Goal: Entertainment & Leisure: Consume media (video, audio)

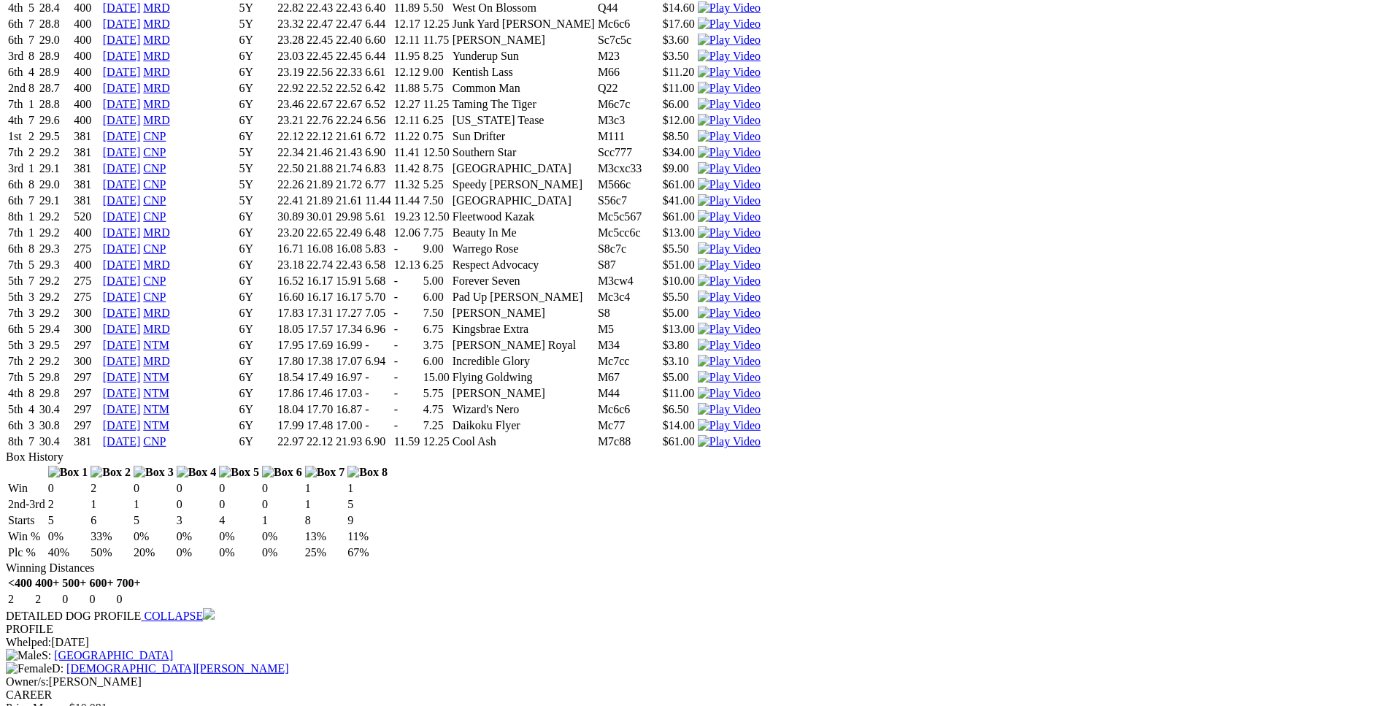
scroll to position [5366, 0]
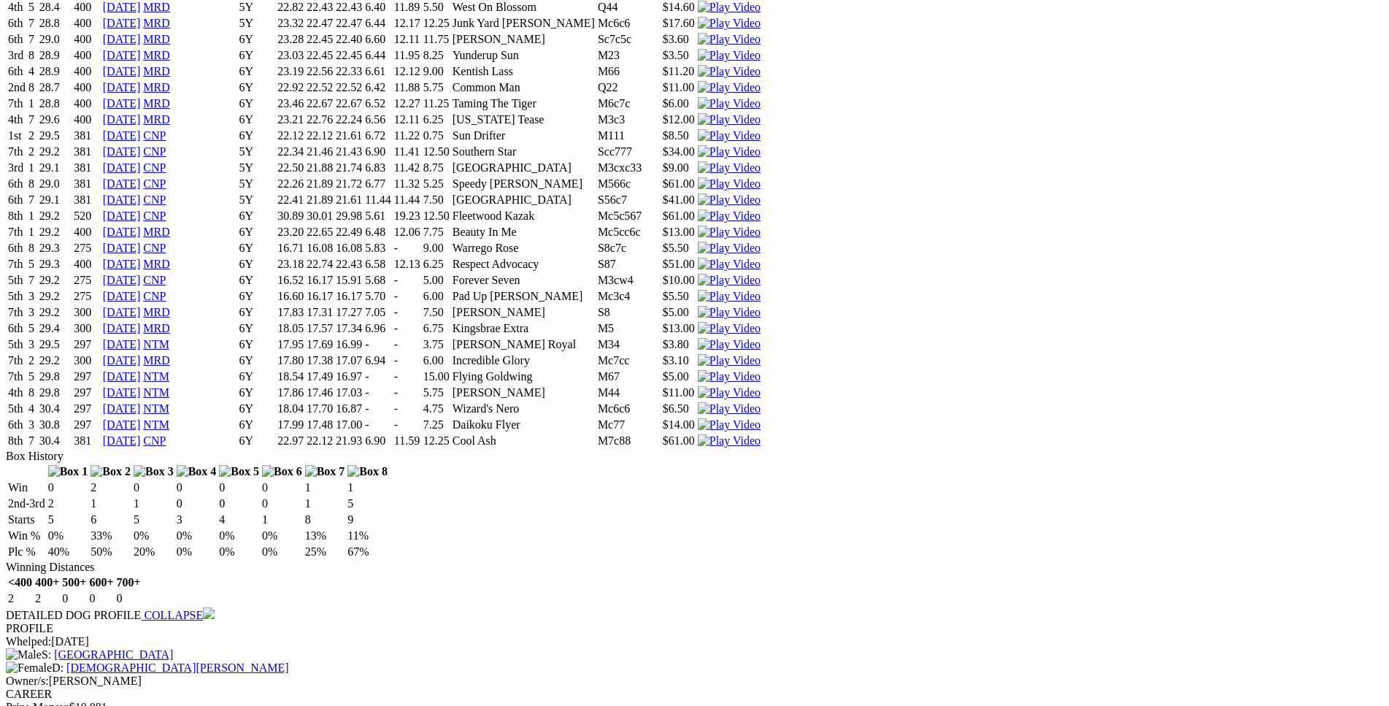
drag, startPoint x: 373, startPoint y: 495, endPoint x: 849, endPoint y: 493, distance: 475.9
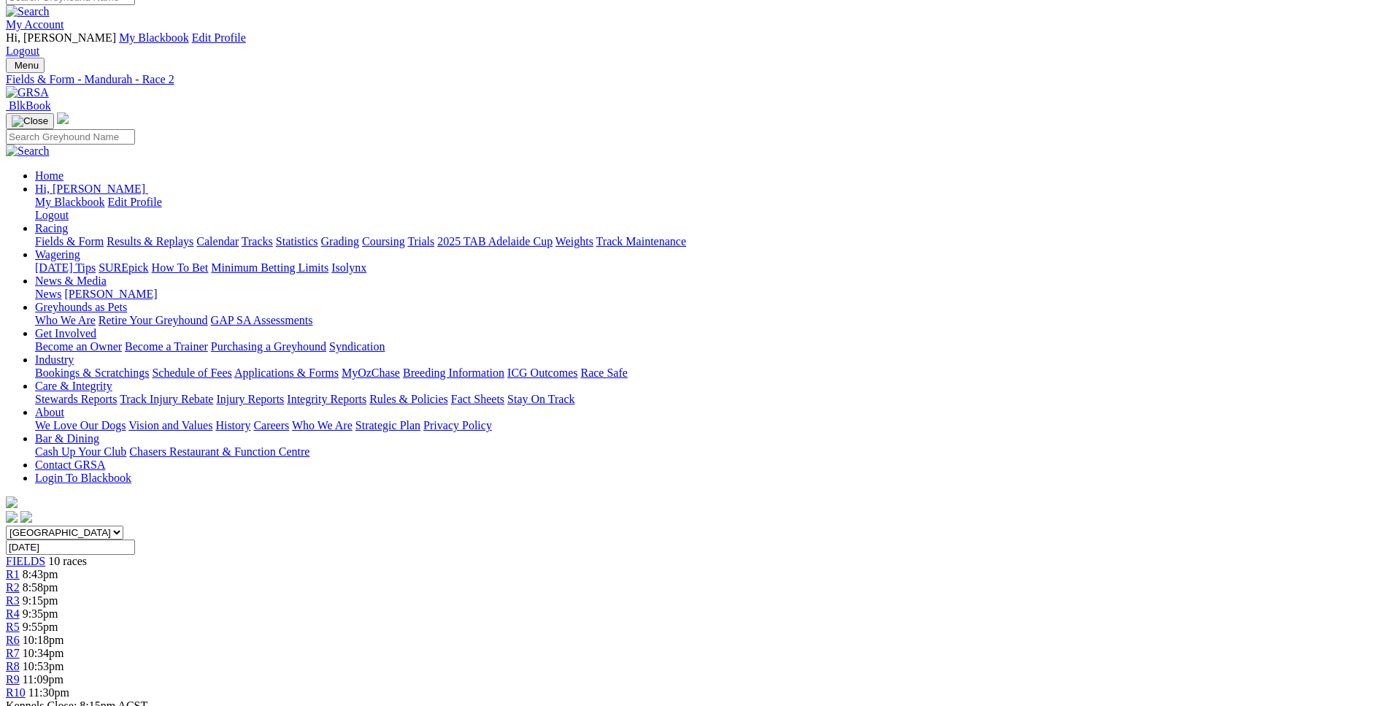
scroll to position [0, 0]
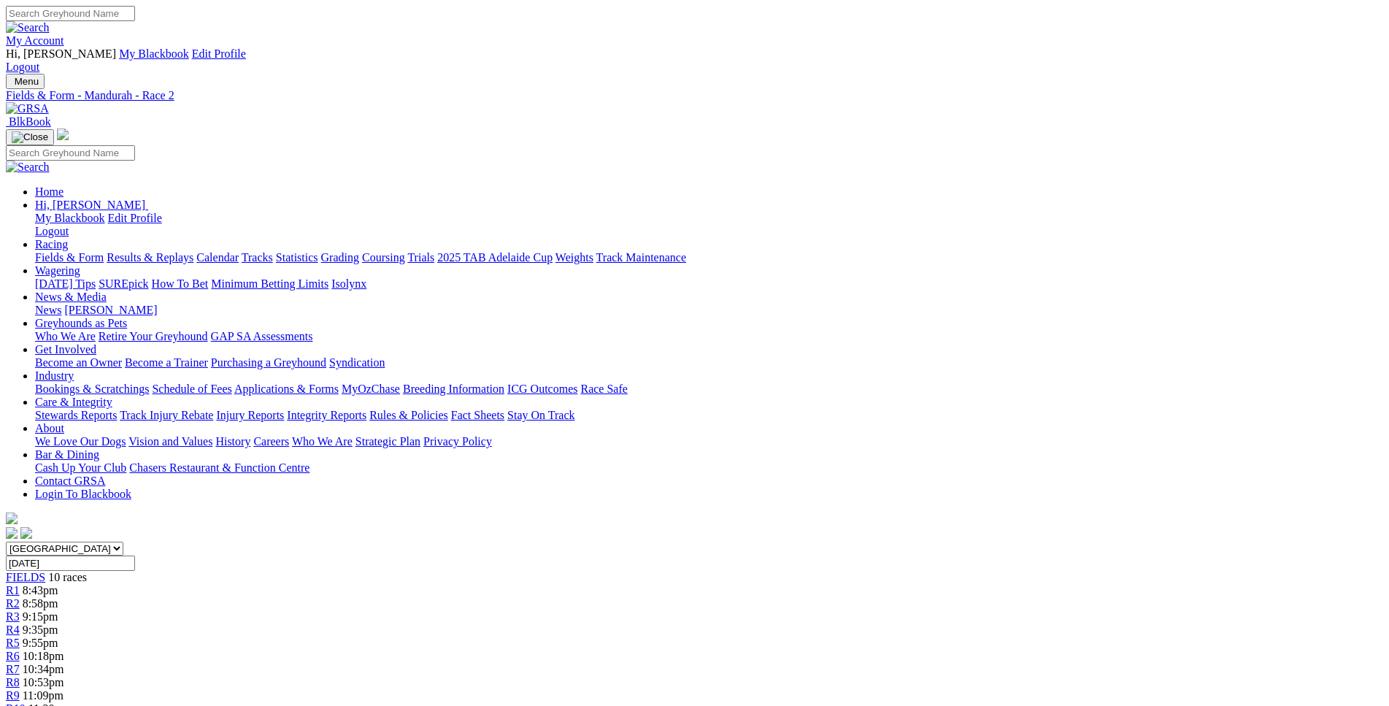
click at [20, 610] on span "R3" at bounding box center [13, 616] width 14 height 12
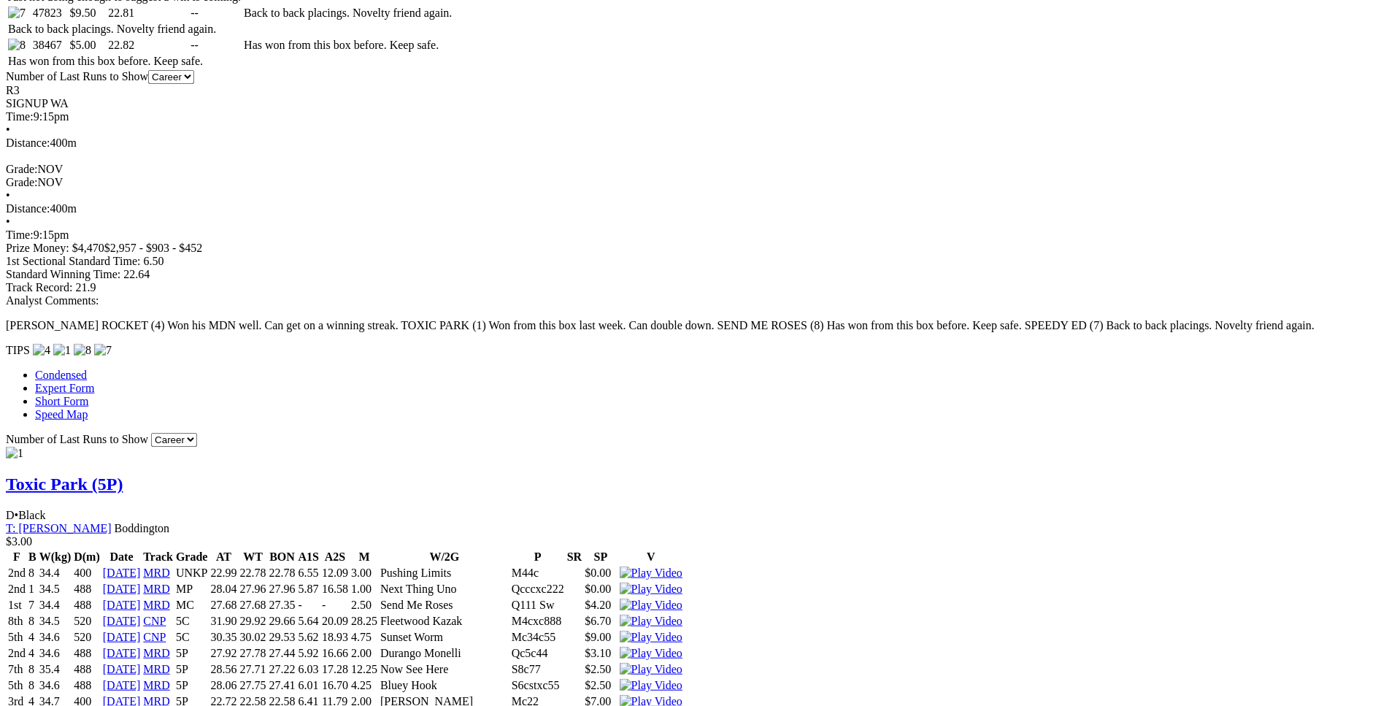
scroll to position [968, 0]
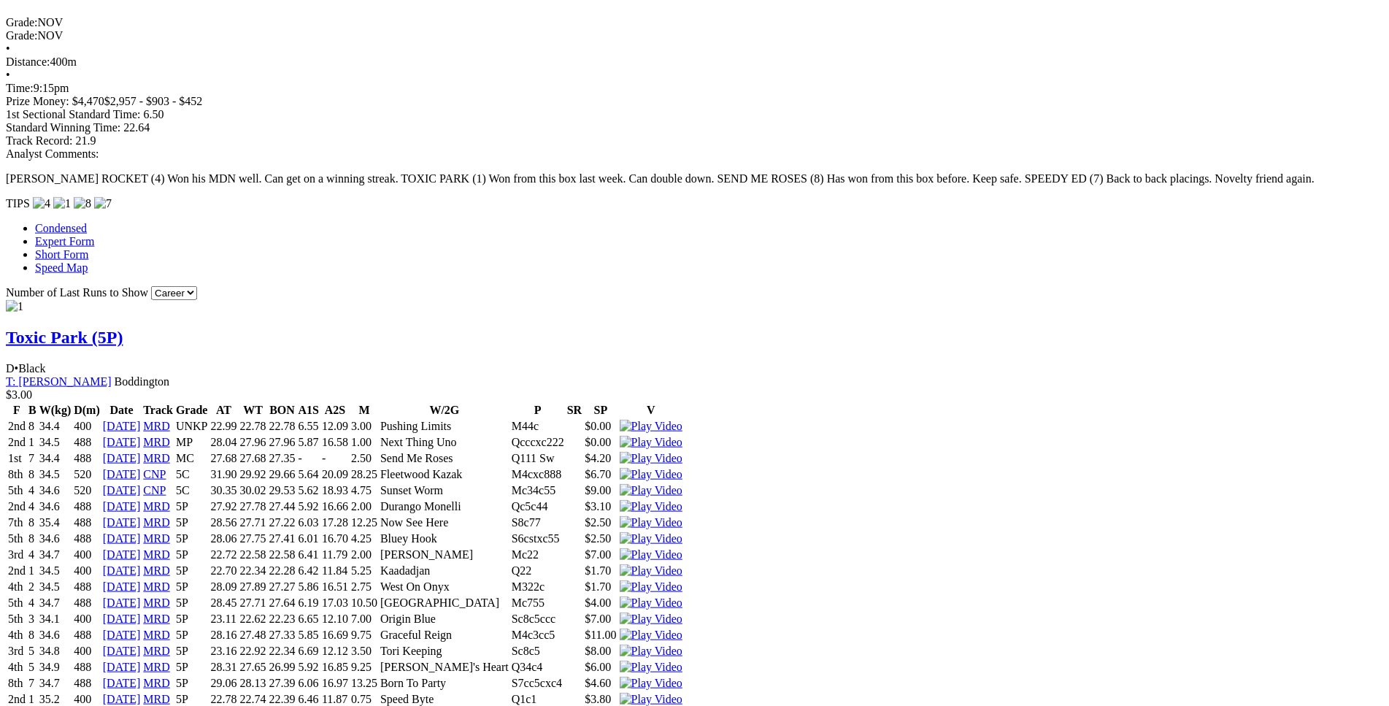
scroll to position [1116, 0]
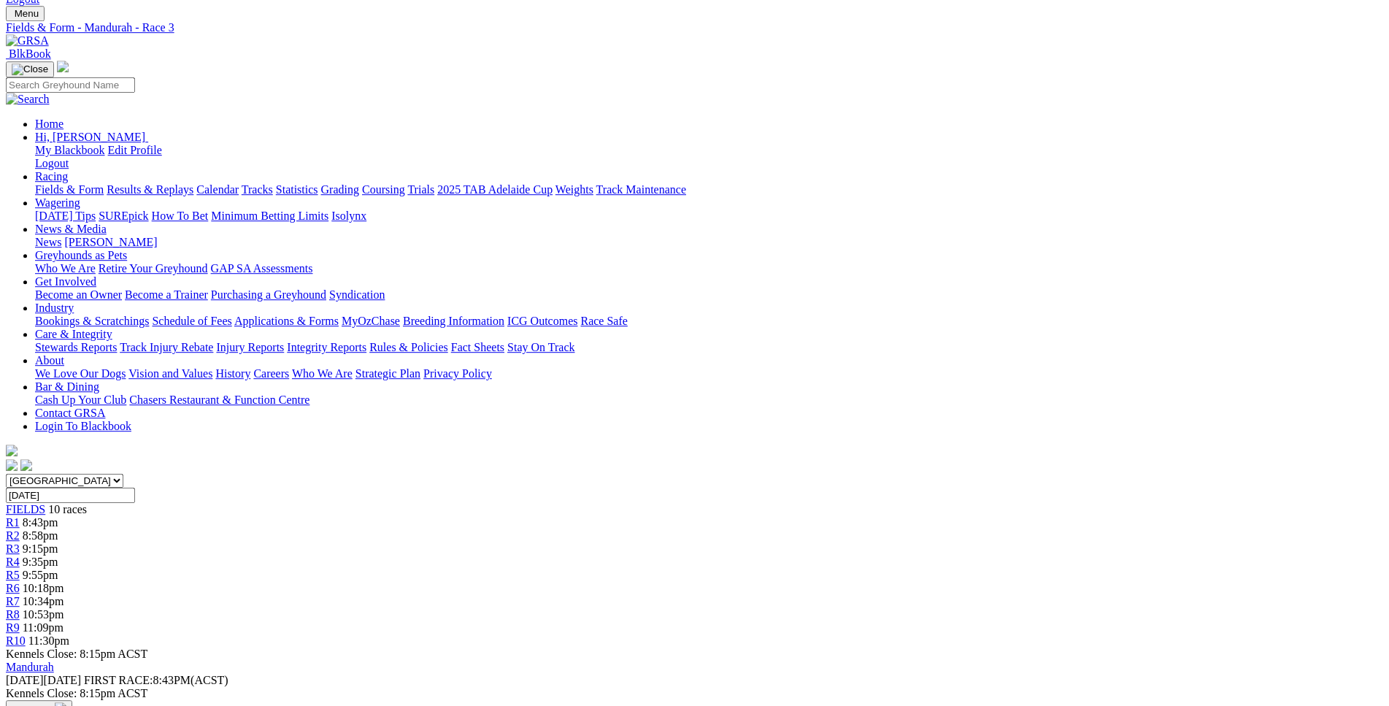
scroll to position [0, 0]
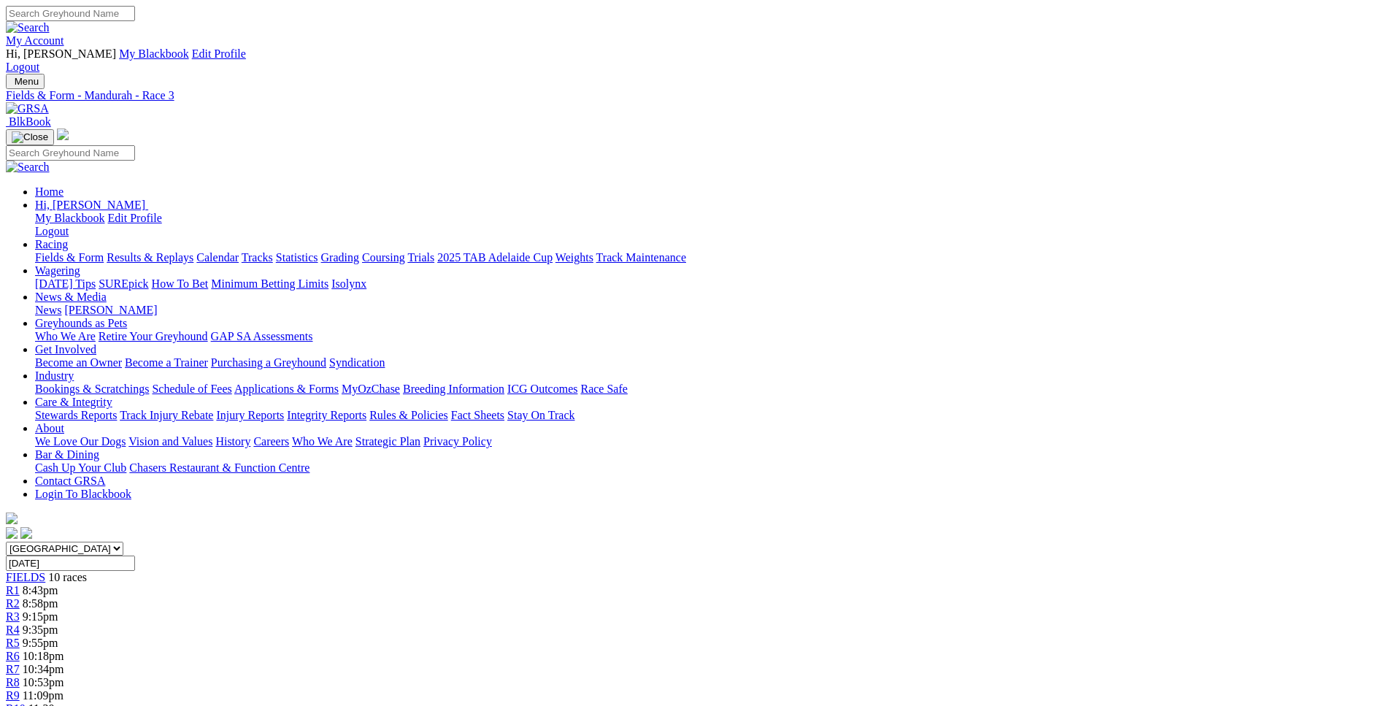
click at [603, 623] on div "R4 9:35pm" at bounding box center [694, 629] width 1377 height 13
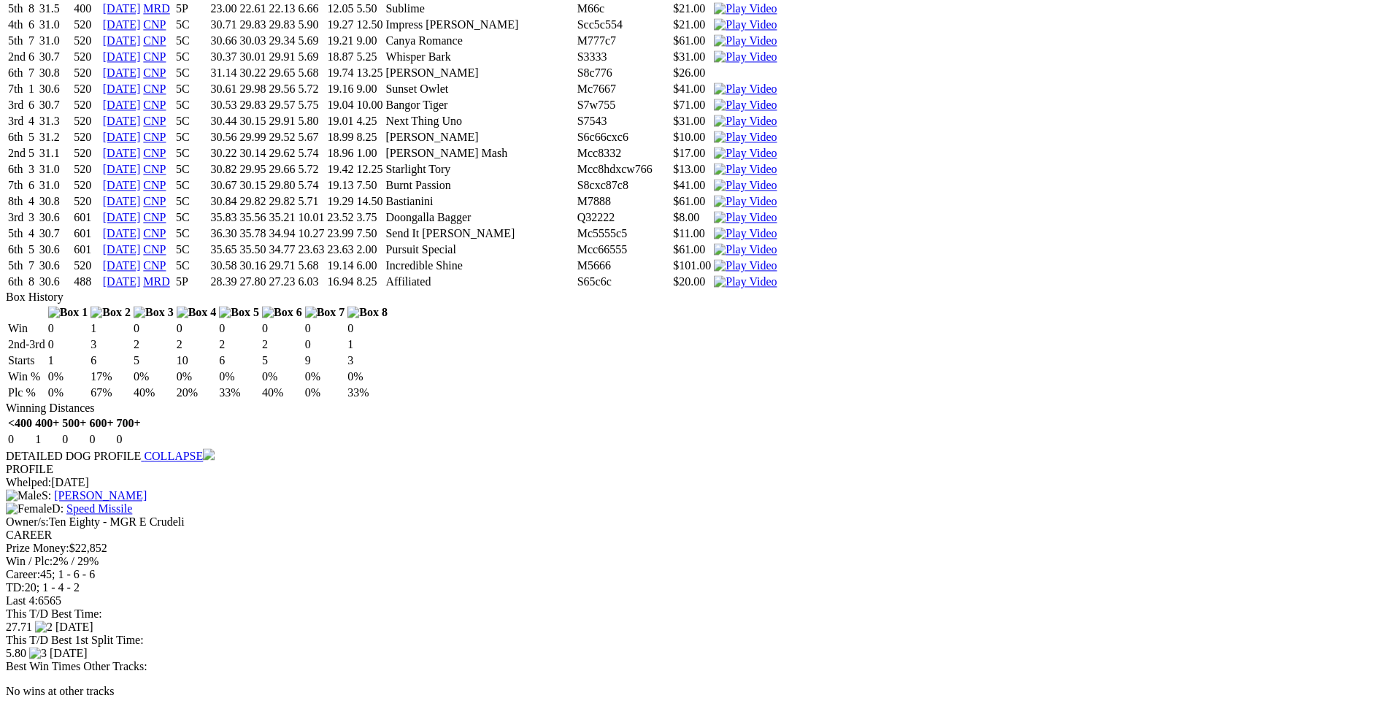
scroll to position [2009, 0]
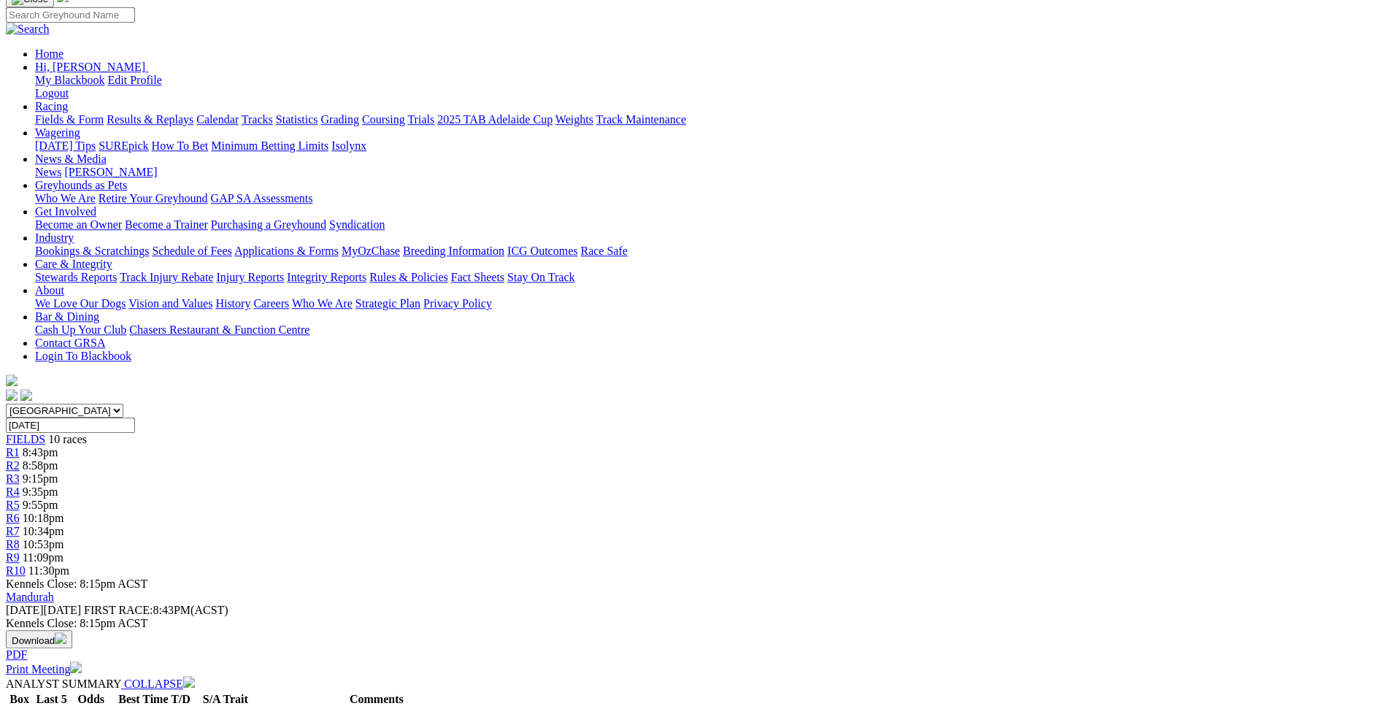
scroll to position [0, 0]
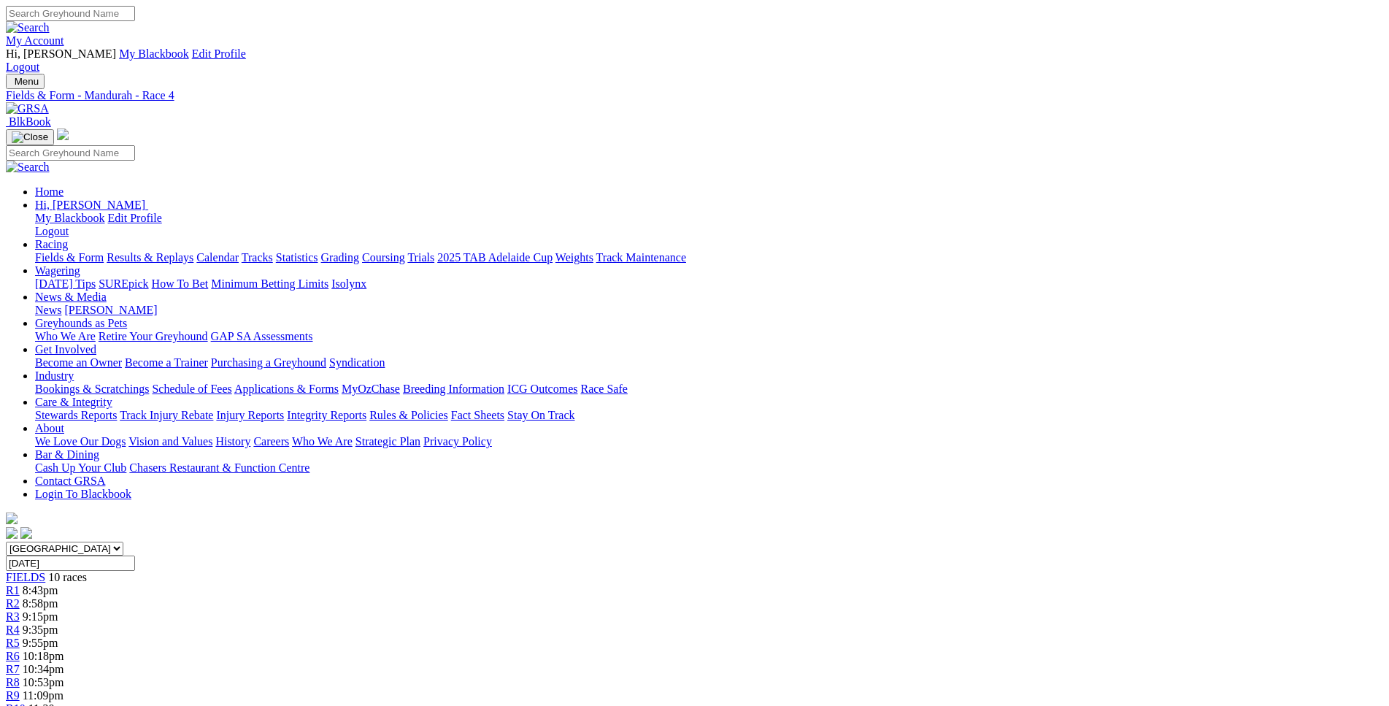
click at [58, 636] on span "9:55pm" at bounding box center [41, 642] width 36 height 12
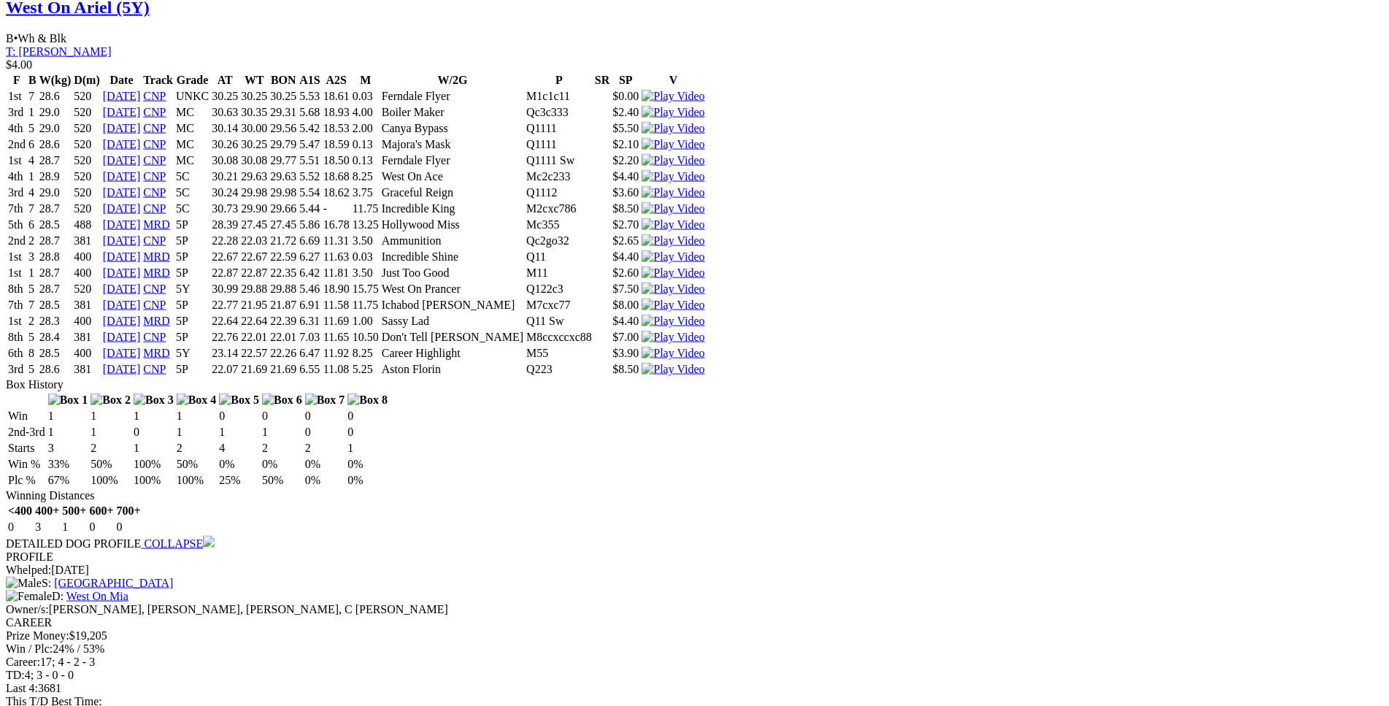
scroll to position [1562, 0]
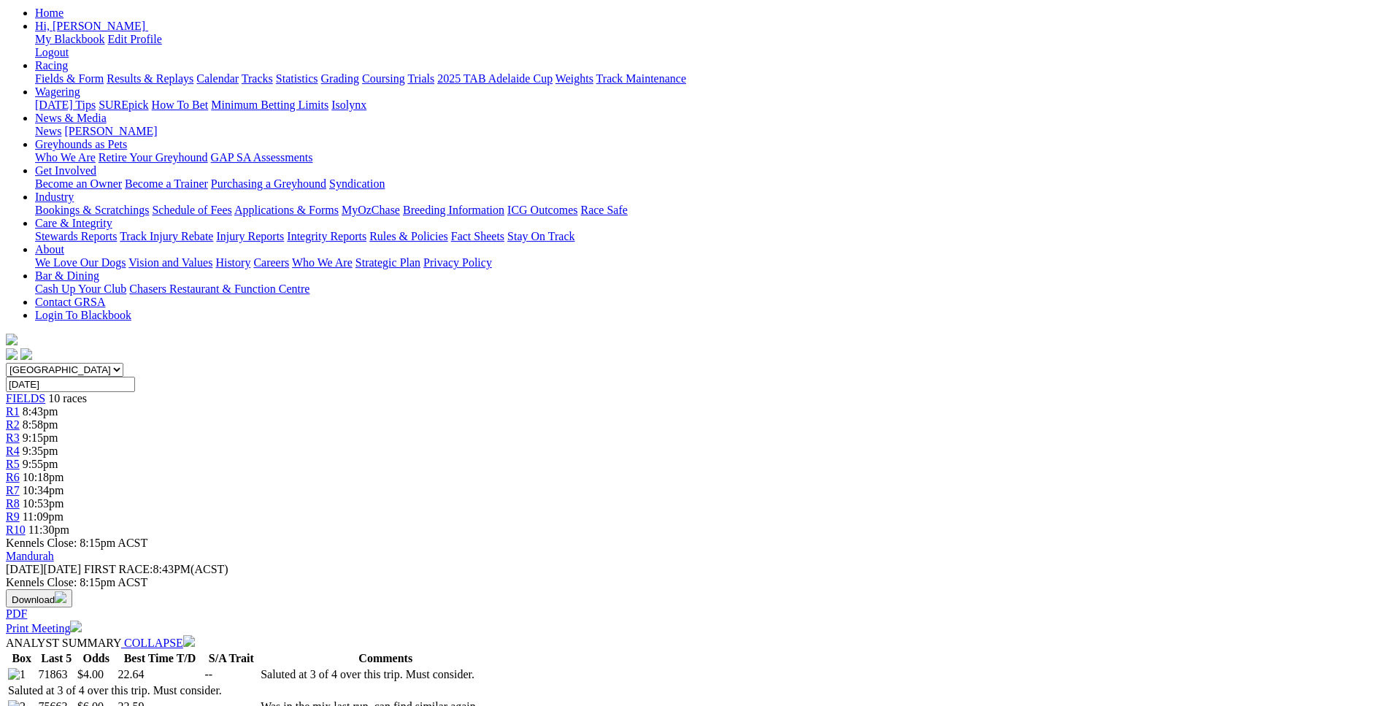
scroll to position [0, 0]
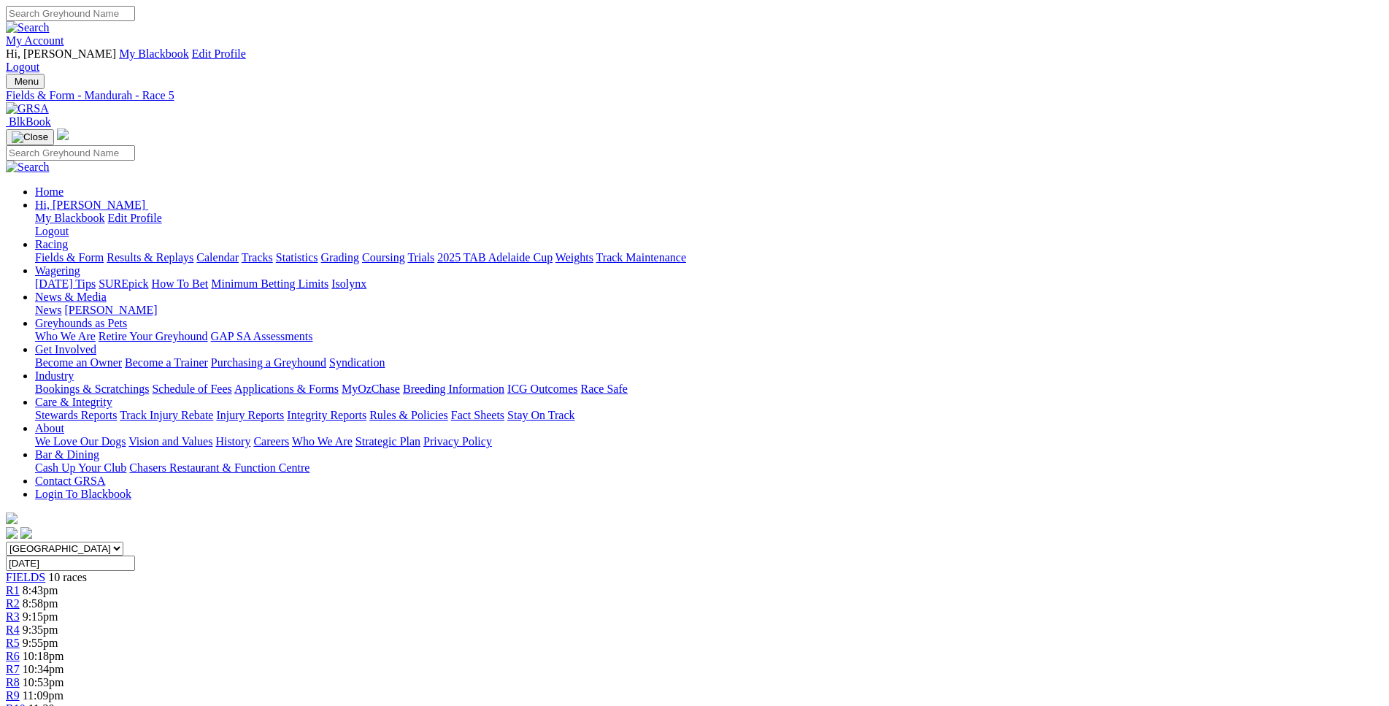
click at [64, 650] on span "10:18pm" at bounding box center [44, 656] width 42 height 12
click at [64, 663] on span "10:34pm" at bounding box center [44, 669] width 42 height 12
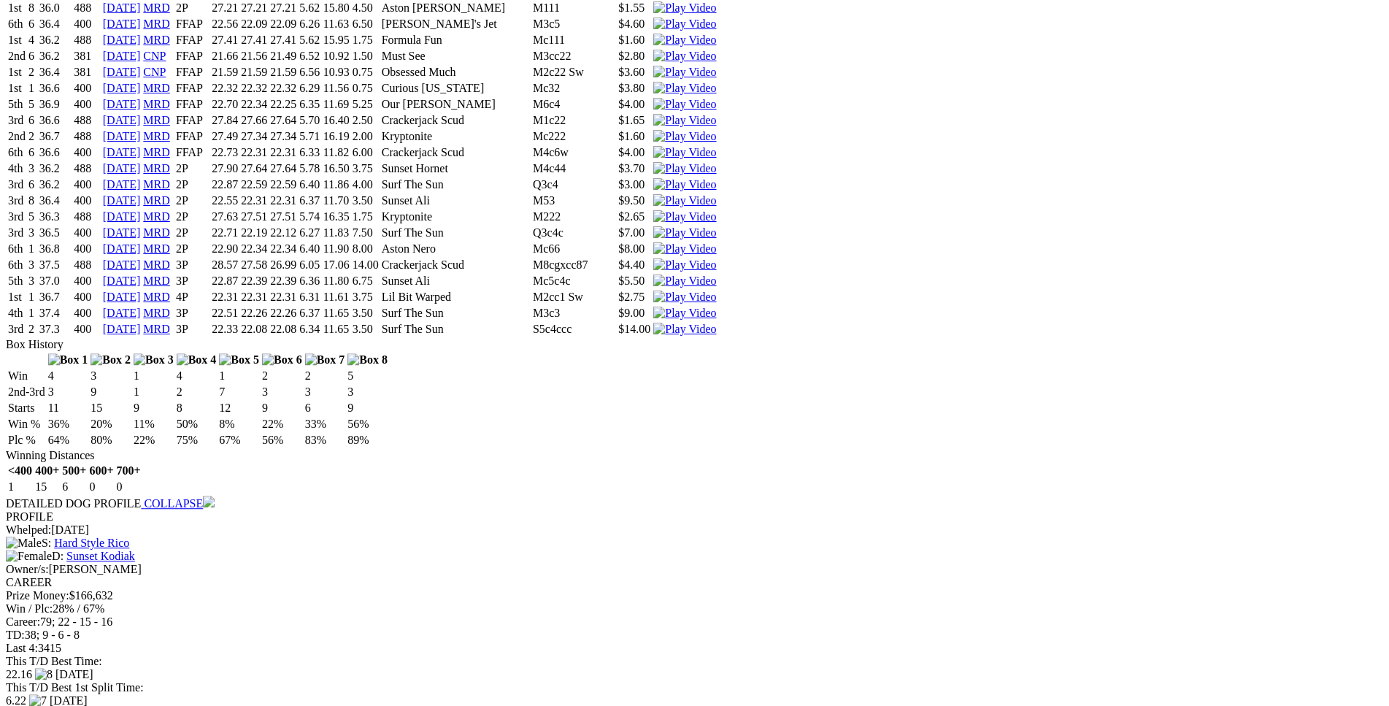
scroll to position [5276, 0]
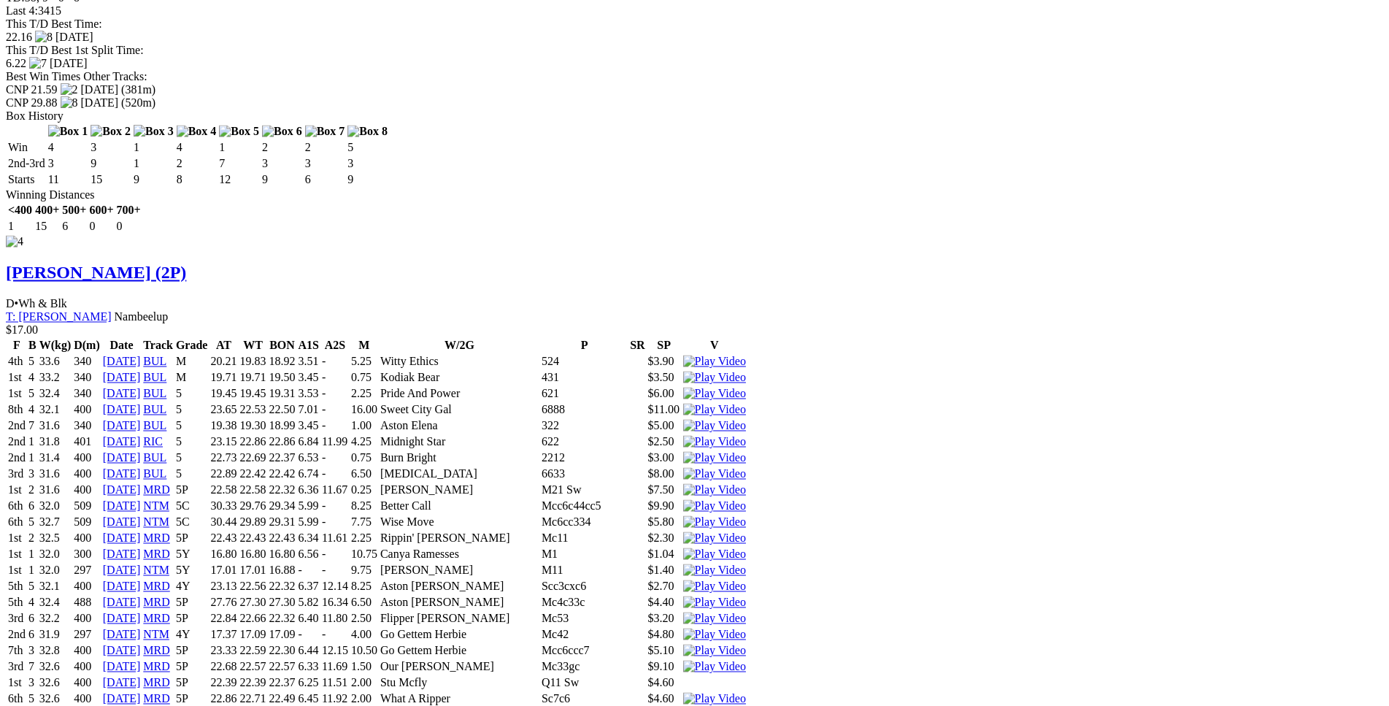
scroll to position [5720, 0]
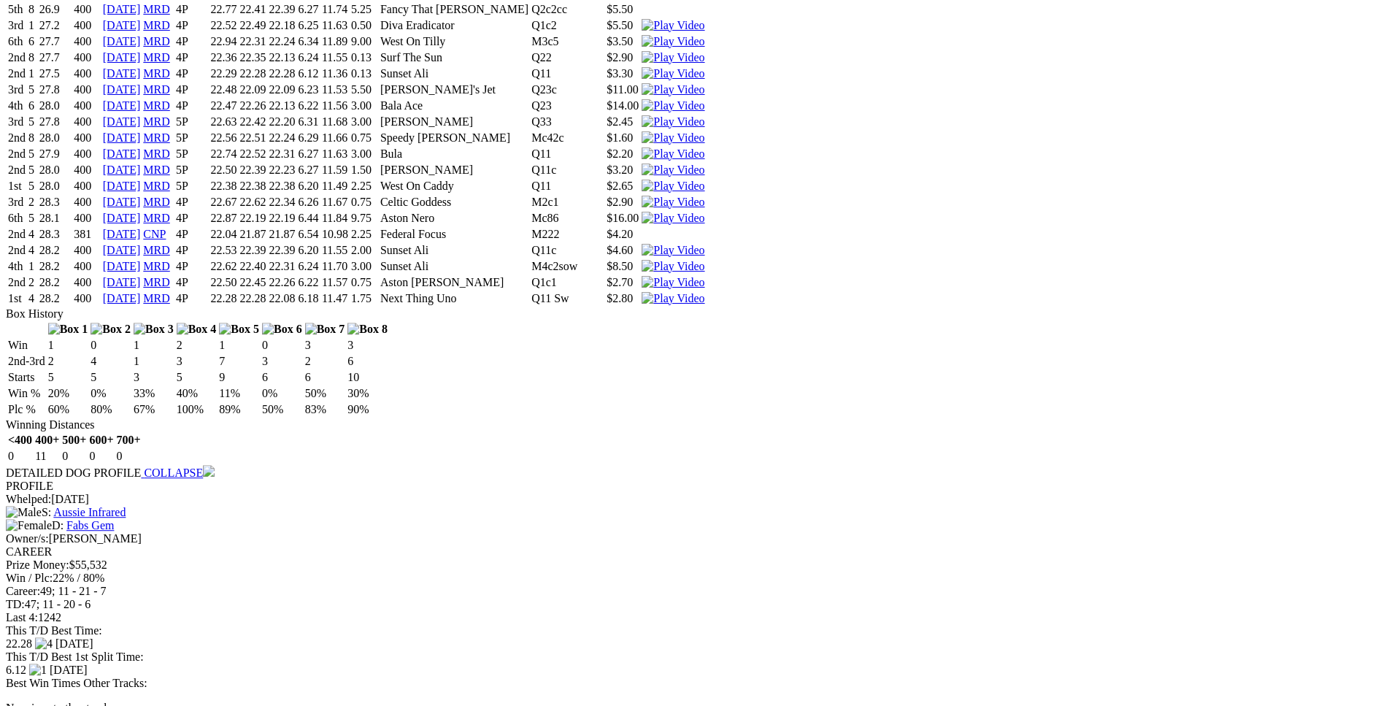
scroll to position [3561, 0]
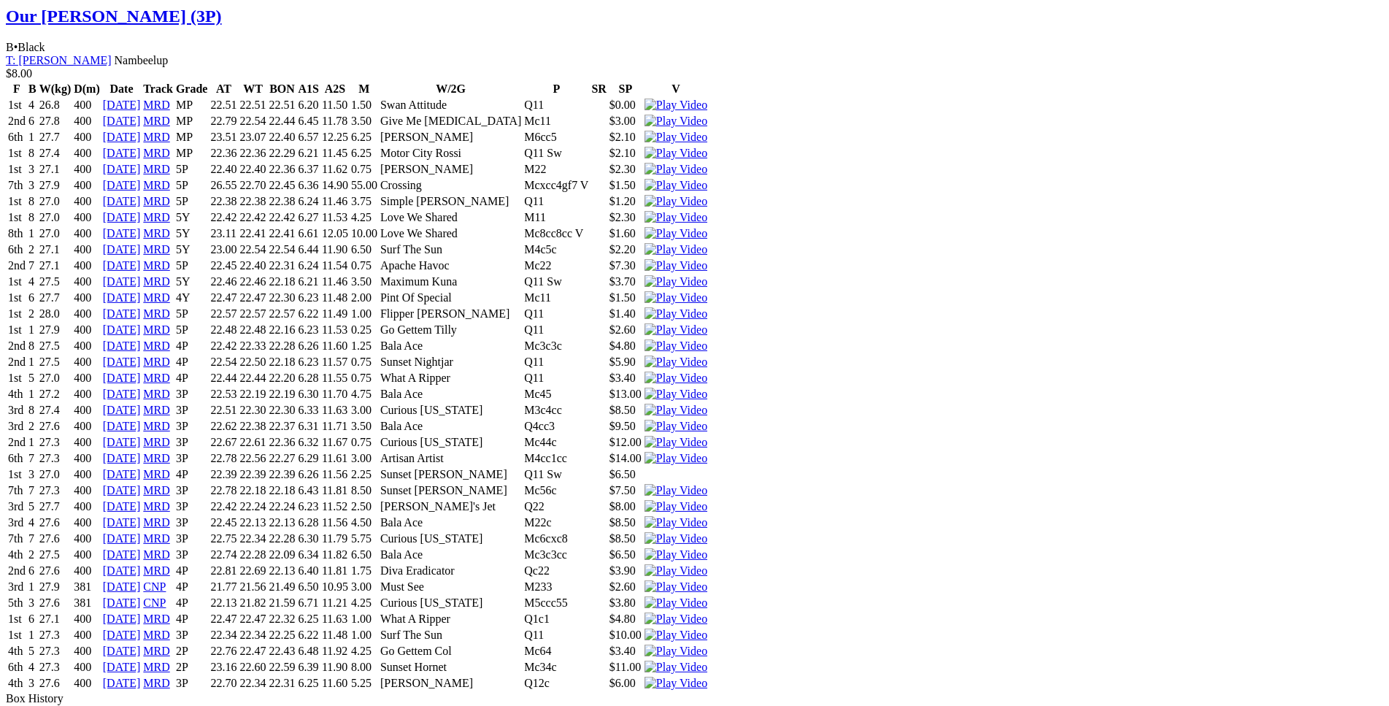
scroll to position [1548, 0]
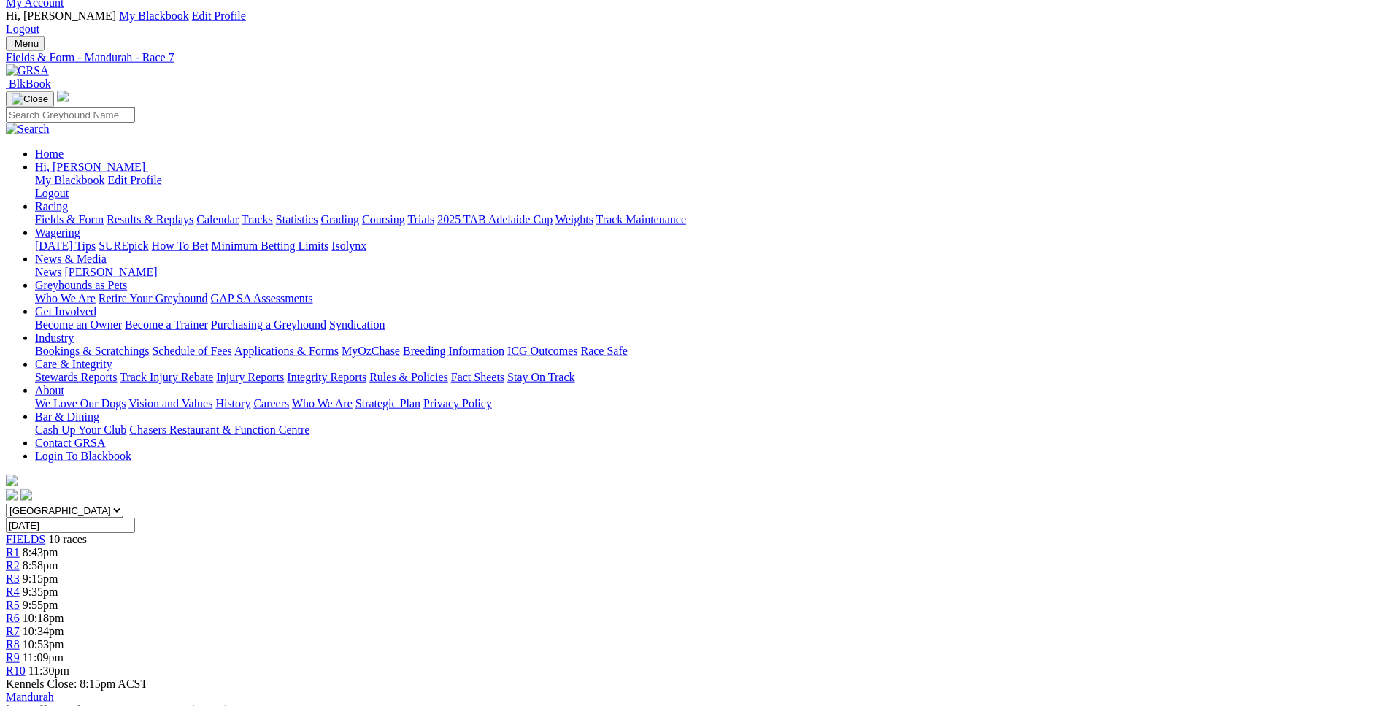
scroll to position [0, 0]
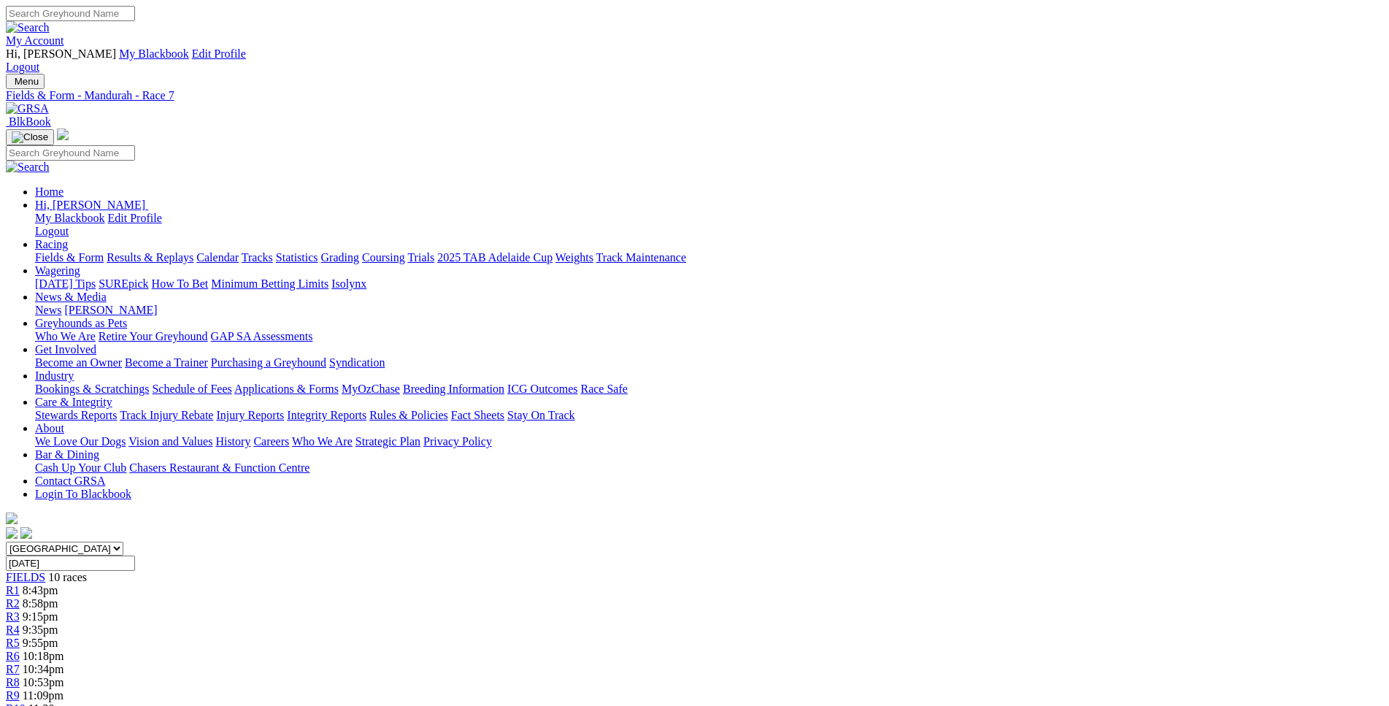
click at [64, 676] on span "10:53pm" at bounding box center [44, 682] width 42 height 12
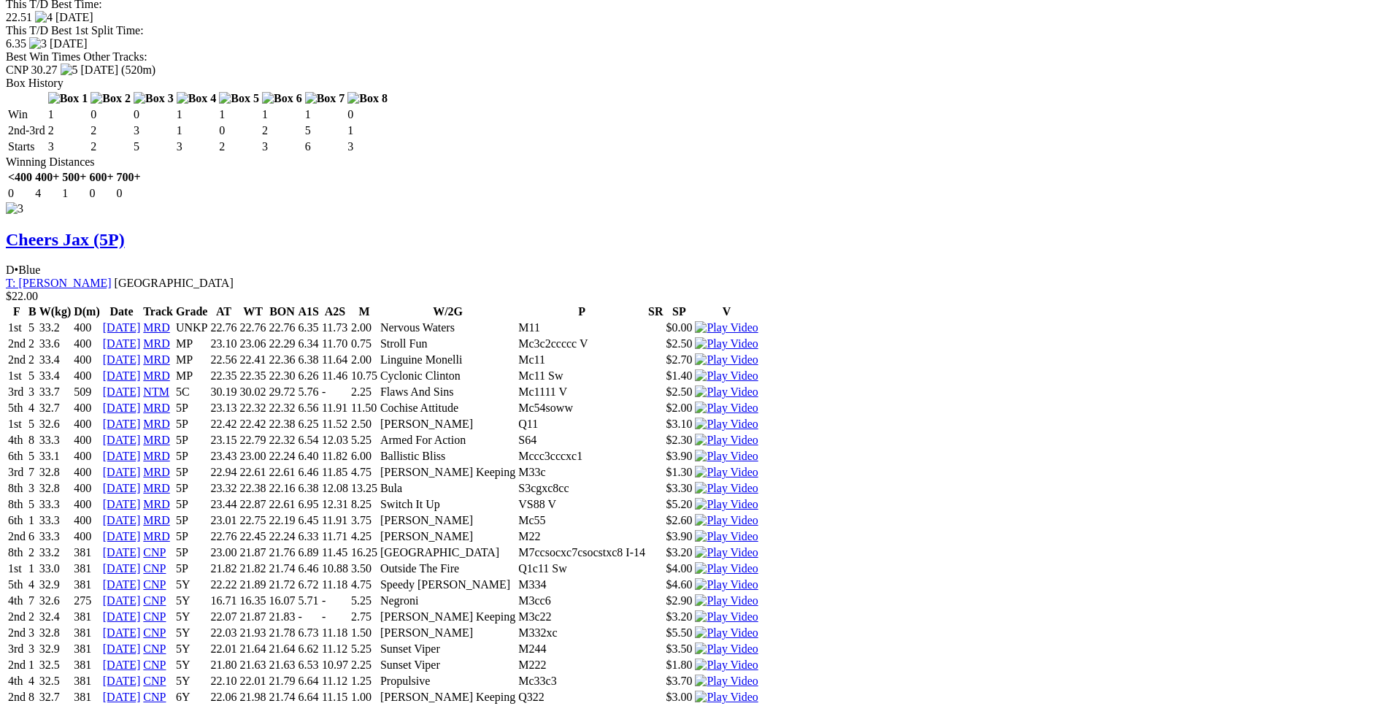
scroll to position [3720, 0]
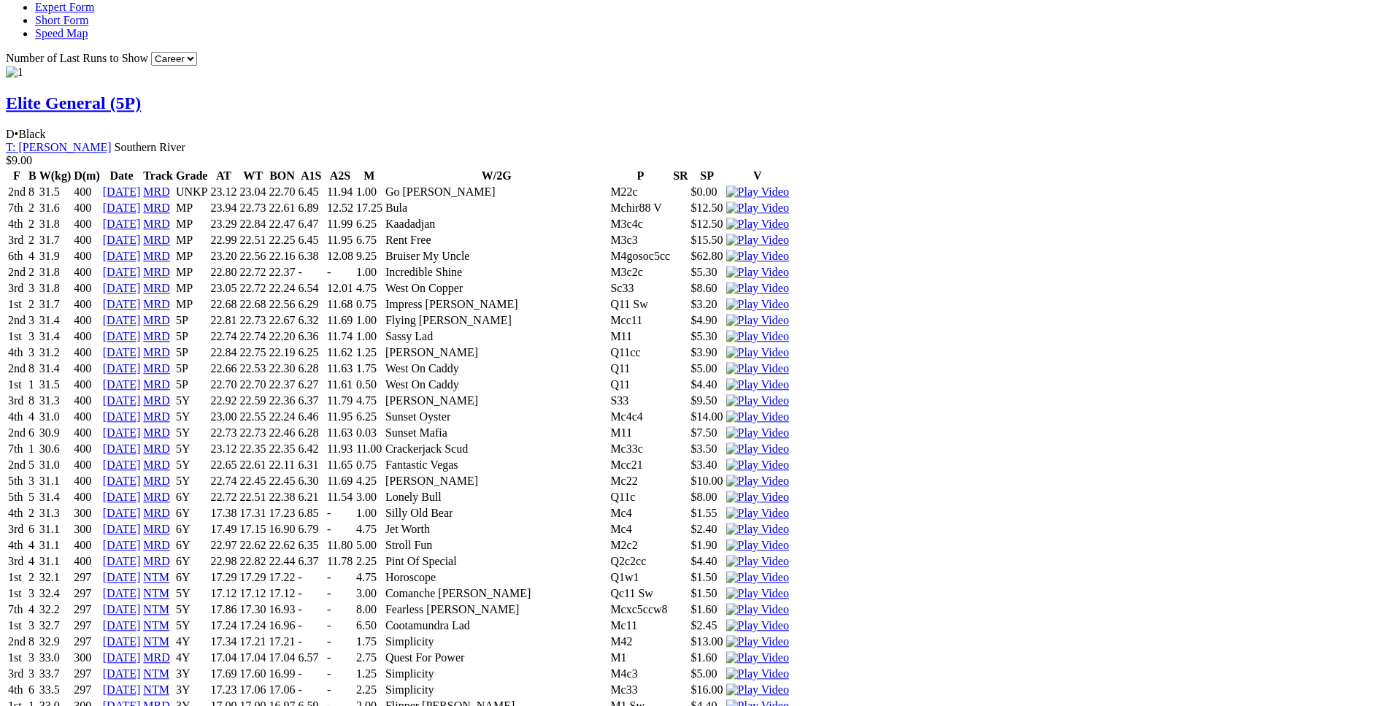
scroll to position [1412, 0]
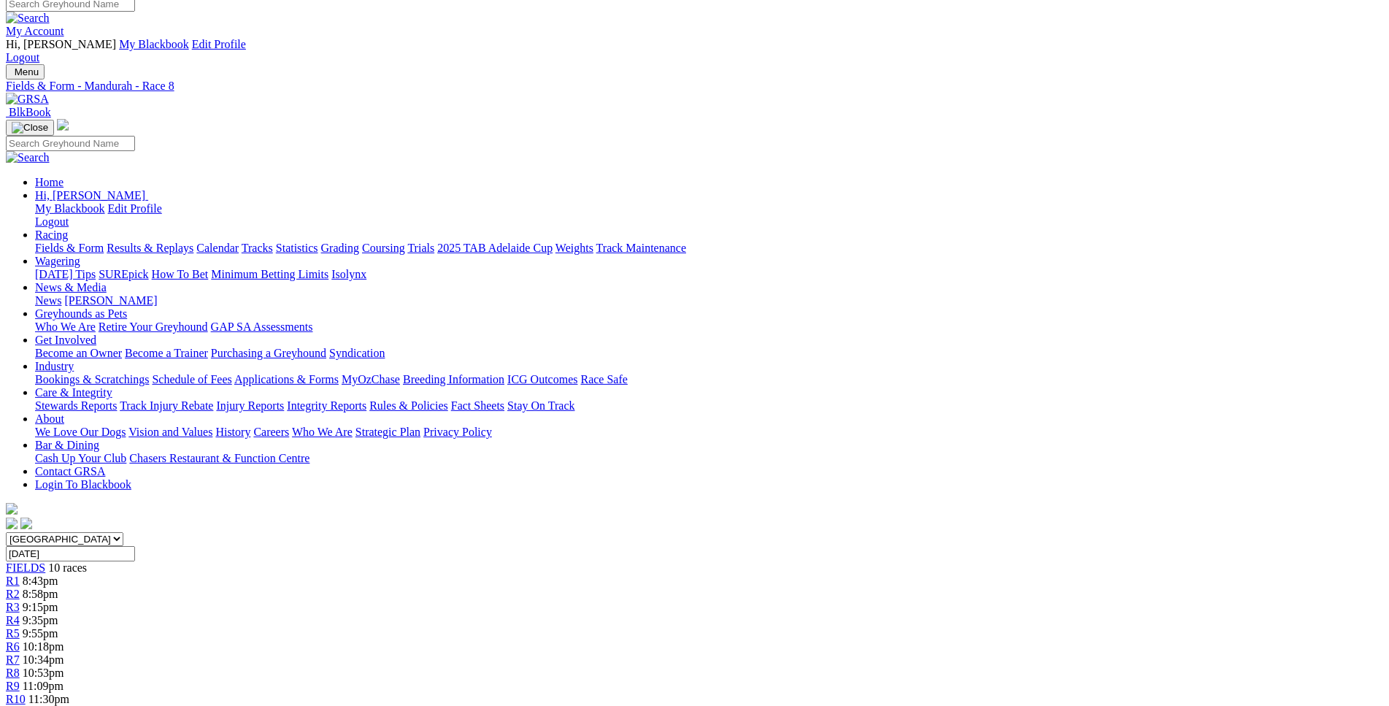
scroll to position [0, 0]
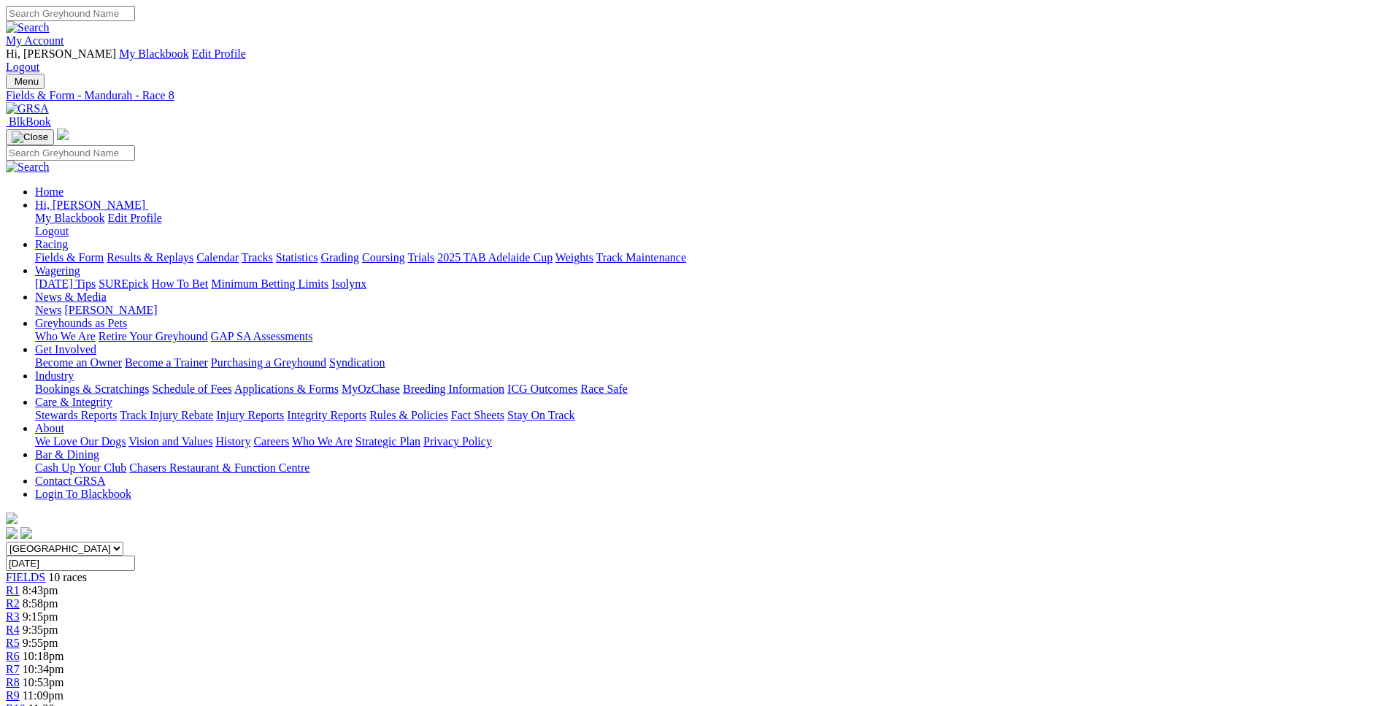
click at [64, 689] on span "11:09pm" at bounding box center [43, 695] width 41 height 12
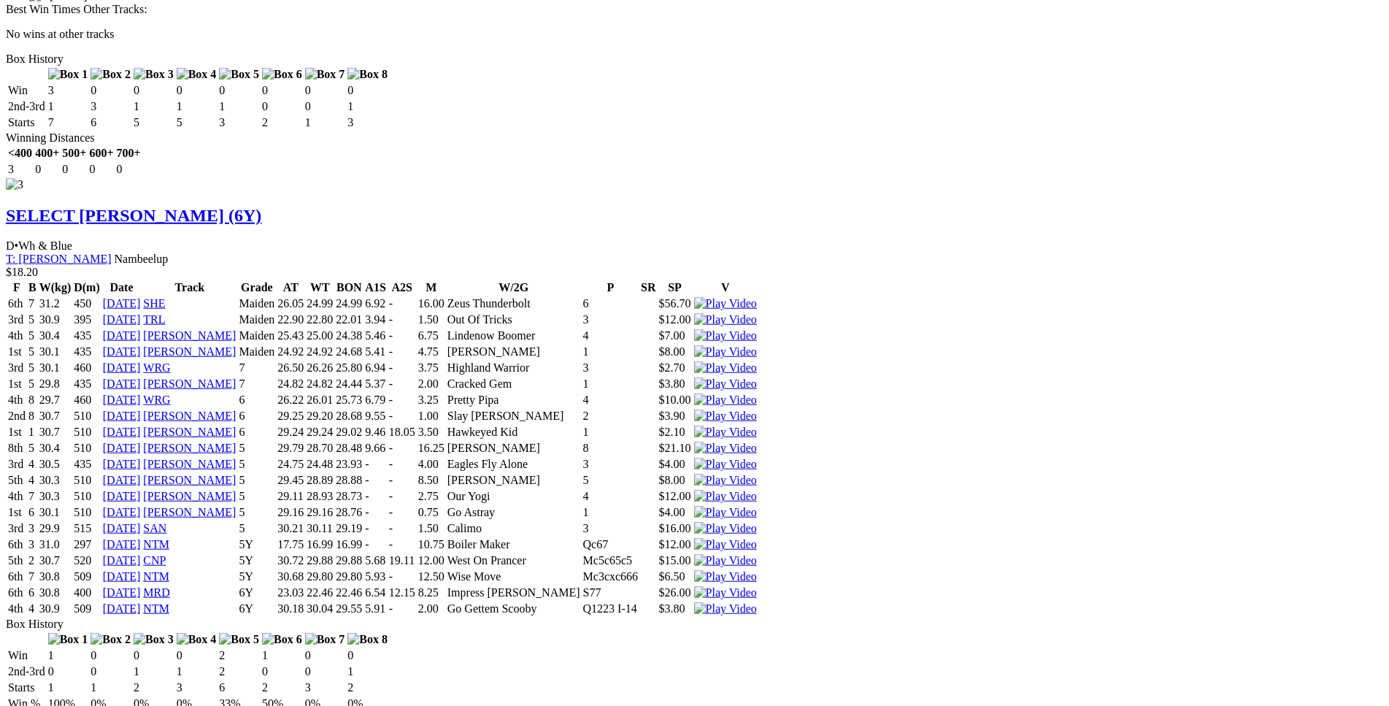
scroll to position [3518, 0]
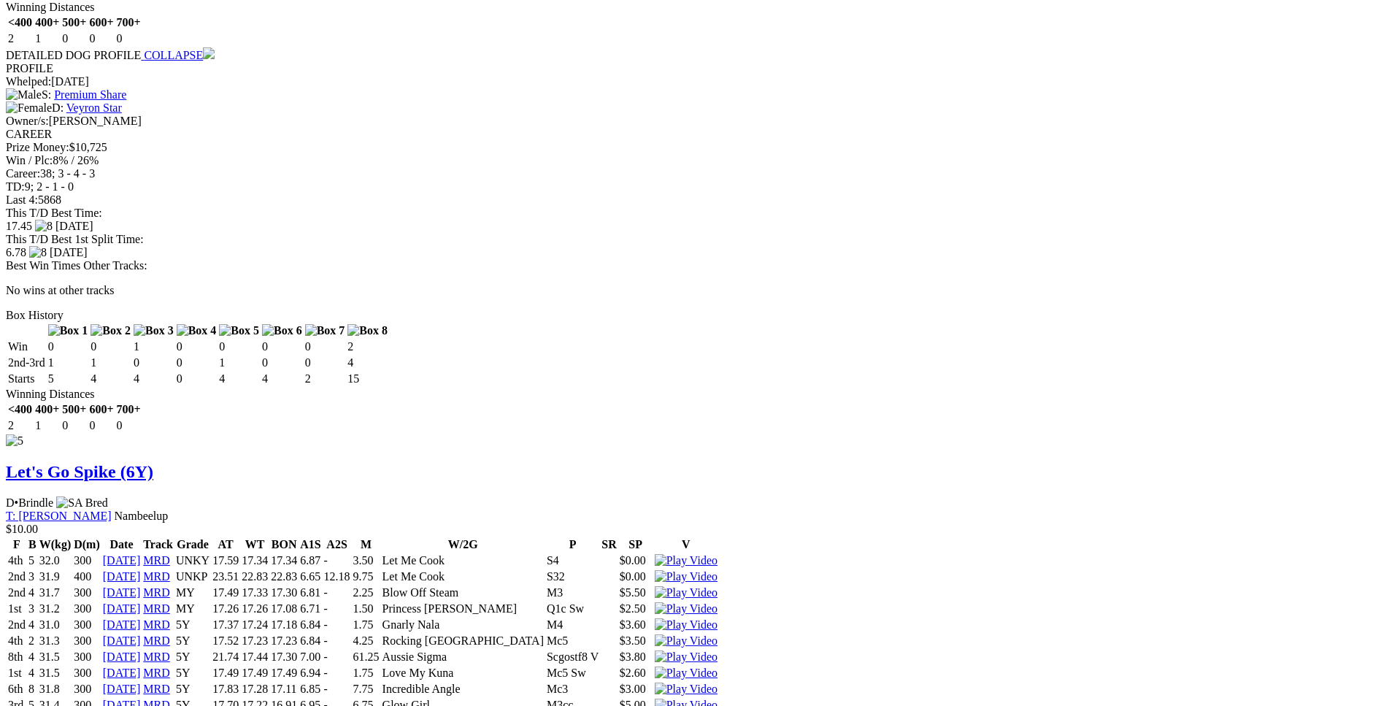
scroll to position [5528, 0]
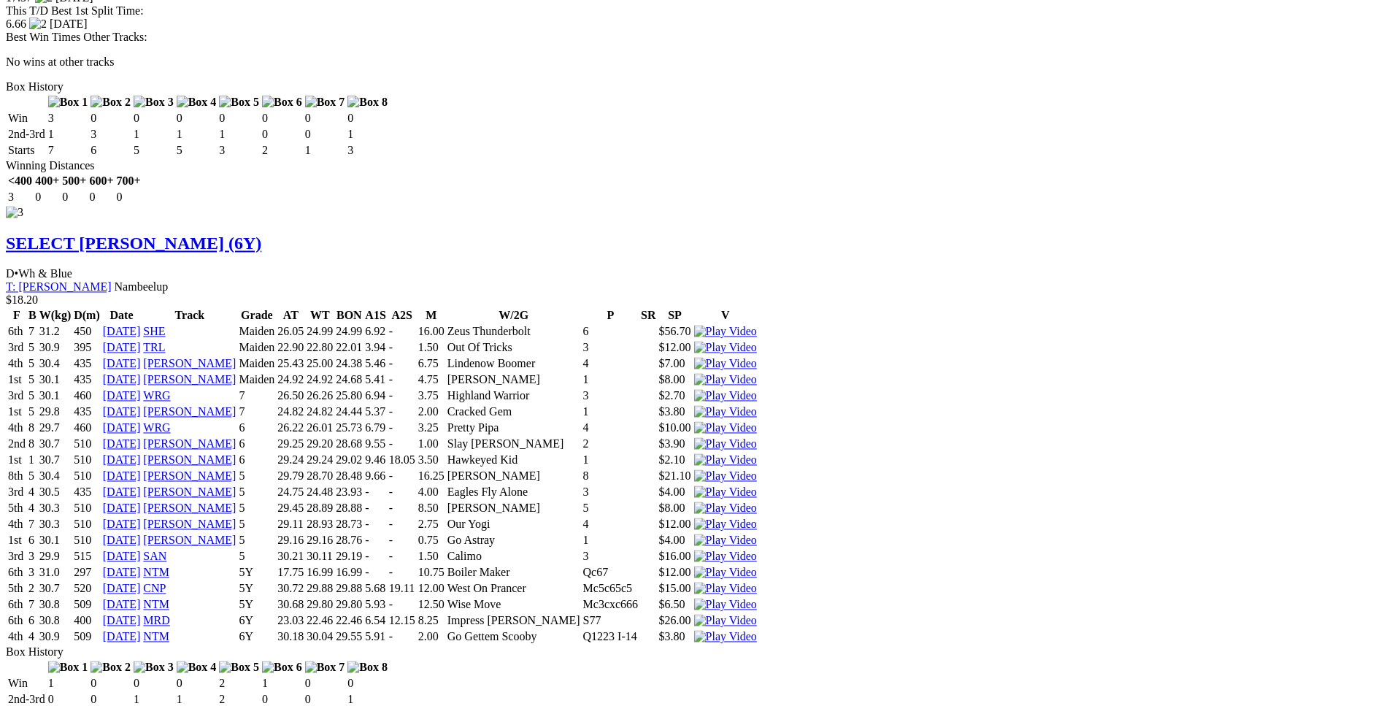
scroll to position [3518, 0]
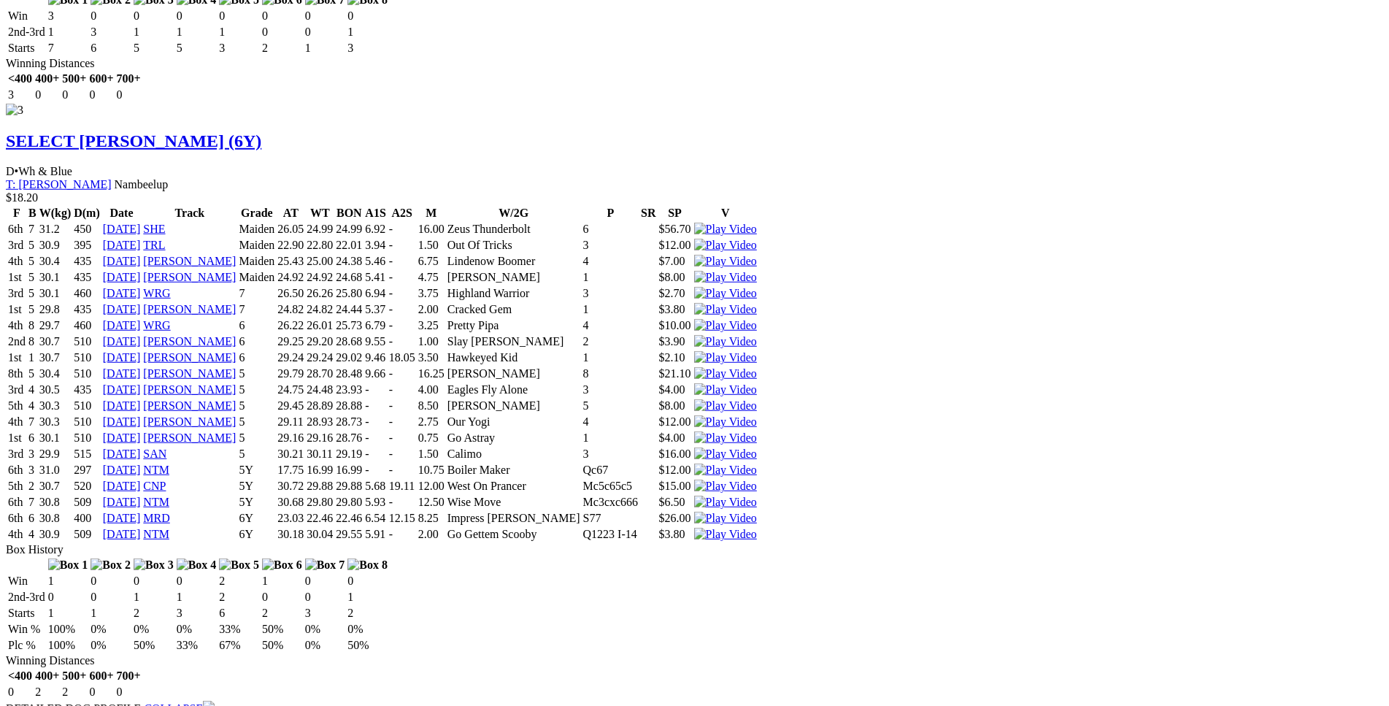
scroll to position [3593, 0]
drag, startPoint x: 320, startPoint y: 309, endPoint x: 739, endPoint y: 312, distance: 419.0
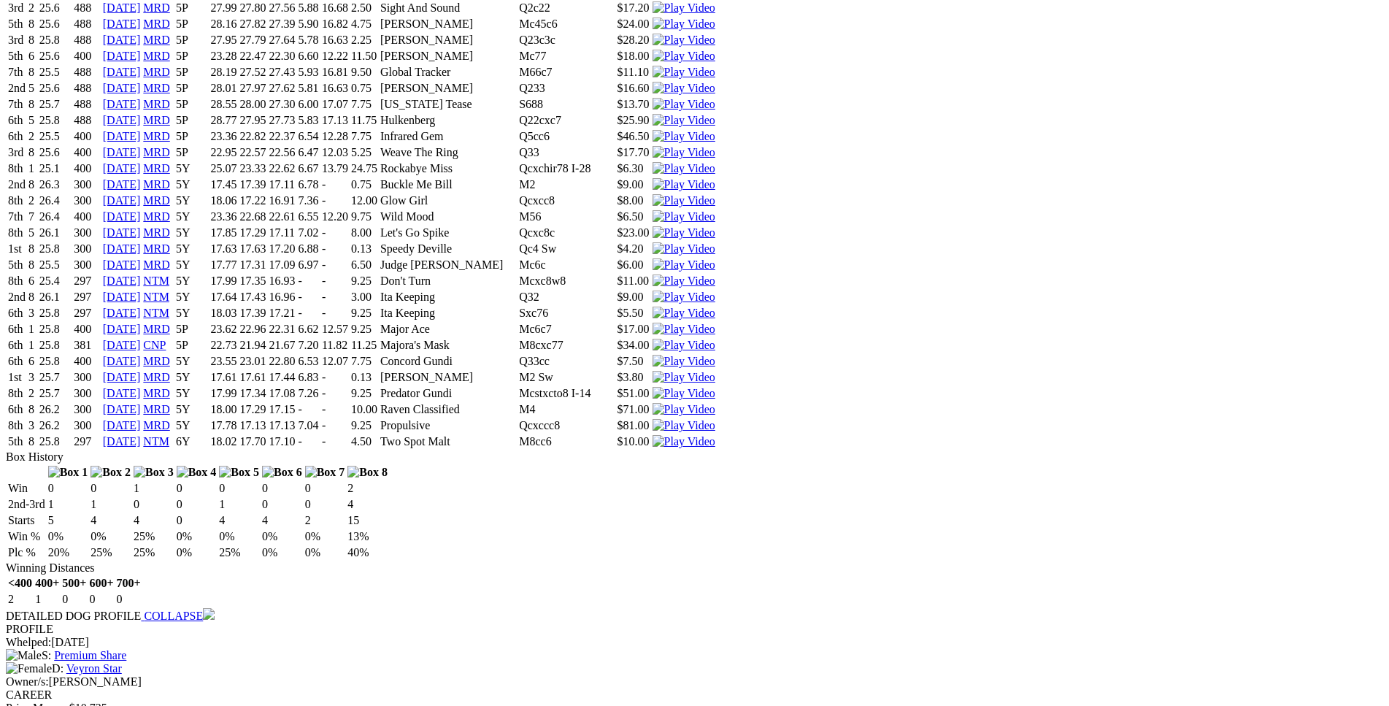
scroll to position [5381, 0]
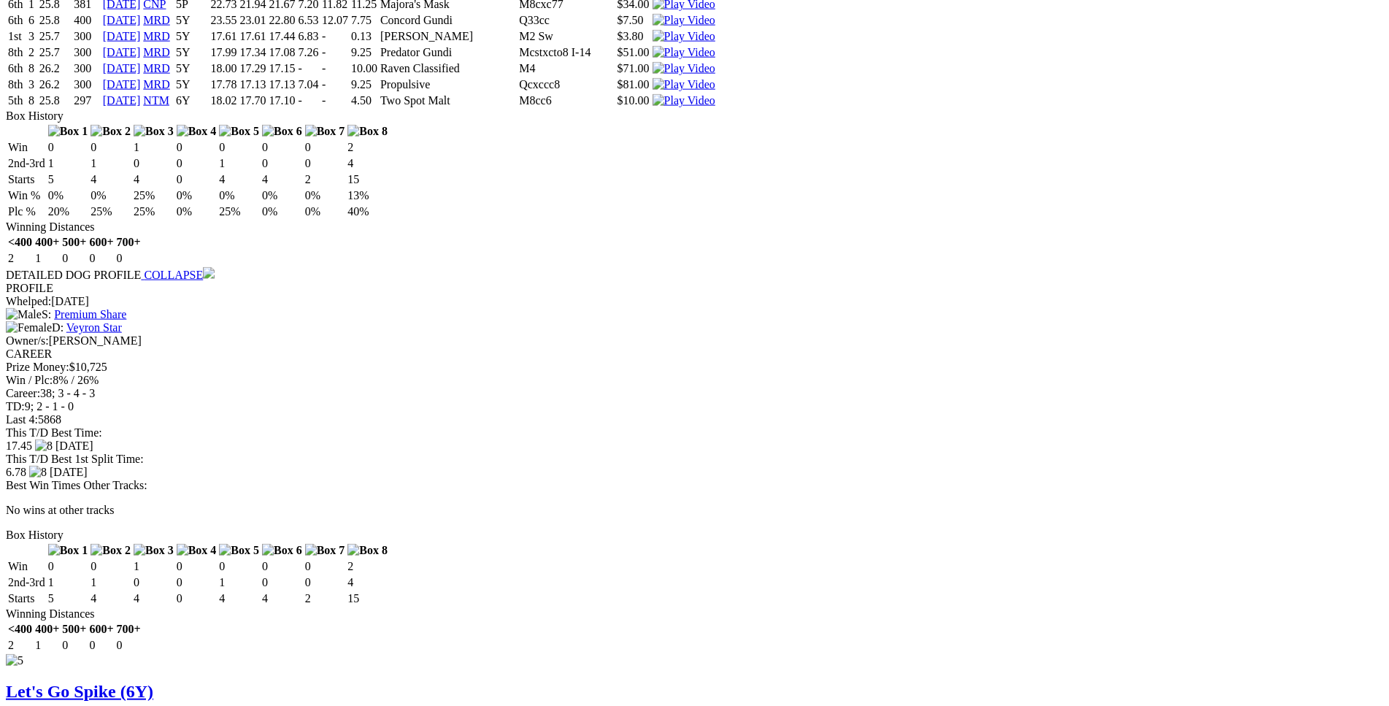
scroll to position [5306, 0]
drag, startPoint x: 358, startPoint y: 394, endPoint x: 772, endPoint y: 399, distance: 413.2
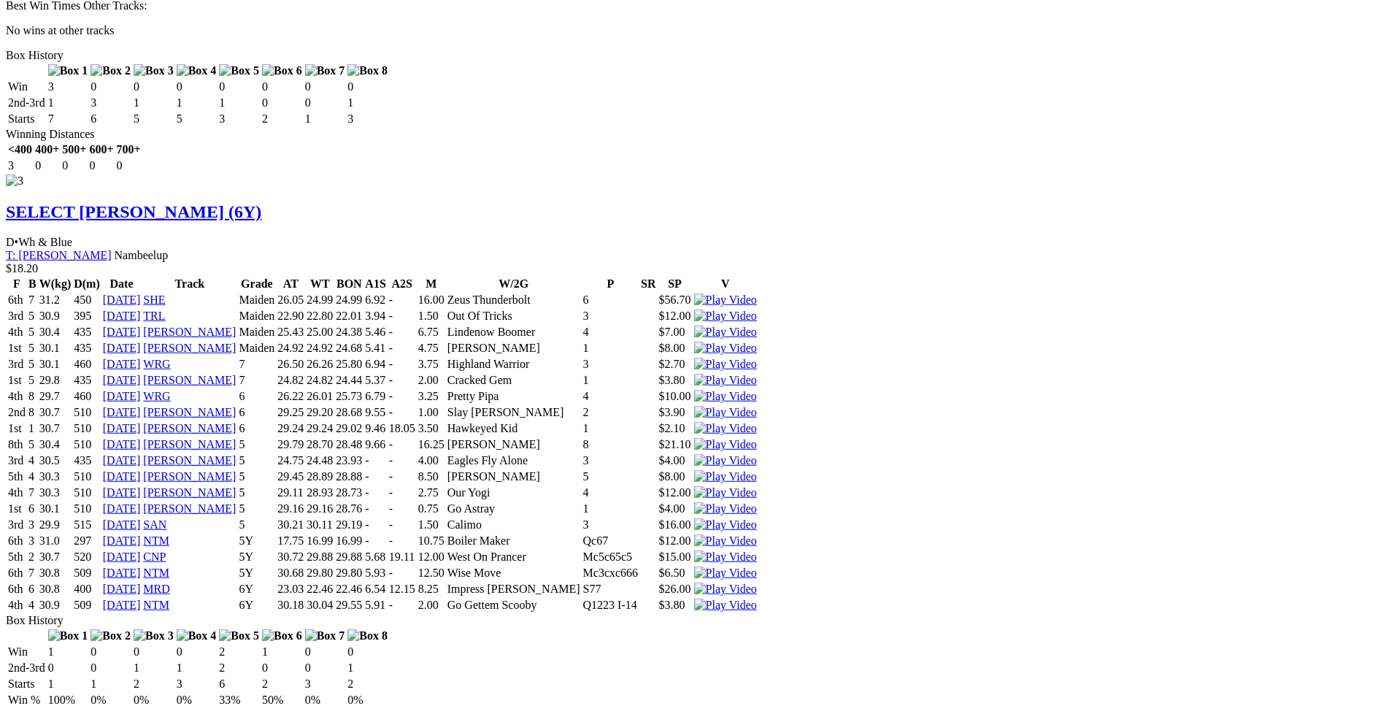
scroll to position [3520, 0]
drag, startPoint x: 369, startPoint y: 239, endPoint x: 774, endPoint y: 237, distance: 405.1
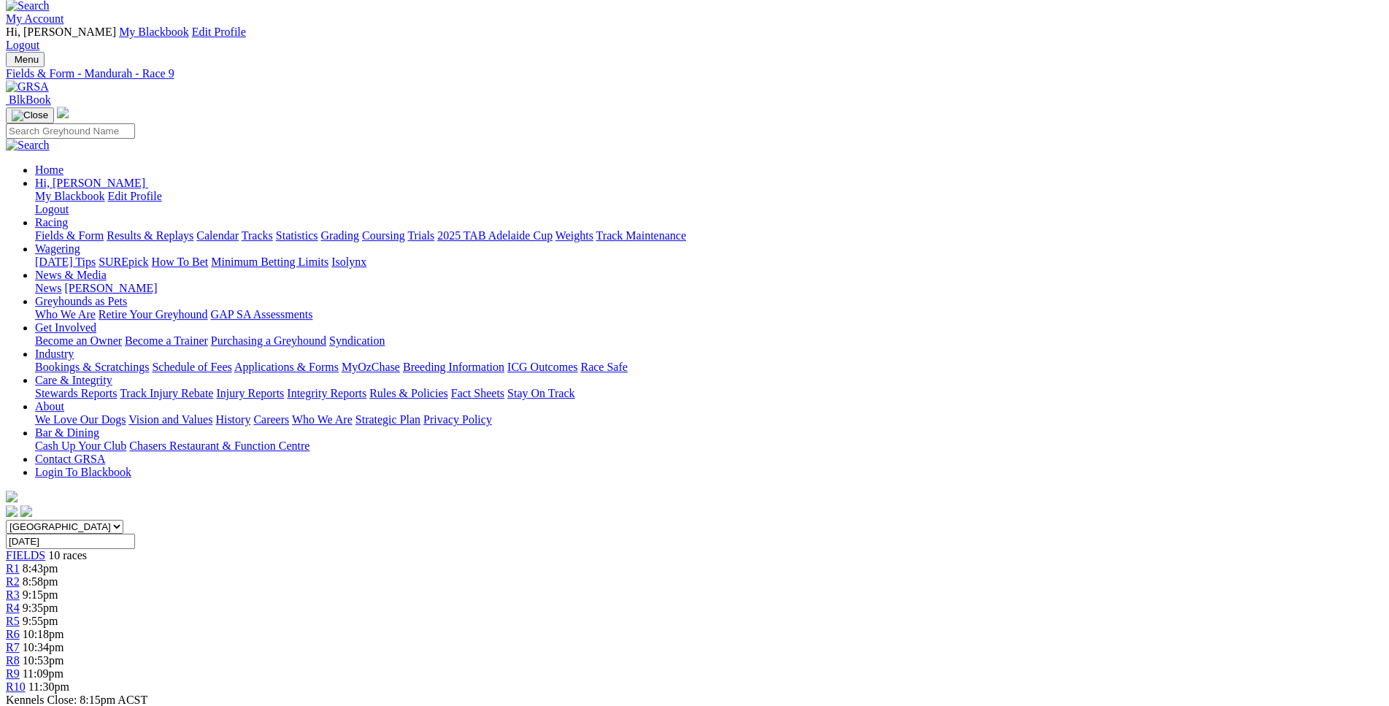
scroll to position [0, 0]
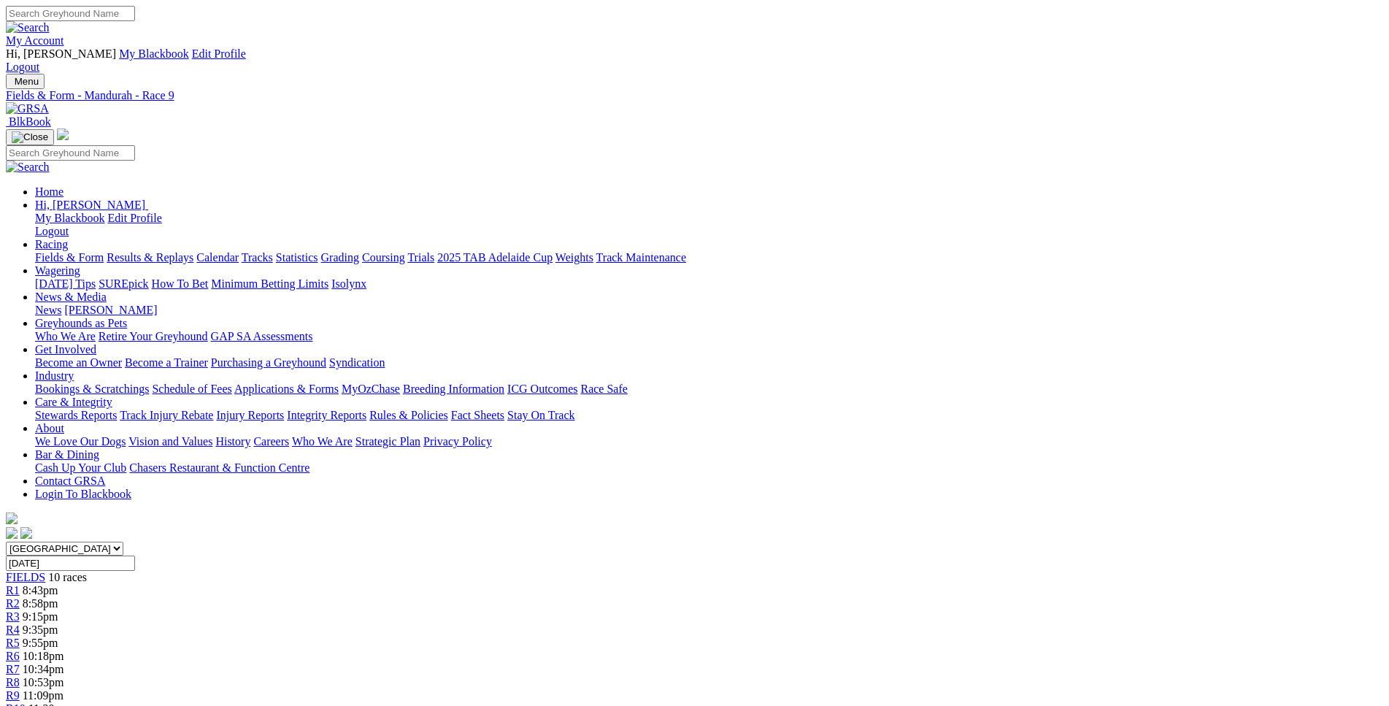
click at [69, 702] on span "11:30pm" at bounding box center [48, 708] width 41 height 12
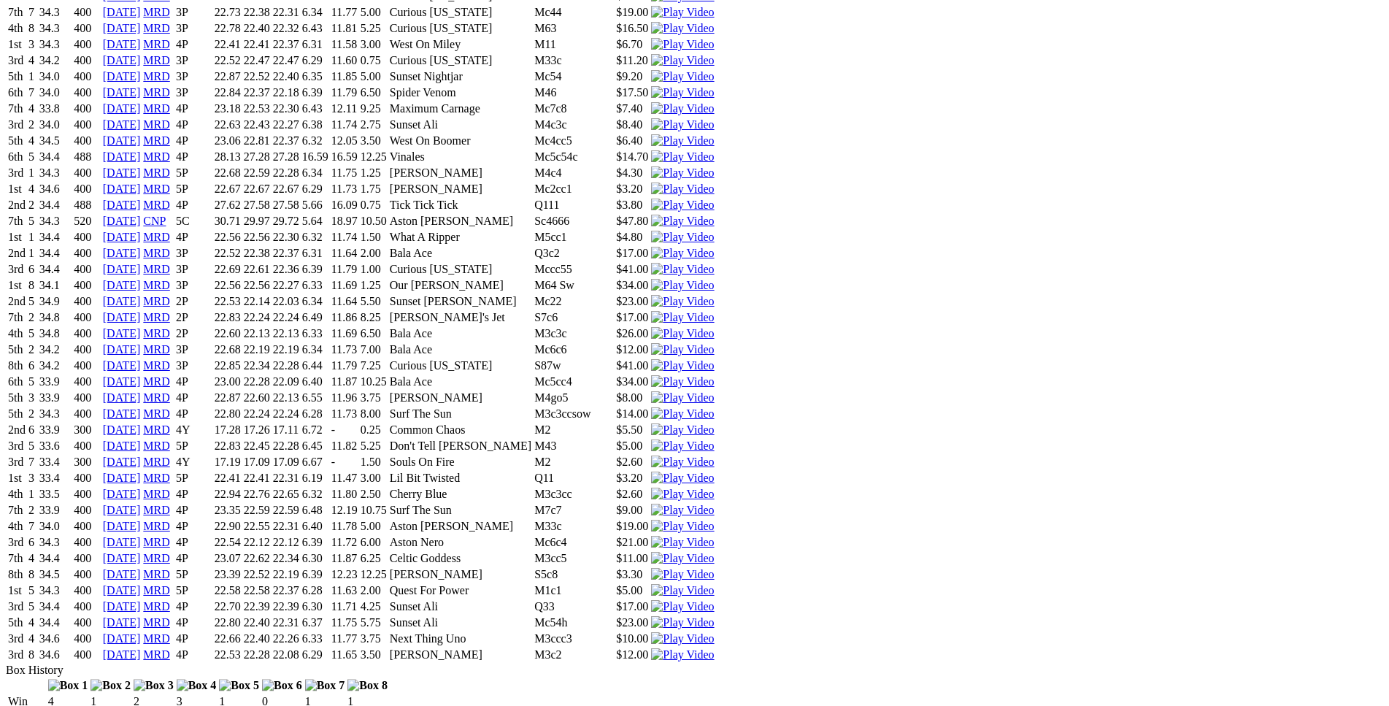
scroll to position [4913, 0]
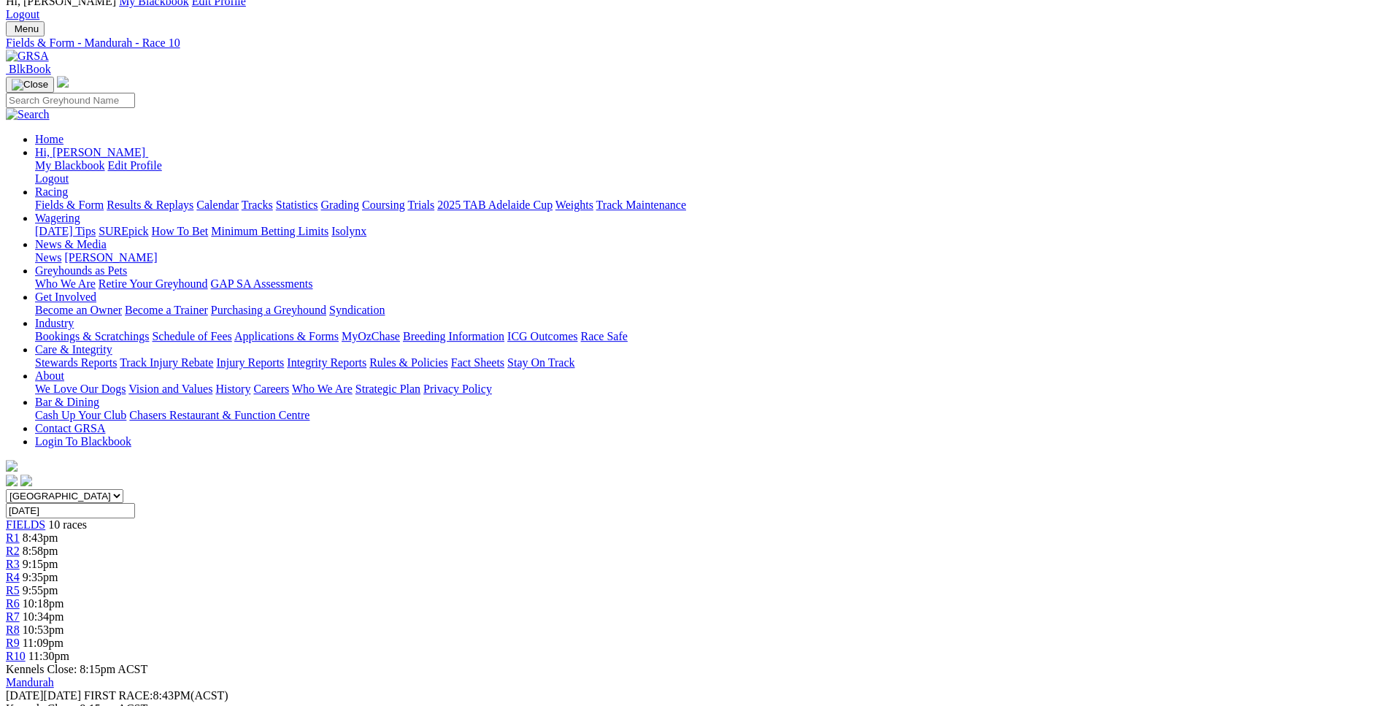
scroll to position [0, 0]
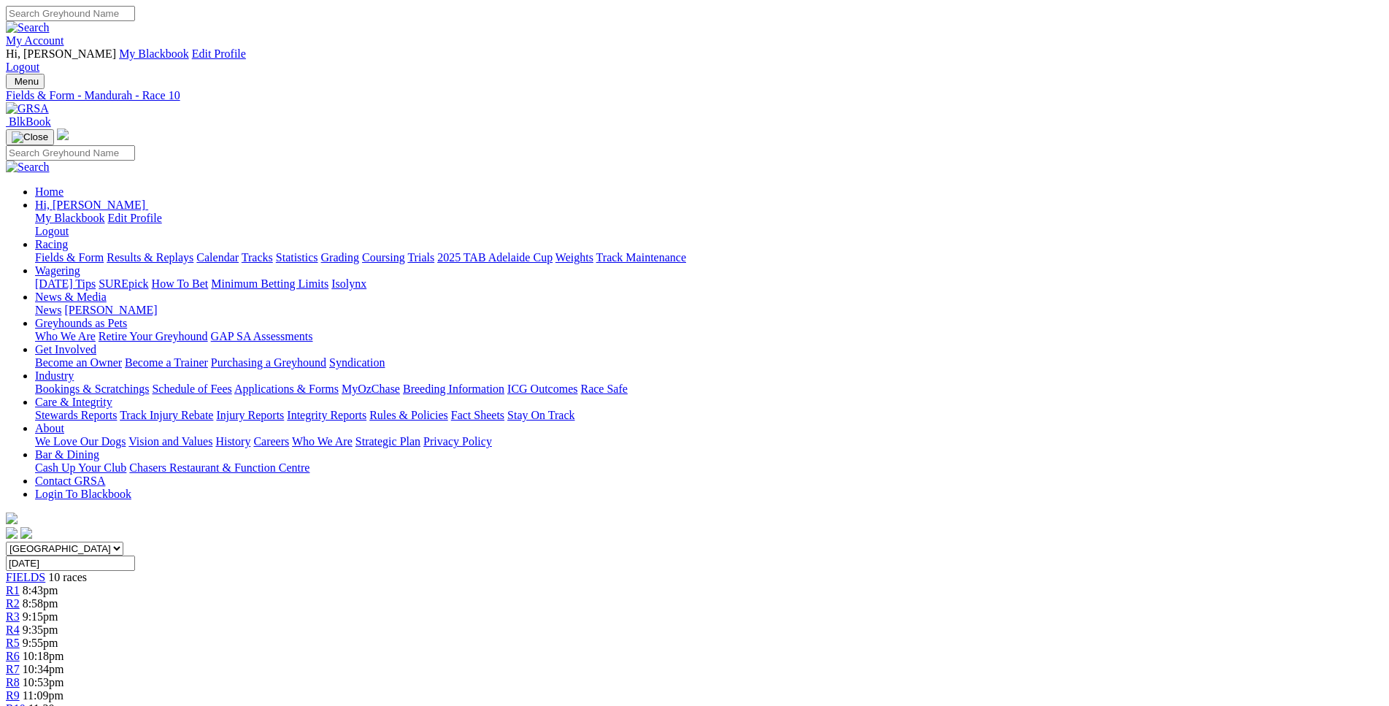
click at [410, 597] on div "R2 8:58pm" at bounding box center [694, 603] width 1377 height 13
click at [424, 597] on div "R2 8:58pm" at bounding box center [694, 603] width 1377 height 13
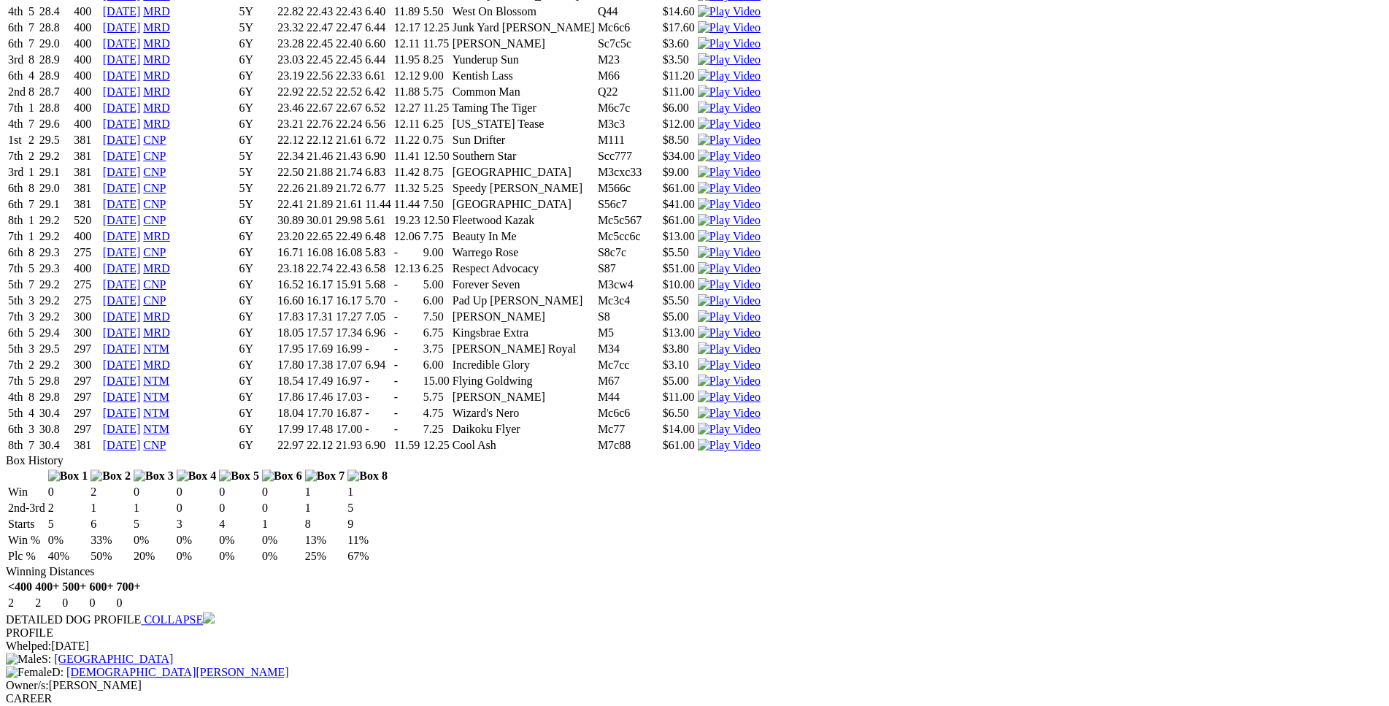
scroll to position [5360, 0]
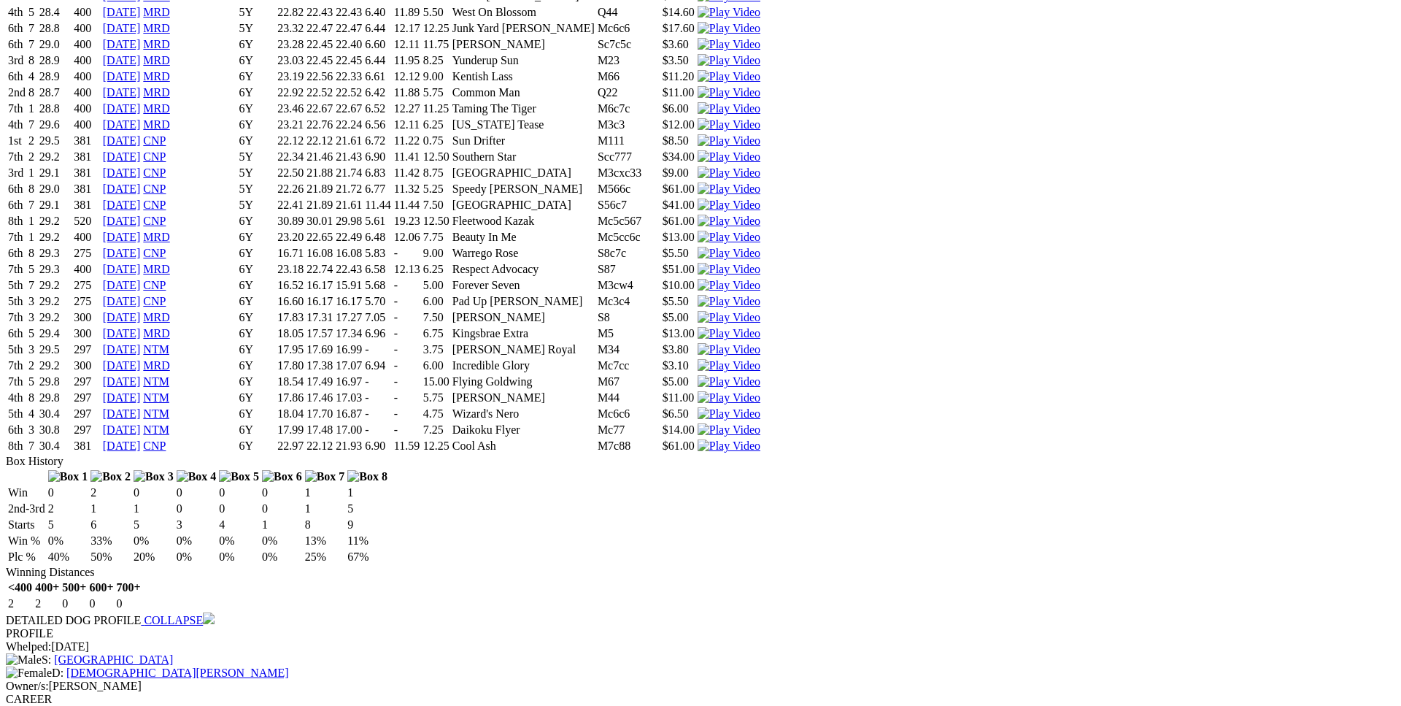
drag, startPoint x: 160, startPoint y: 369, endPoint x: 170, endPoint y: 332, distance: 37.9
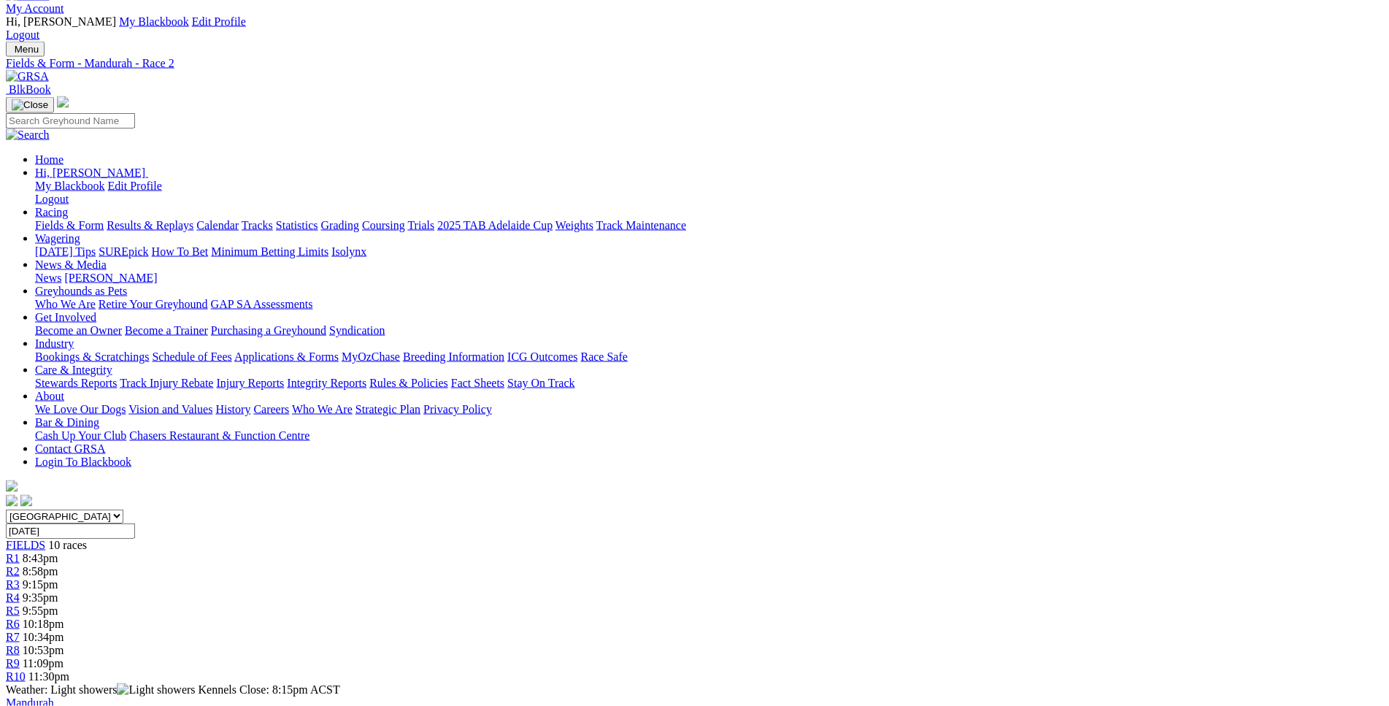
scroll to position [0, 0]
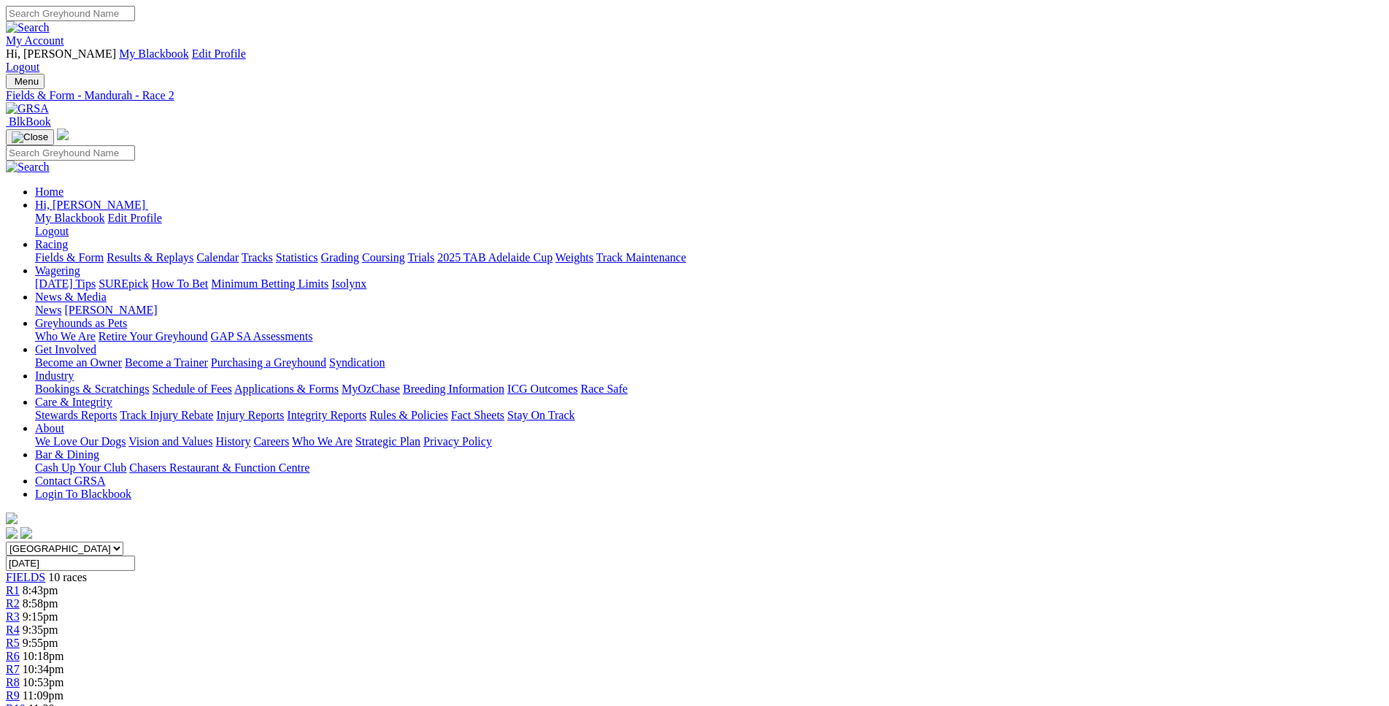
click at [20, 610] on link "R3" at bounding box center [13, 616] width 14 height 12
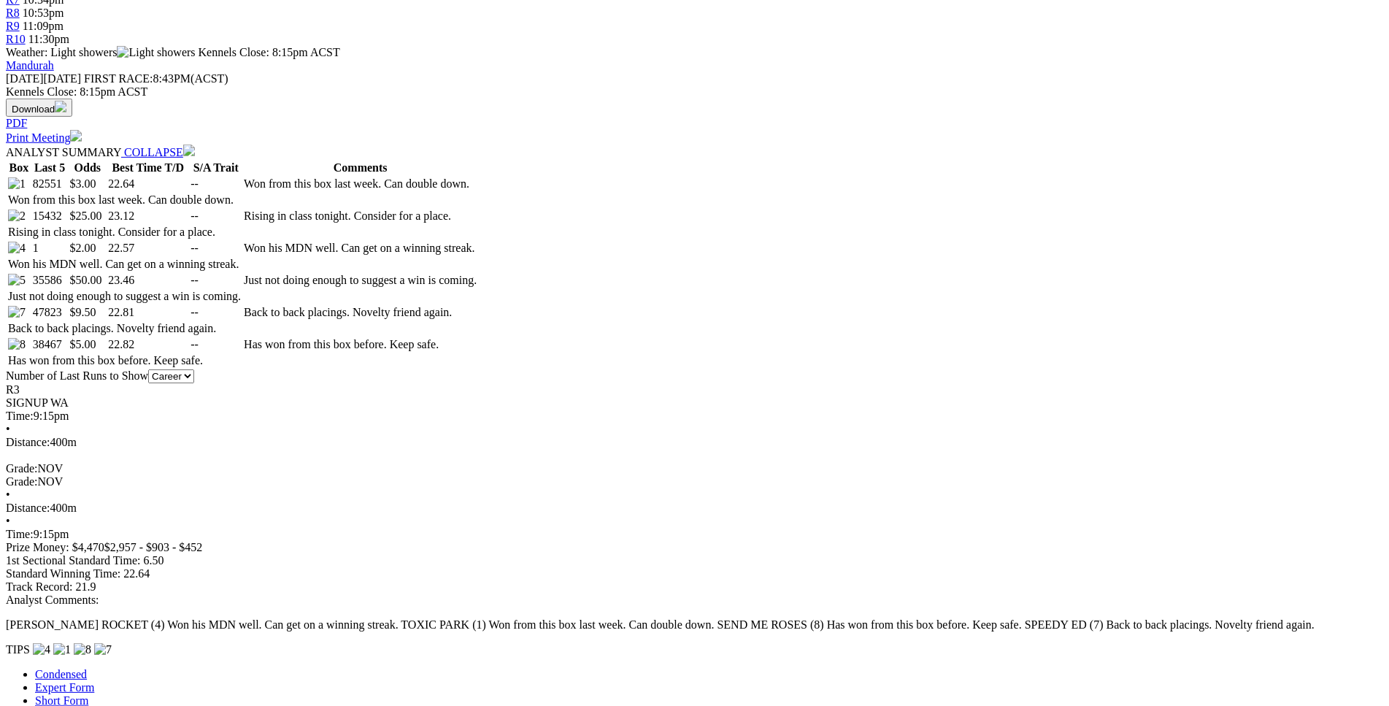
scroll to position [669, 0]
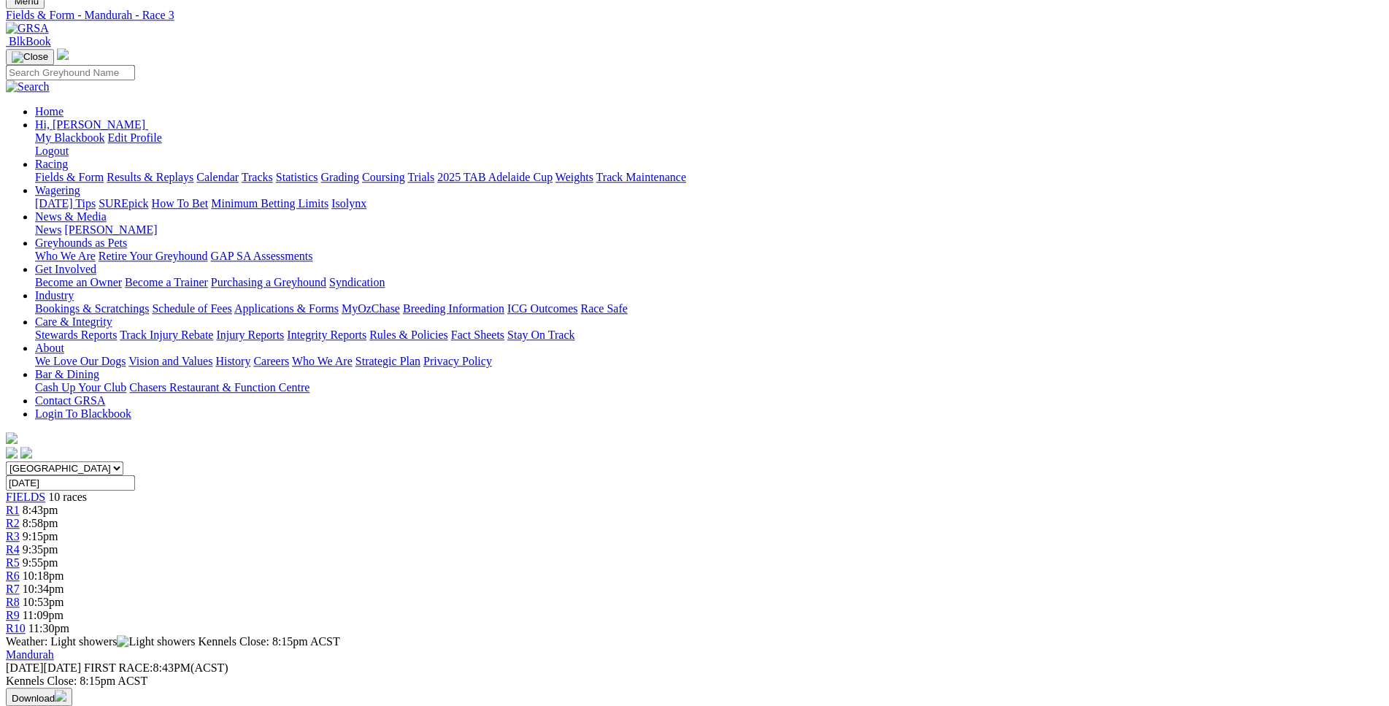
scroll to position [74, 0]
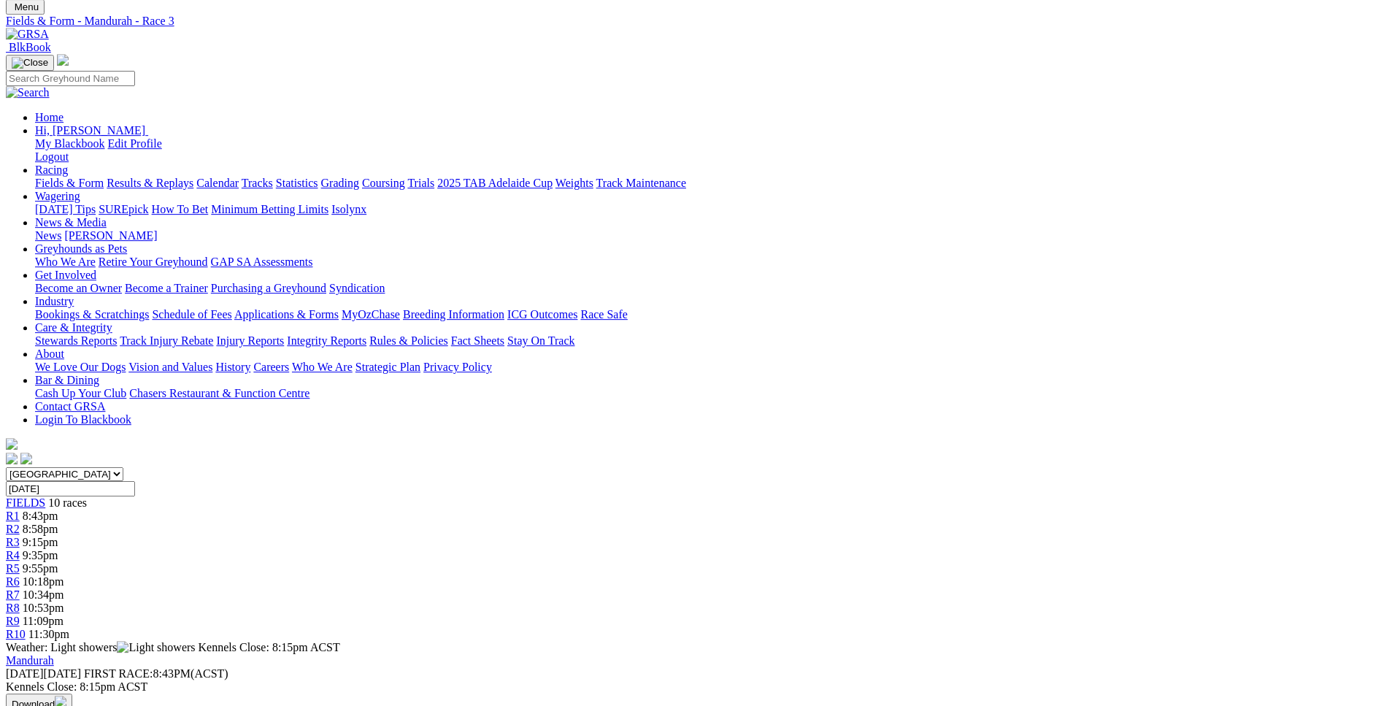
click at [58, 549] on span "9:35pm" at bounding box center [41, 555] width 36 height 12
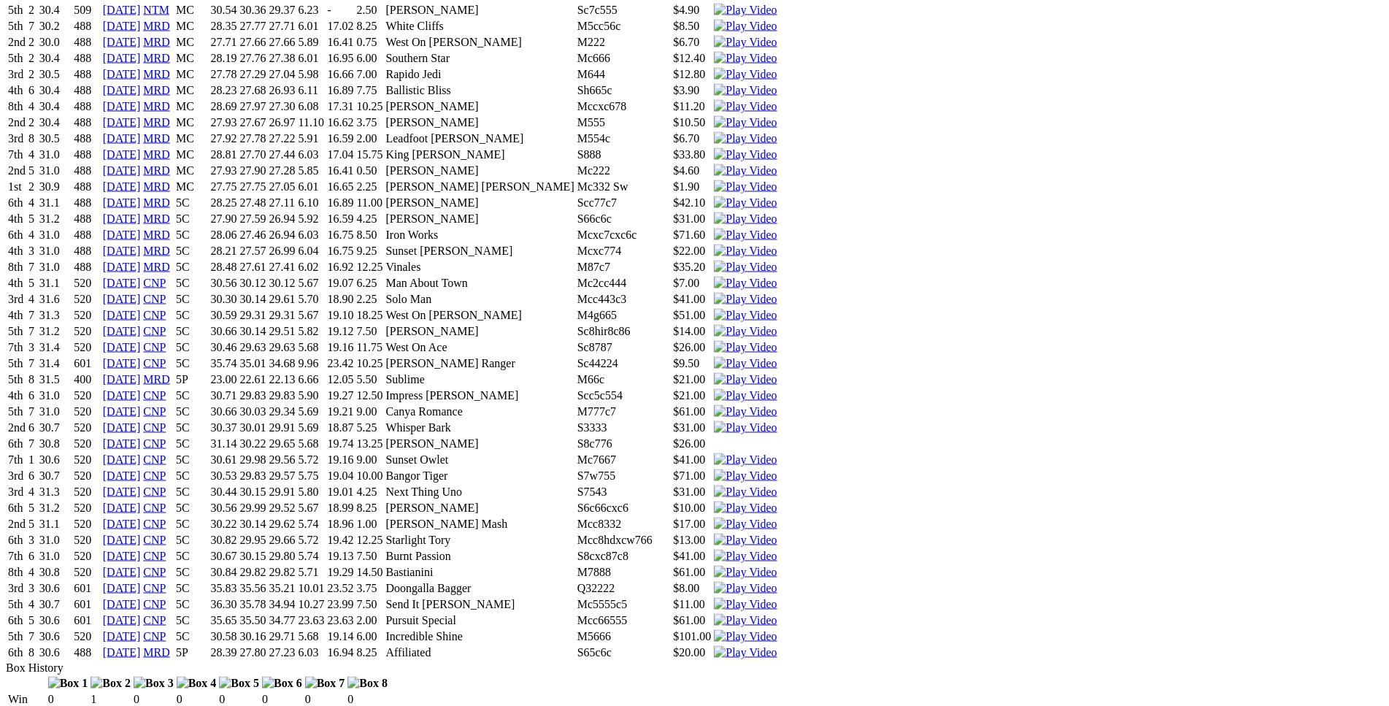
scroll to position [1636, 0]
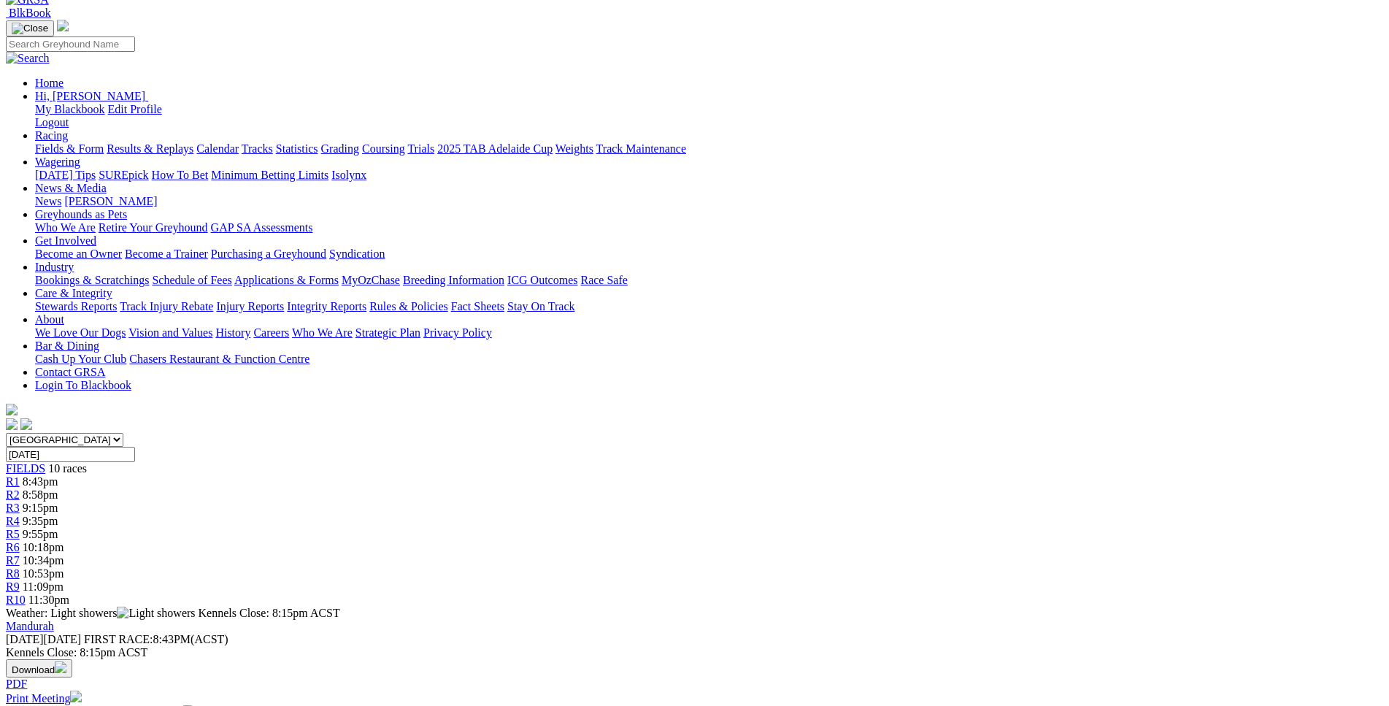
scroll to position [0, 0]
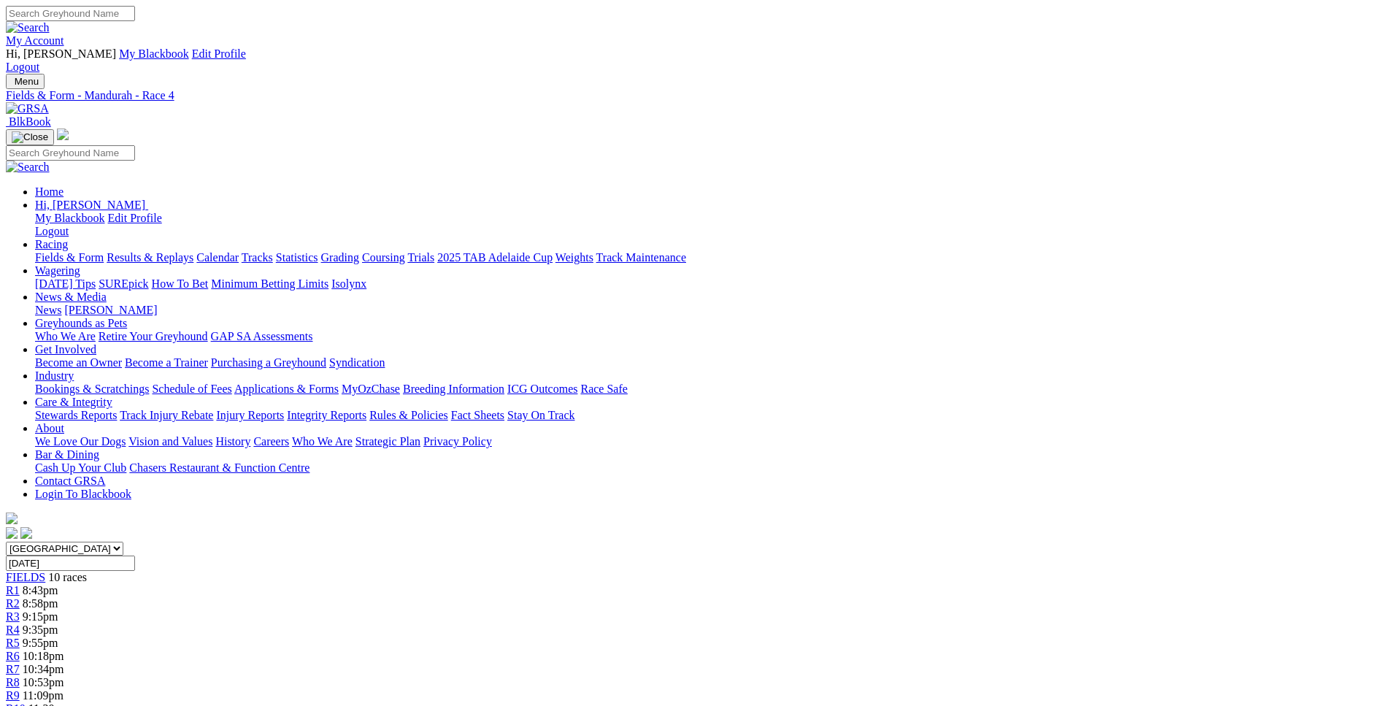
click at [58, 636] on span "9:55pm" at bounding box center [41, 642] width 36 height 12
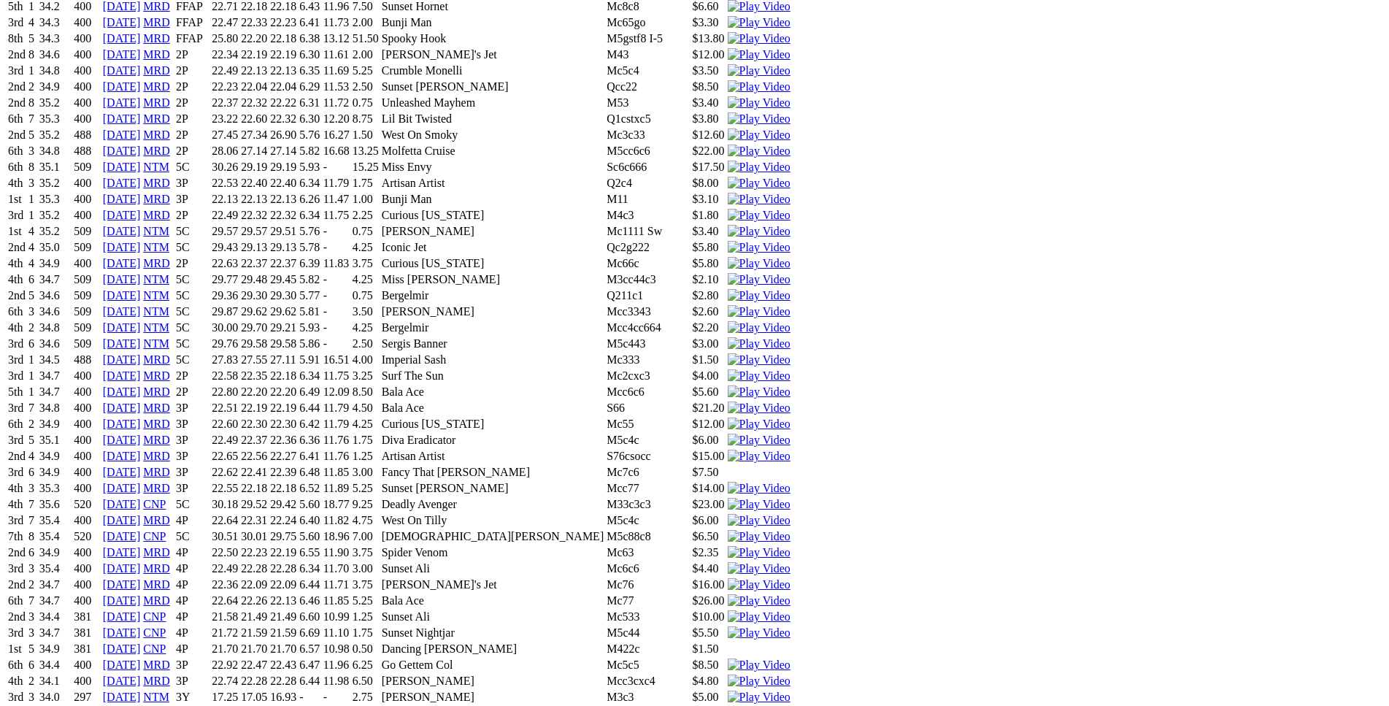
scroll to position [6402, 0]
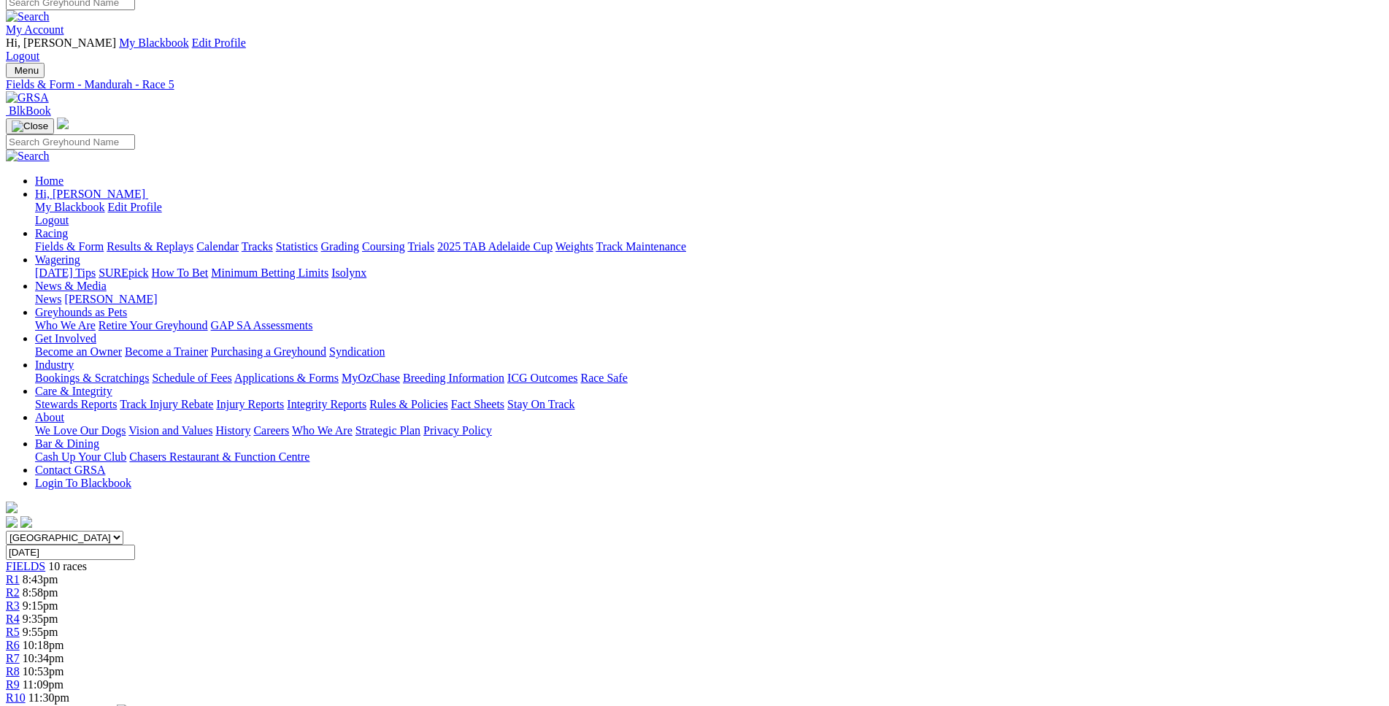
scroll to position [0, 0]
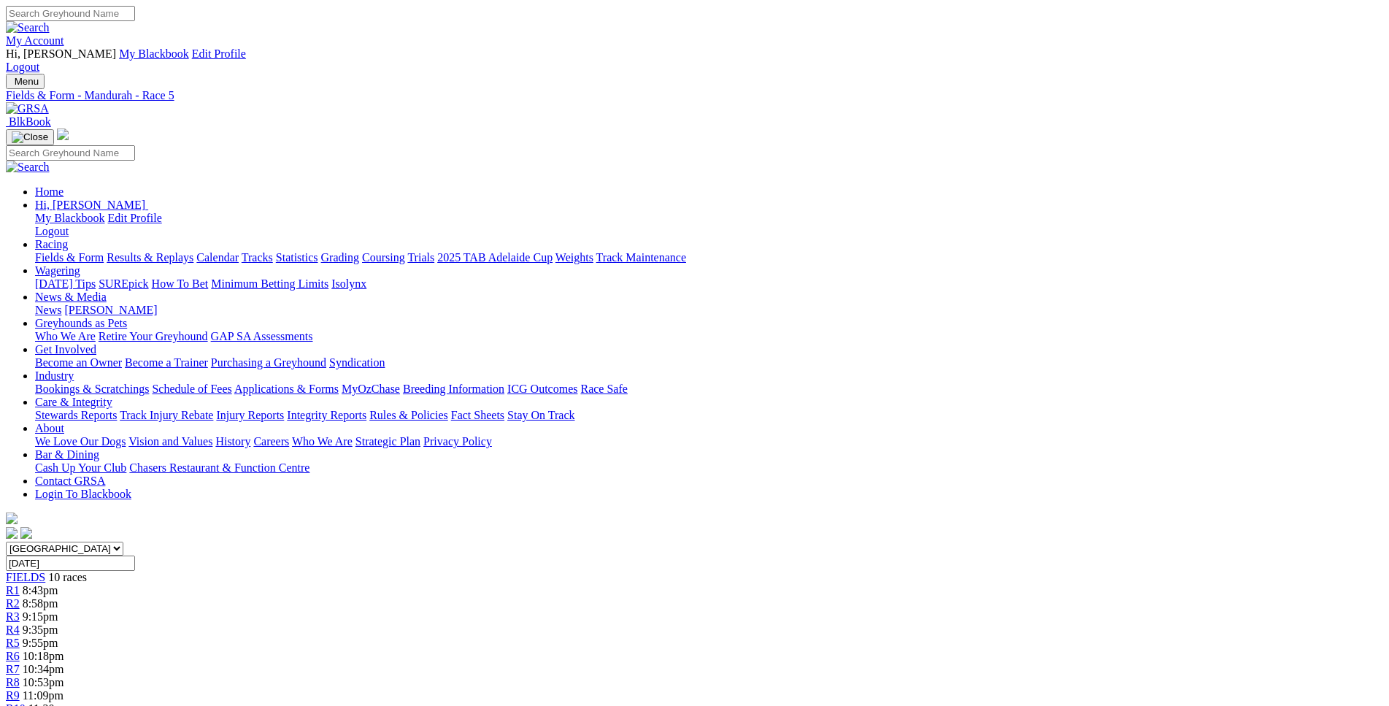
click at [958, 676] on div "R8 10:53pm" at bounding box center [694, 682] width 1377 height 13
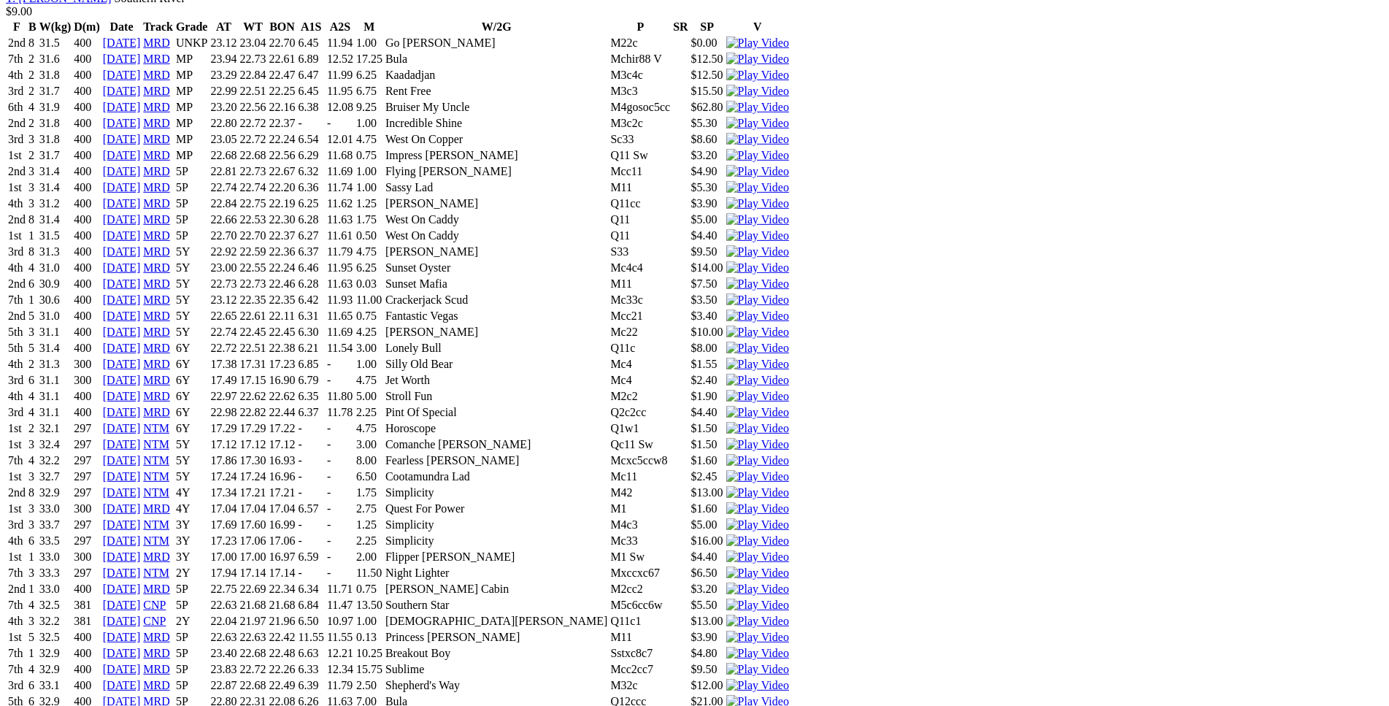
scroll to position [1563, 0]
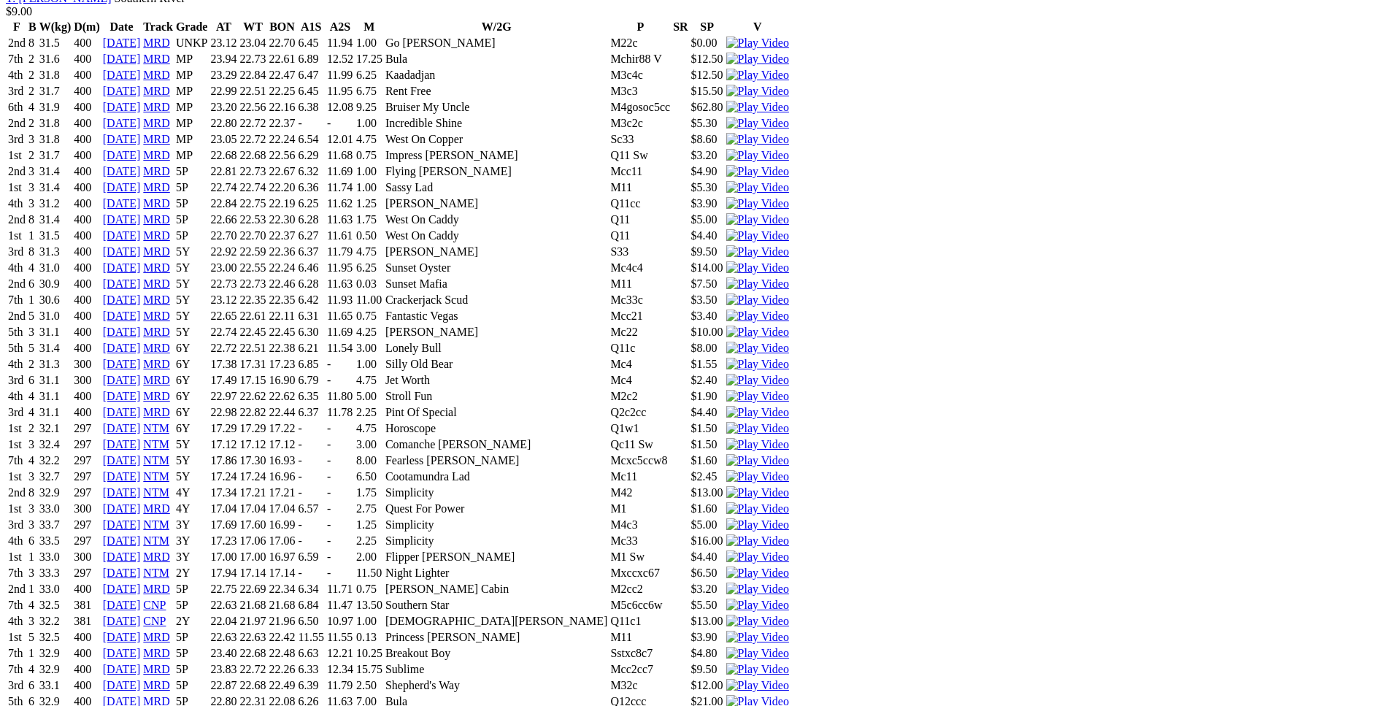
drag, startPoint x: 258, startPoint y: 320, endPoint x: 845, endPoint y: 315, distance: 586.1
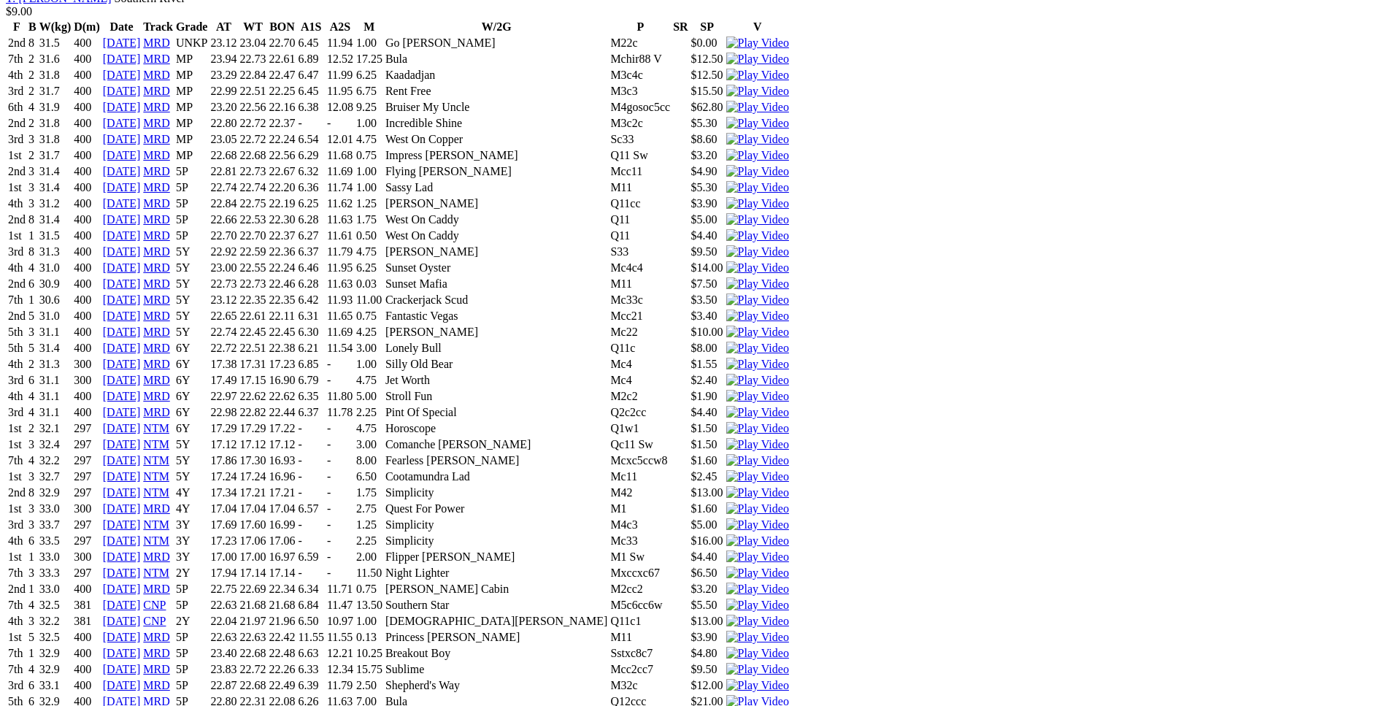
drag, startPoint x: 270, startPoint y: 280, endPoint x: 336, endPoint y: 284, distance: 66.5
drag, startPoint x: 250, startPoint y: 186, endPoint x: 828, endPoint y: 184, distance: 577.4
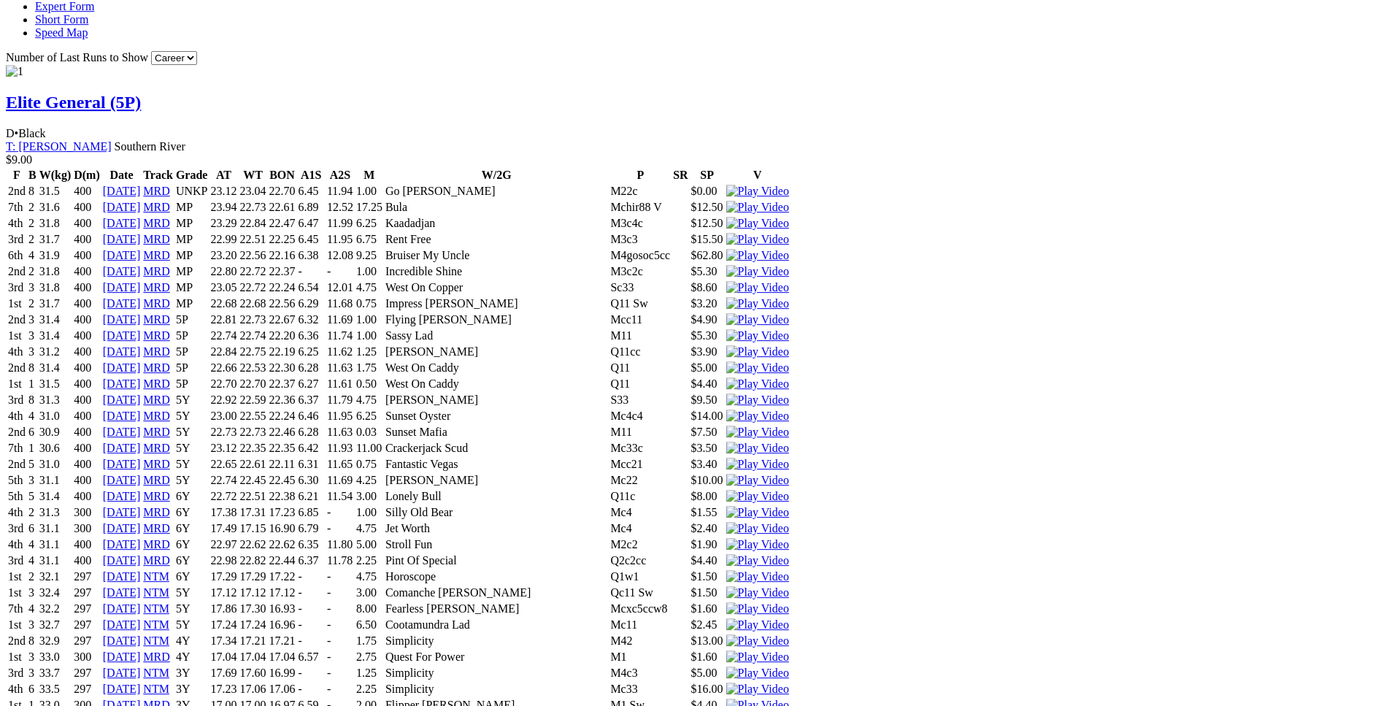
scroll to position [1414, 0]
drag, startPoint x: 374, startPoint y: 499, endPoint x: 843, endPoint y: 499, distance: 469.3
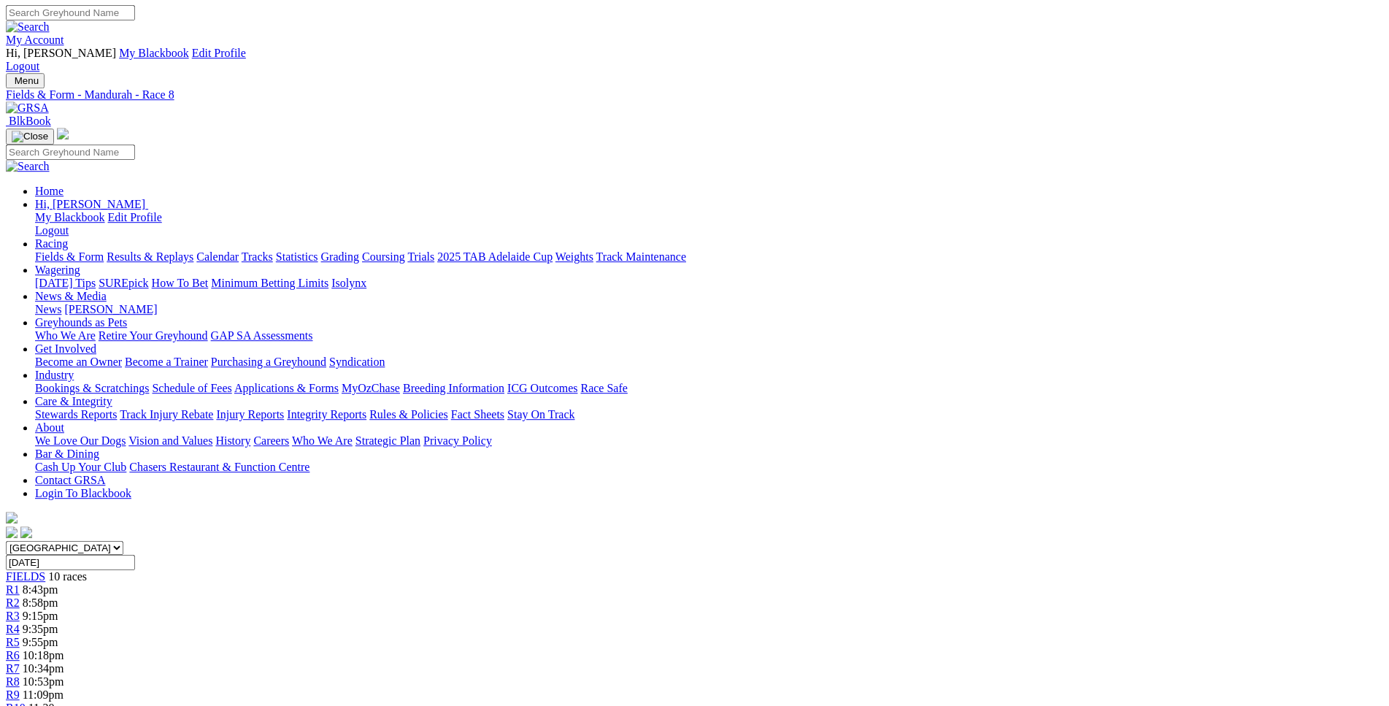
scroll to position [0, 0]
click at [64, 689] on span "11:09pm" at bounding box center [43, 695] width 41 height 12
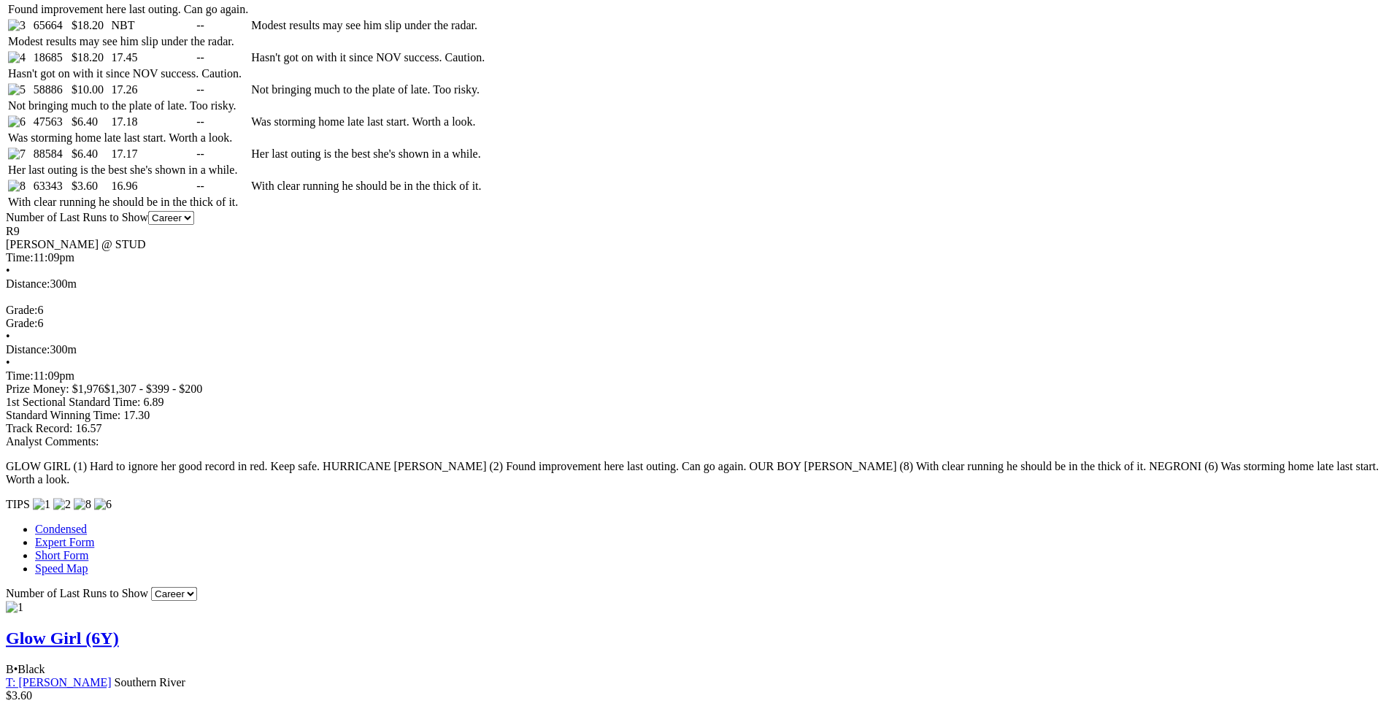
scroll to position [893, 0]
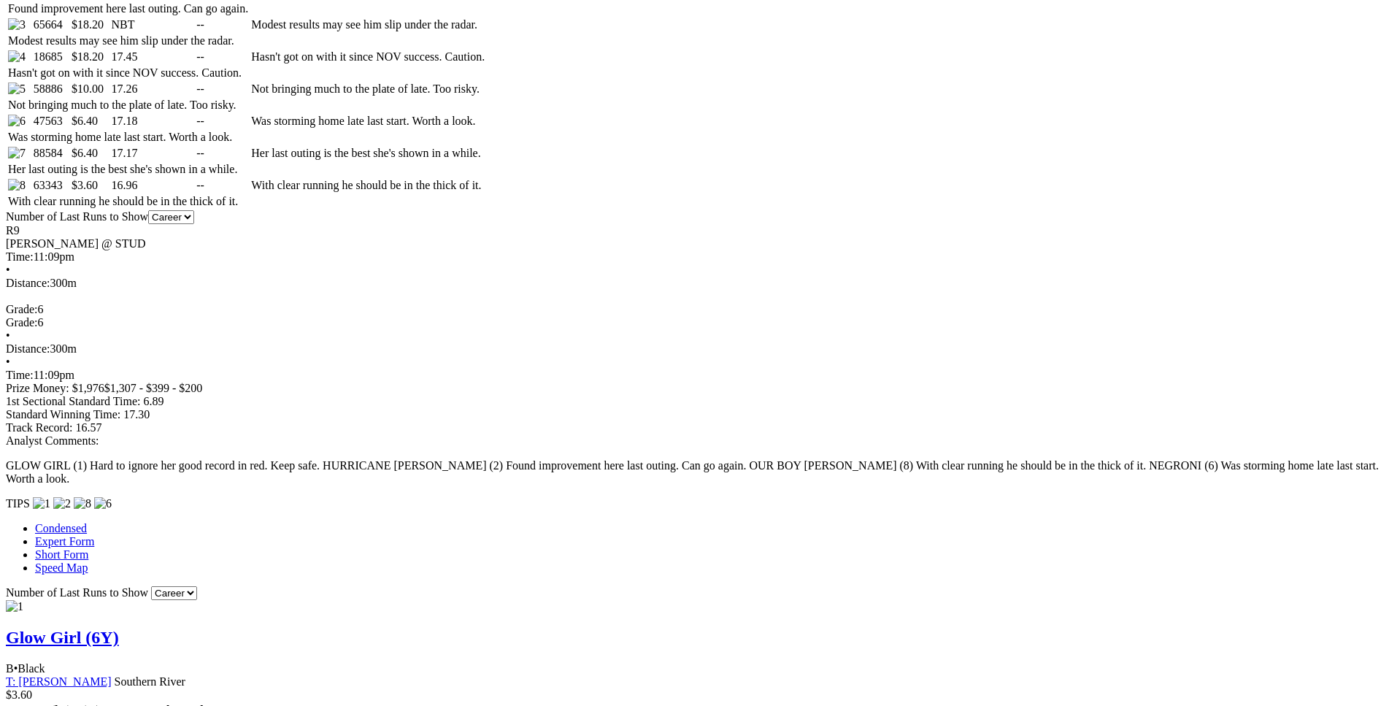
drag, startPoint x: 266, startPoint y: 234, endPoint x: 831, endPoint y: 231, distance: 565.0
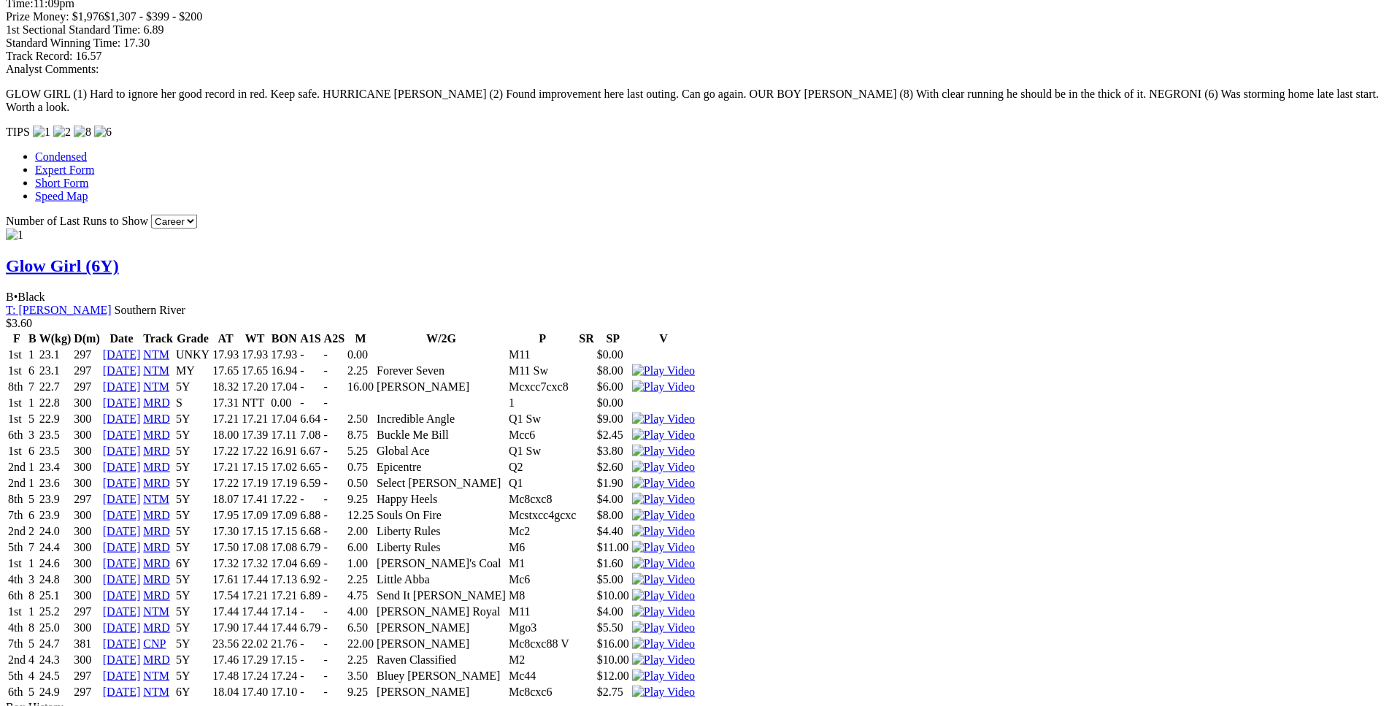
scroll to position [1265, 0]
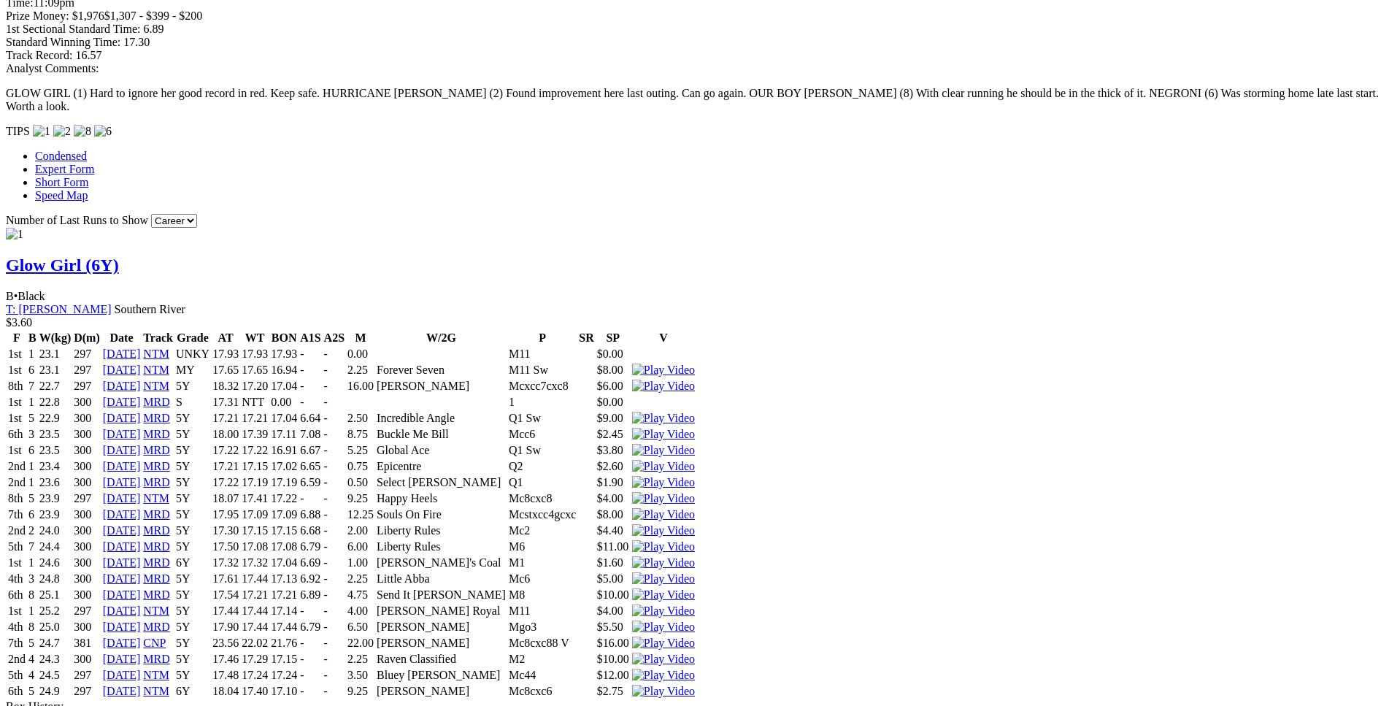
drag, startPoint x: 255, startPoint y: 425, endPoint x: 838, endPoint y: 420, distance: 582.5
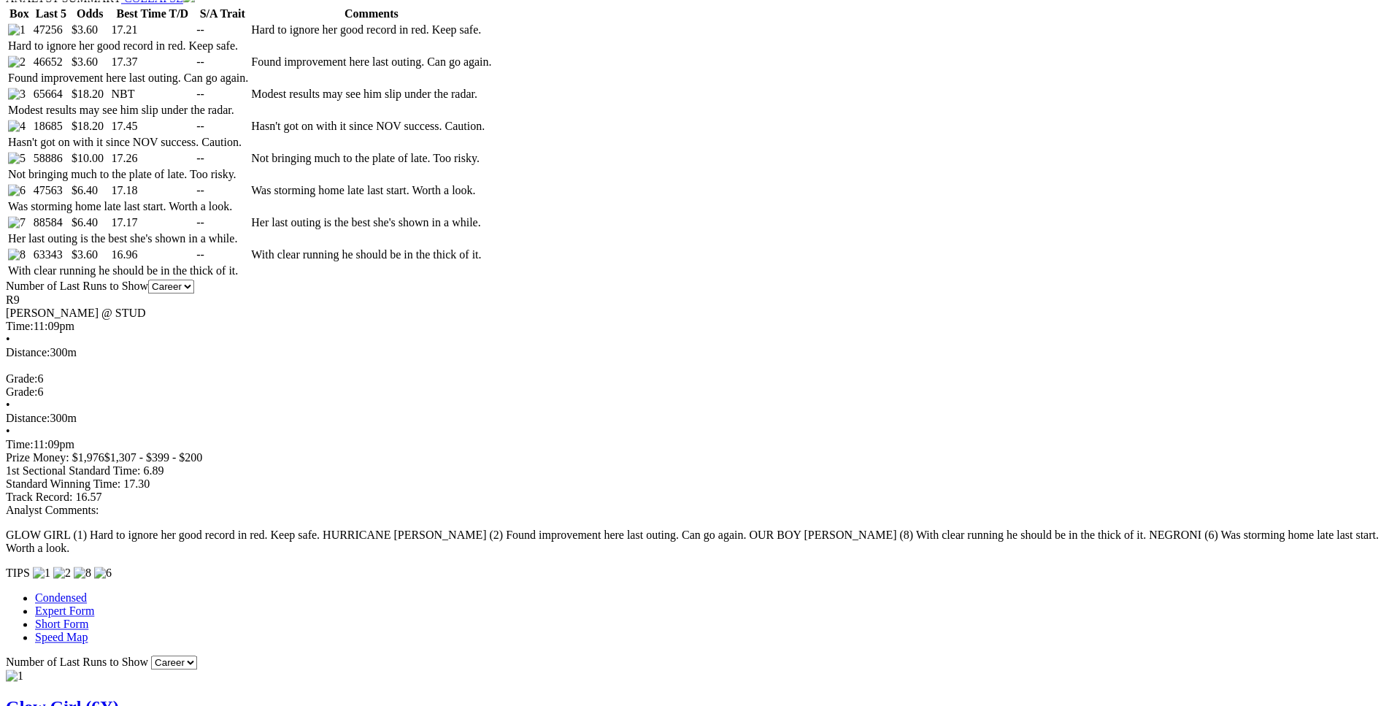
scroll to position [819, 0]
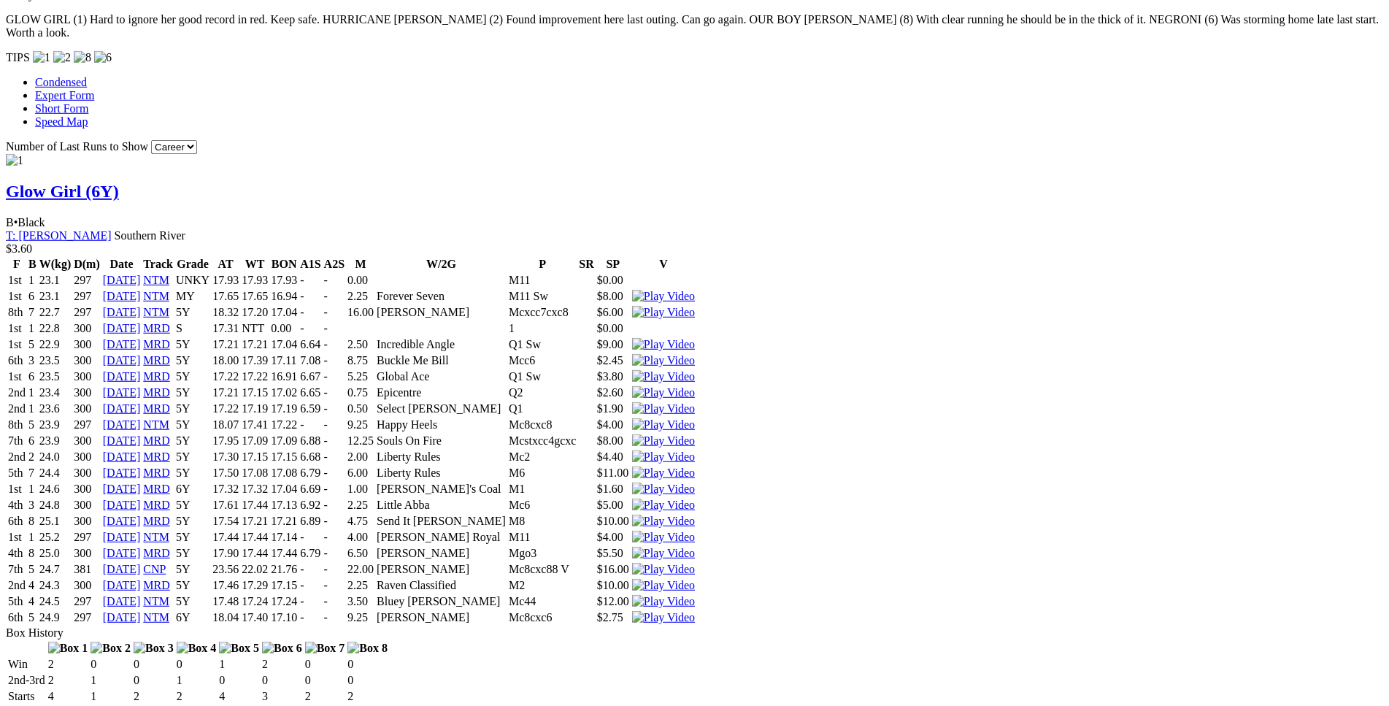
scroll to position [1339, 0]
drag, startPoint x: 278, startPoint y: 250, endPoint x: 851, endPoint y: 244, distance: 573.0
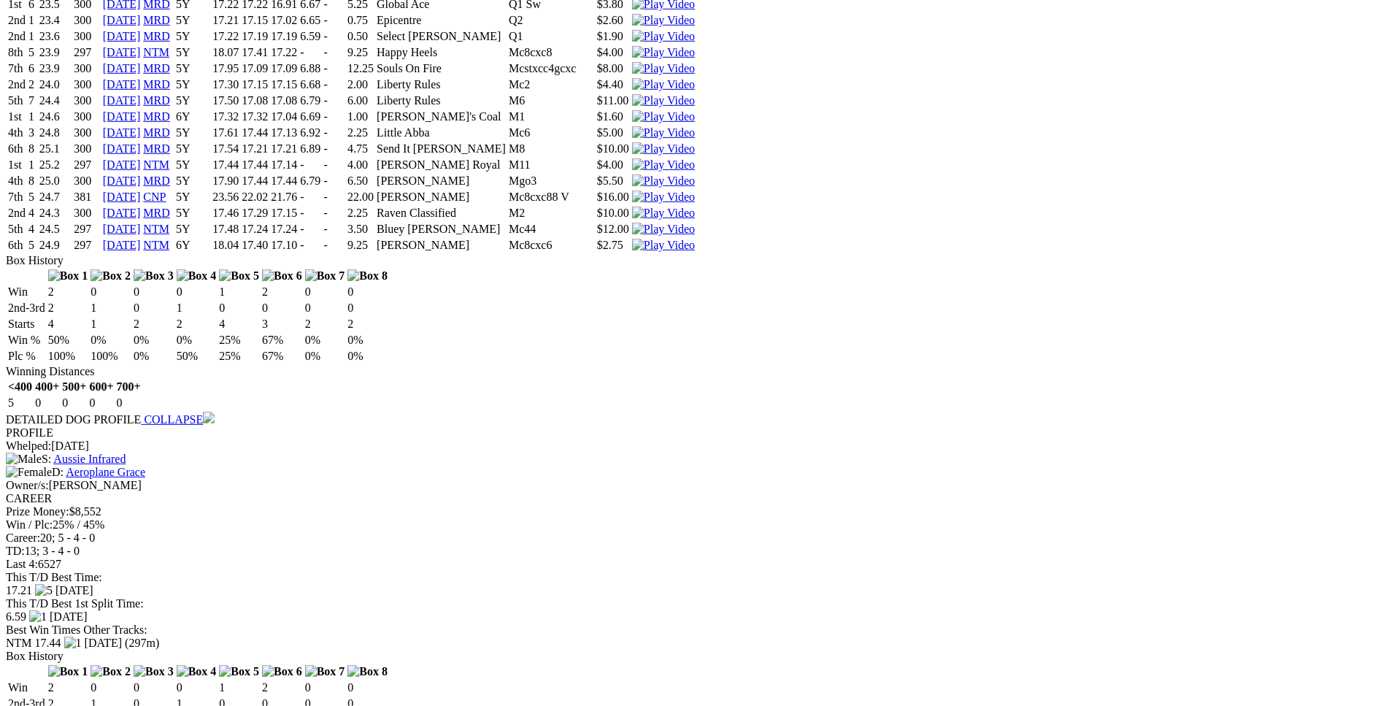
scroll to position [1712, 0]
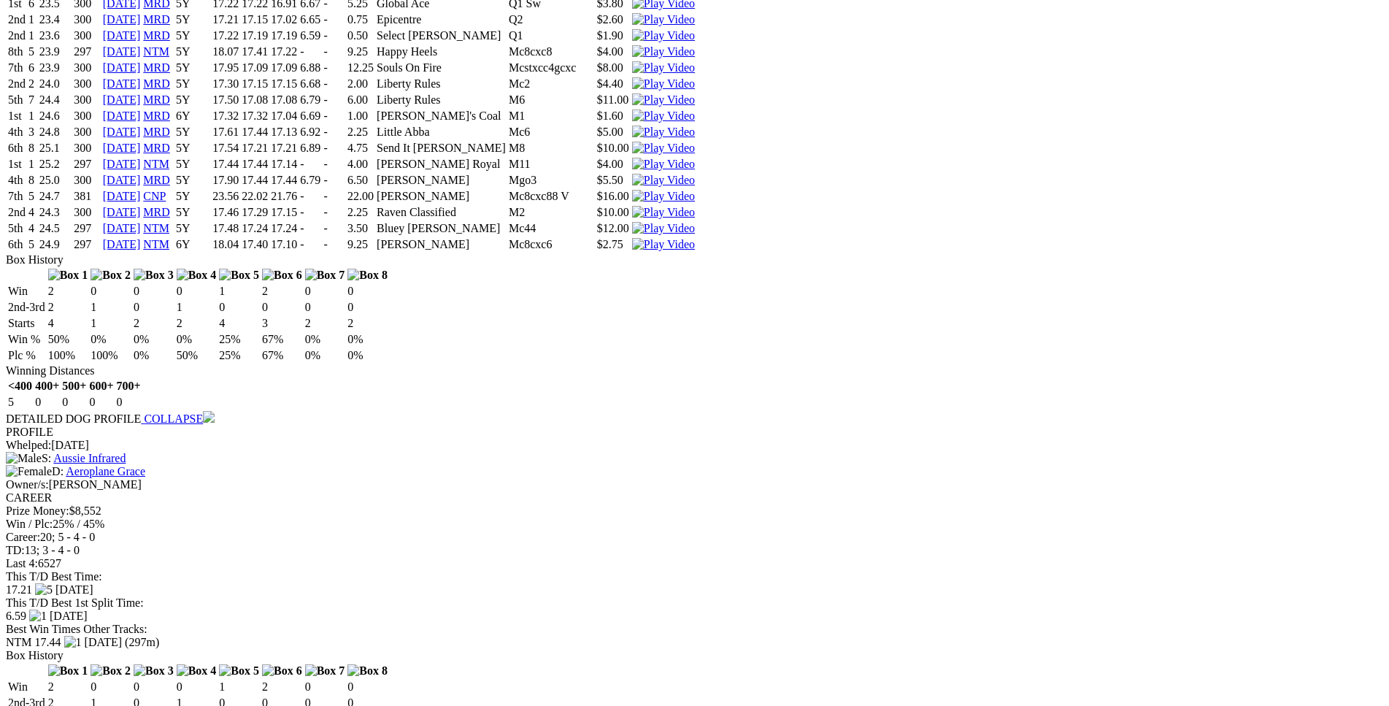
drag, startPoint x: 373, startPoint y: 345, endPoint x: 807, endPoint y: 346, distance: 433.6
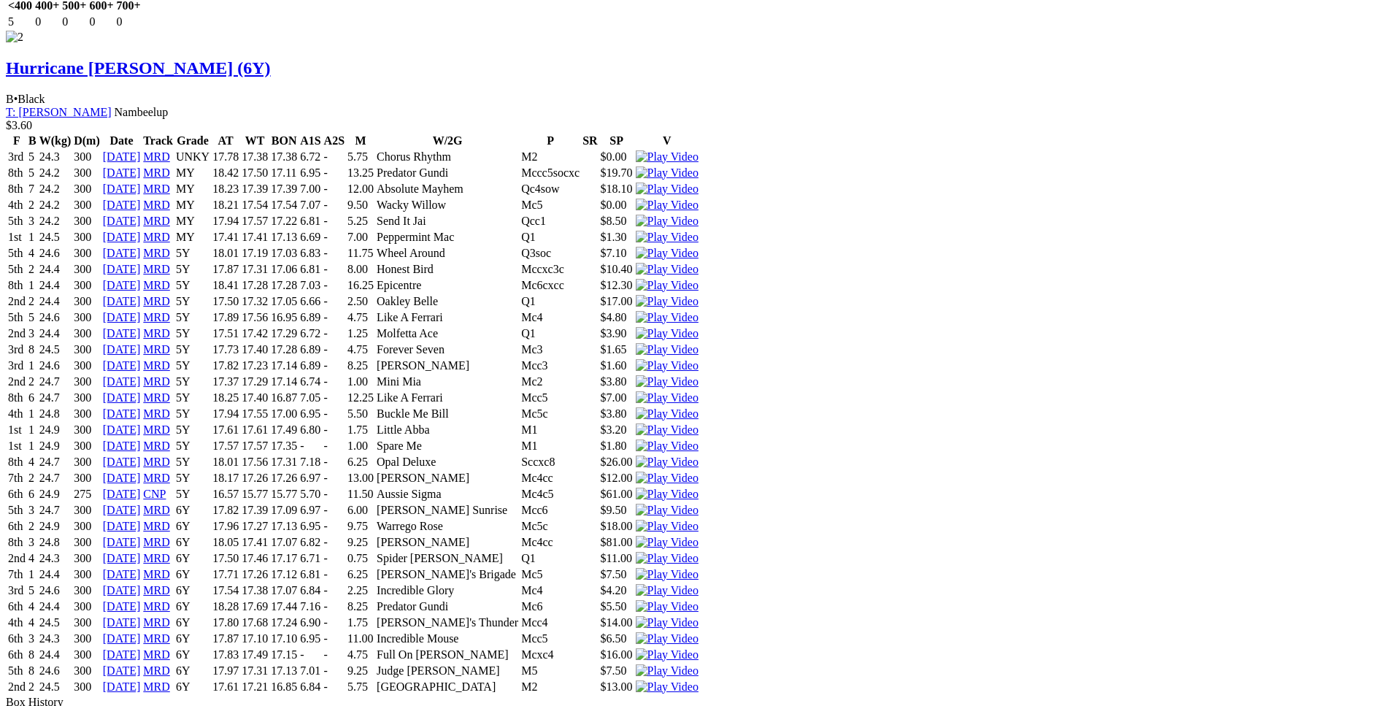
scroll to position [2456, 0]
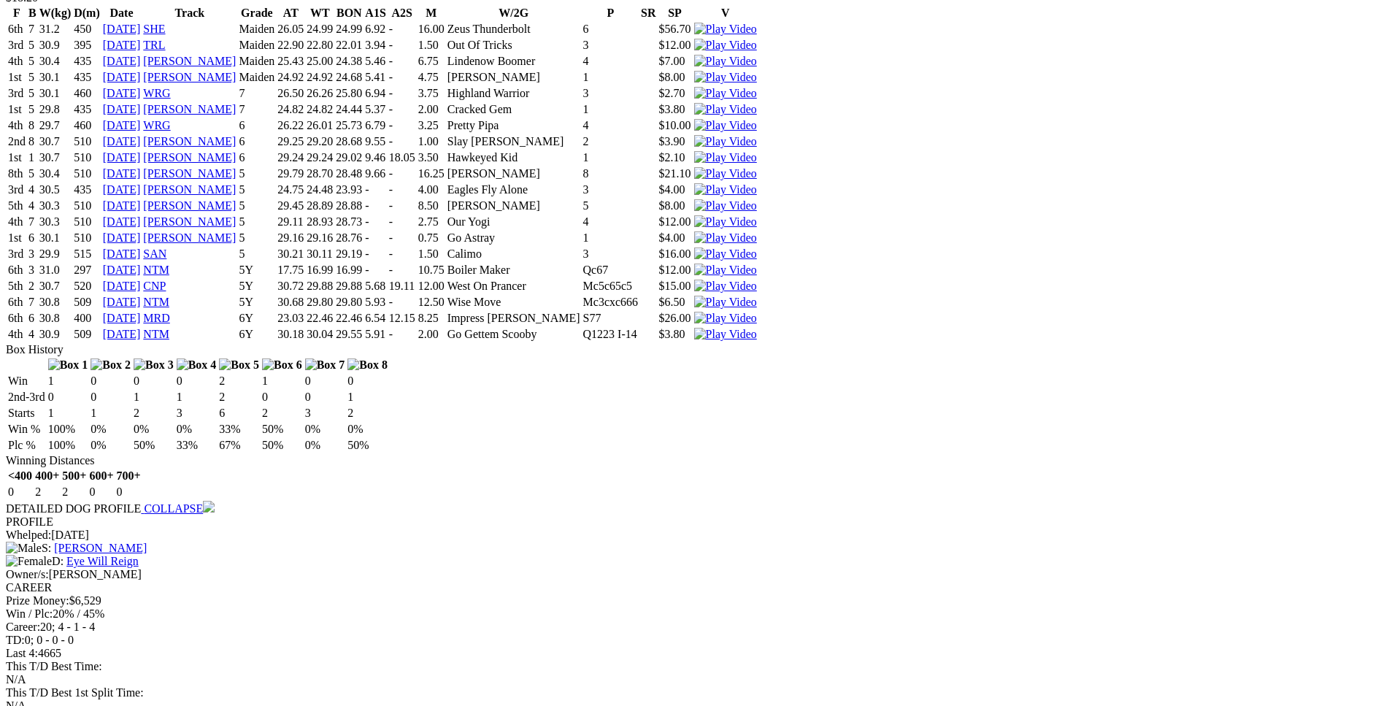
scroll to position [3796, 0]
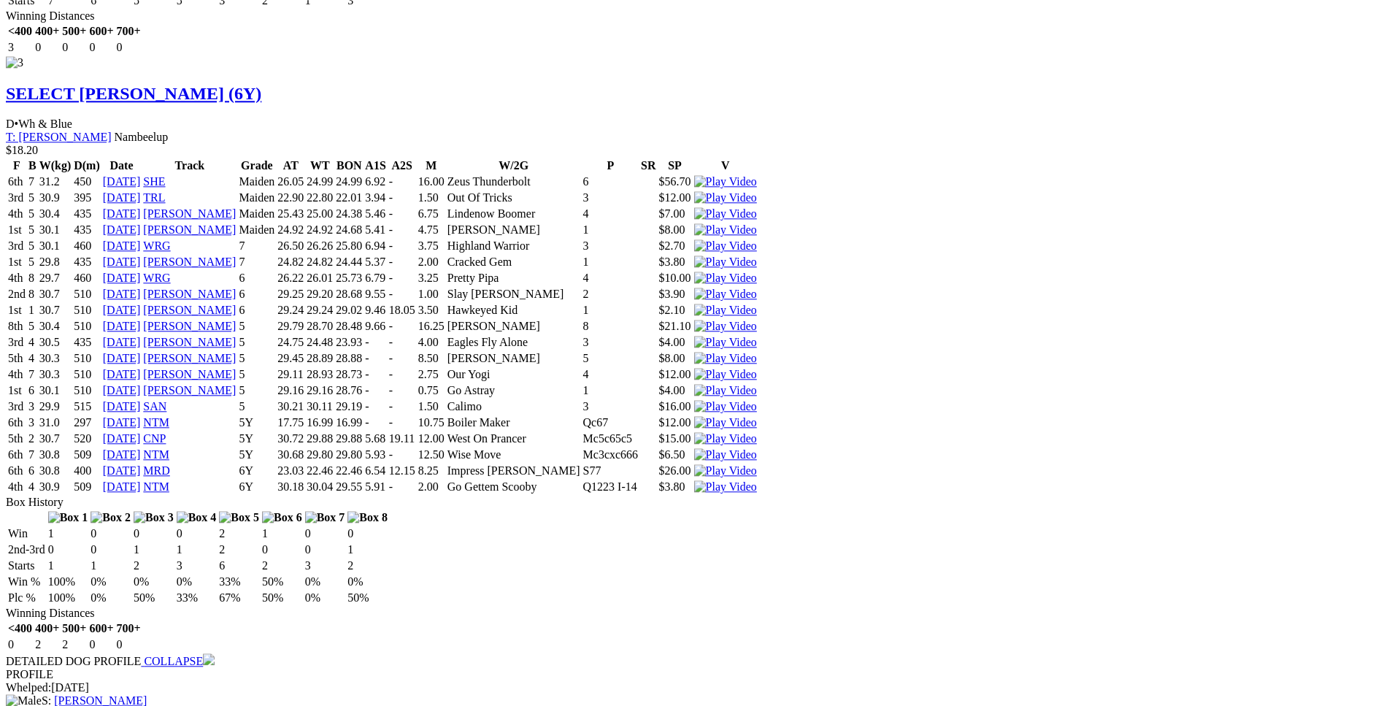
scroll to position [3647, 0]
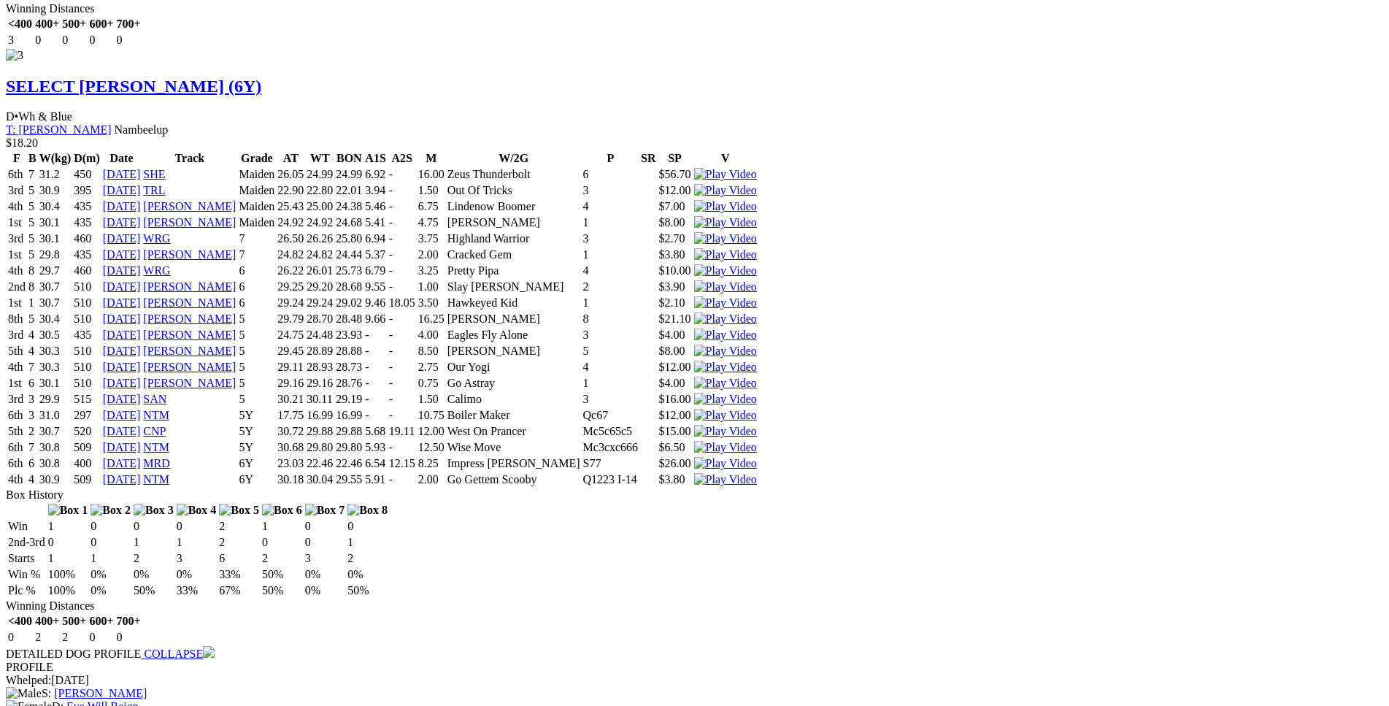
drag, startPoint x: 373, startPoint y: 396, endPoint x: 842, endPoint y: 398, distance: 468.6
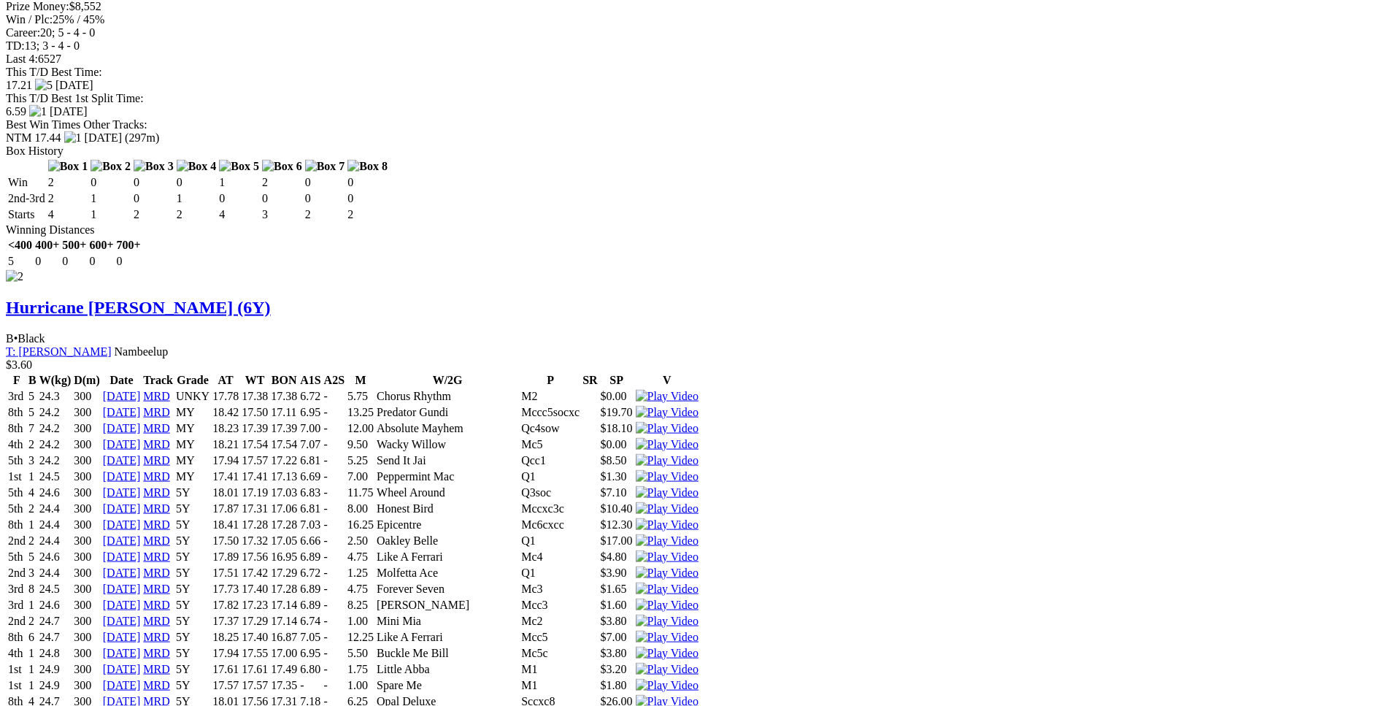
scroll to position [2232, 0]
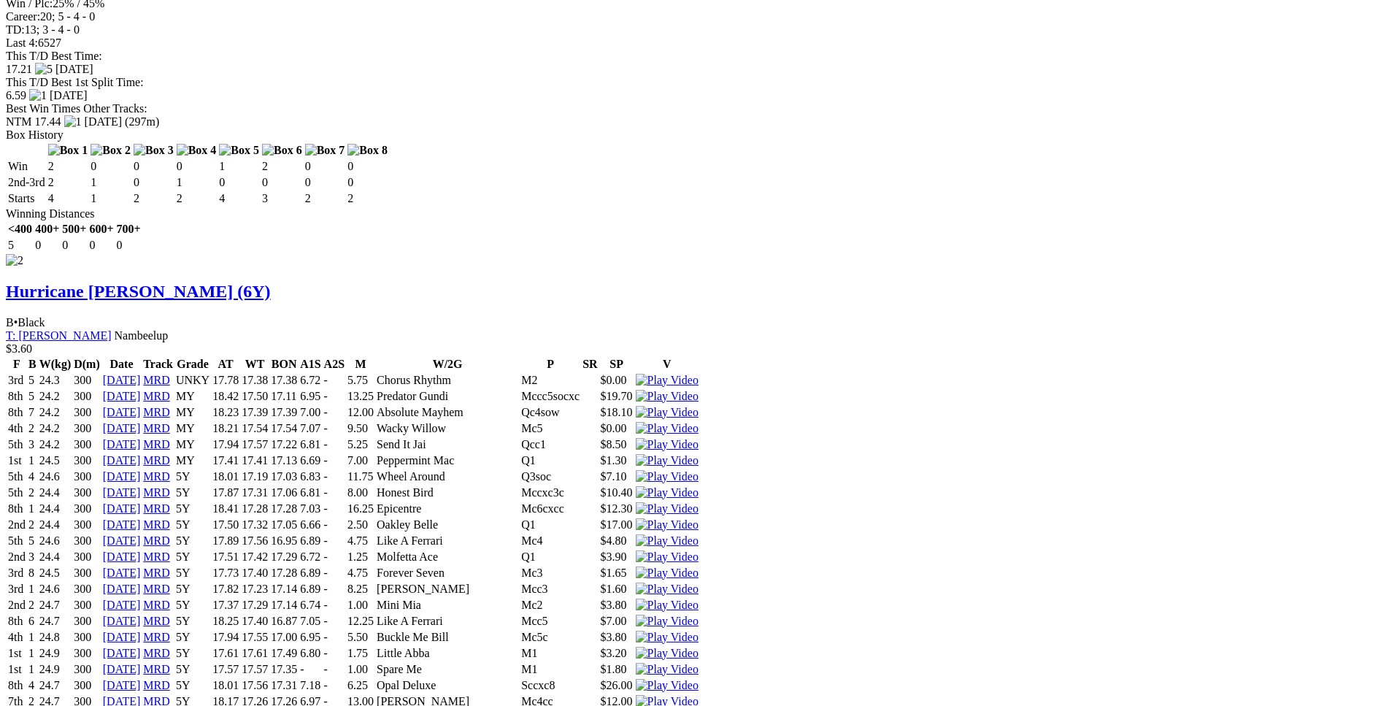
drag, startPoint x: 371, startPoint y: 238, endPoint x: 807, endPoint y: 235, distance: 435.8
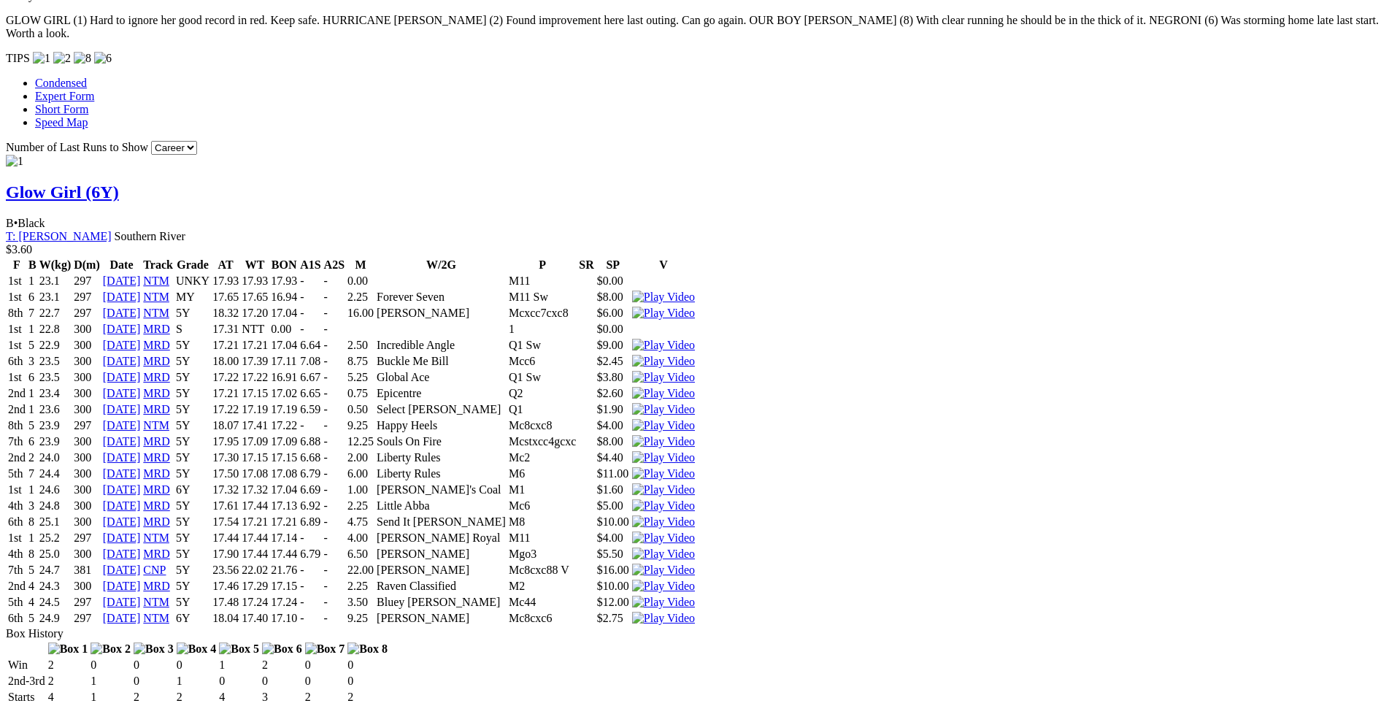
scroll to position [1339, 0]
drag, startPoint x: 299, startPoint y: 202, endPoint x: 828, endPoint y: 196, distance: 529.9
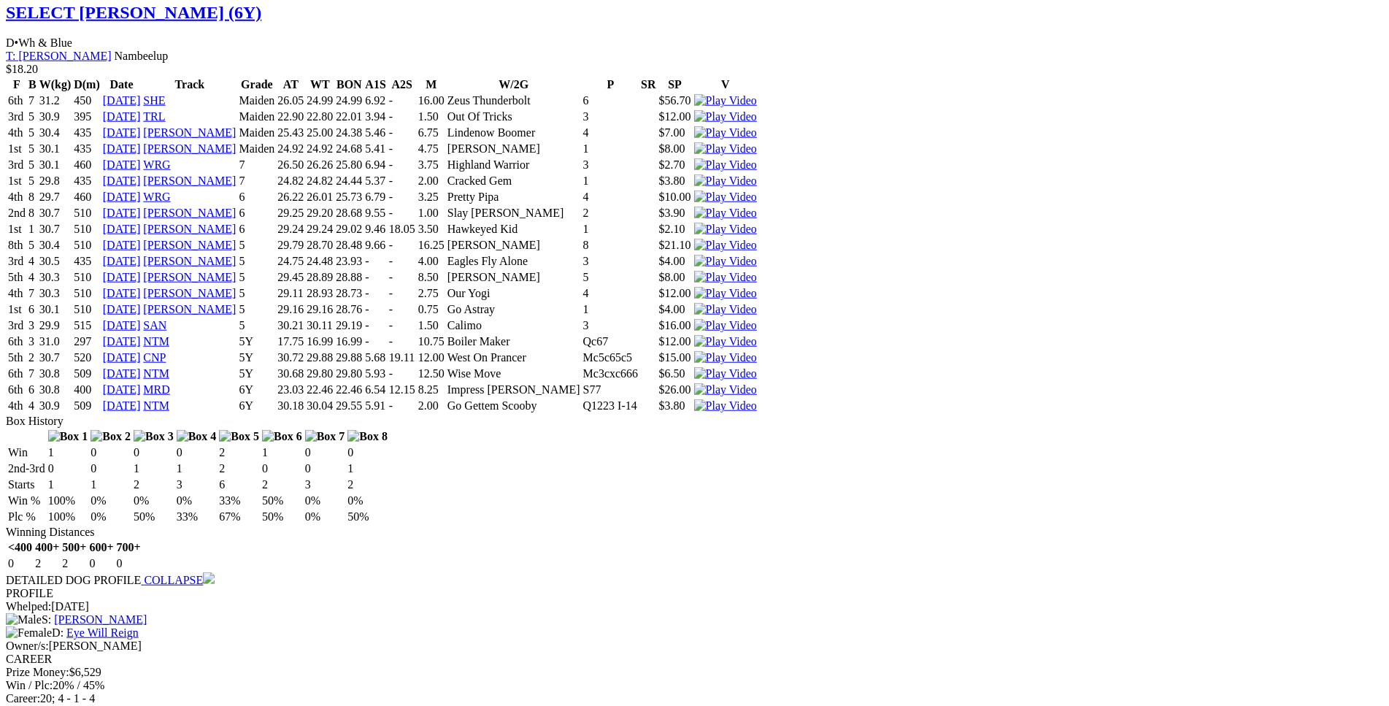
scroll to position [3721, 0]
drag, startPoint x: 371, startPoint y: 33, endPoint x: 444, endPoint y: 34, distance: 73.0
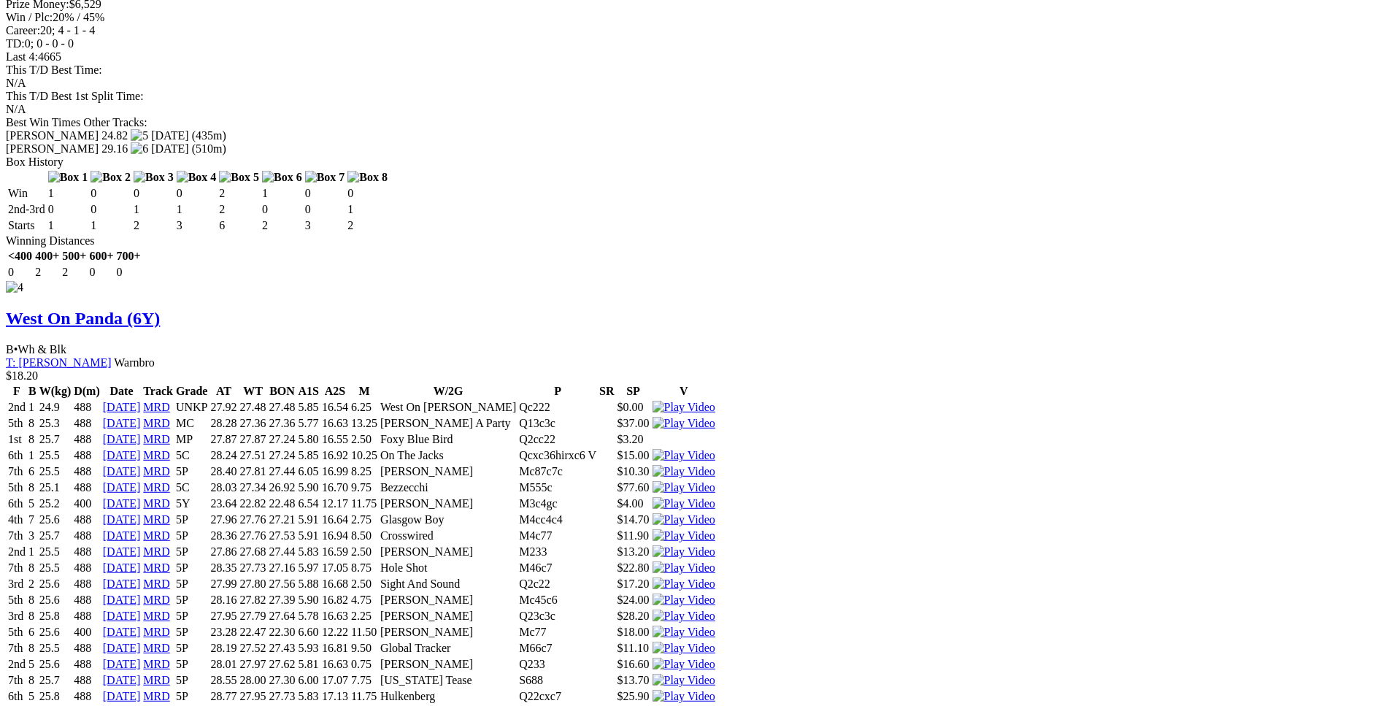
scroll to position [4390, 0]
drag, startPoint x: 363, startPoint y: 351, endPoint x: 764, endPoint y: 348, distance: 401.5
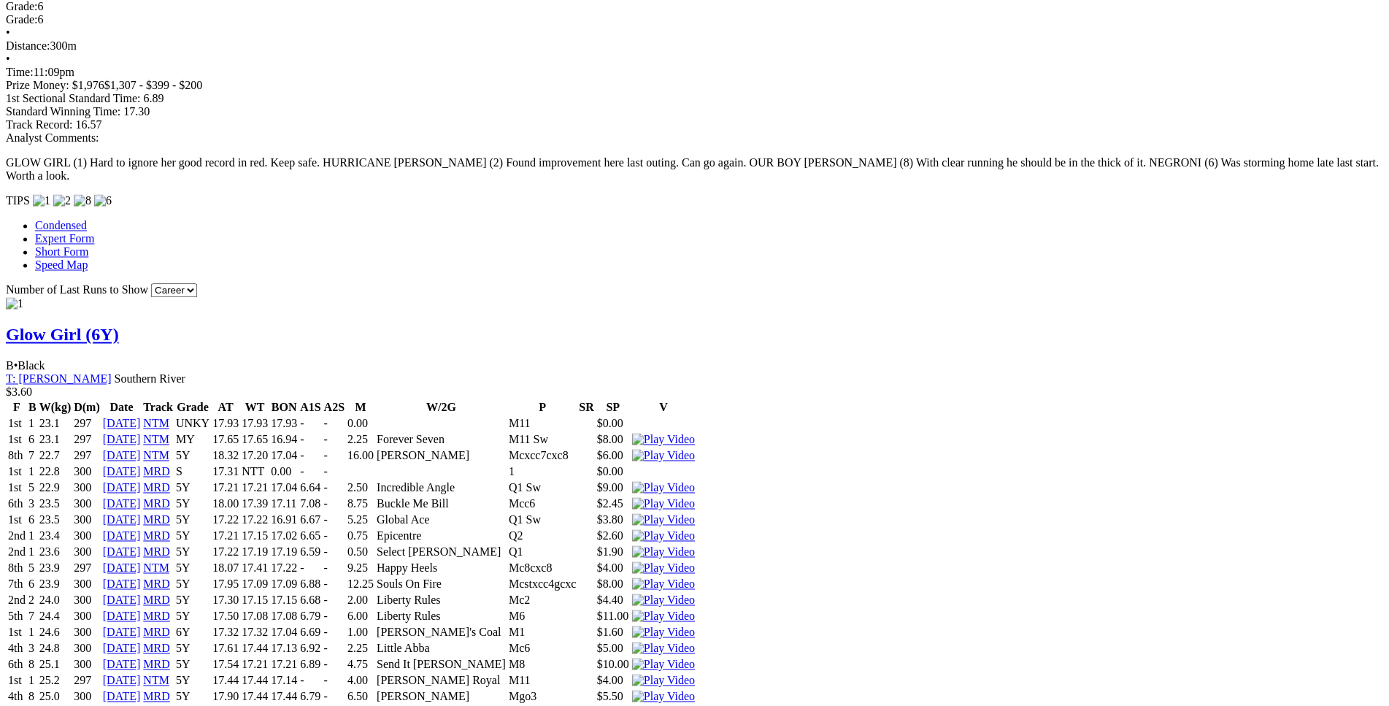
scroll to position [1190, 0]
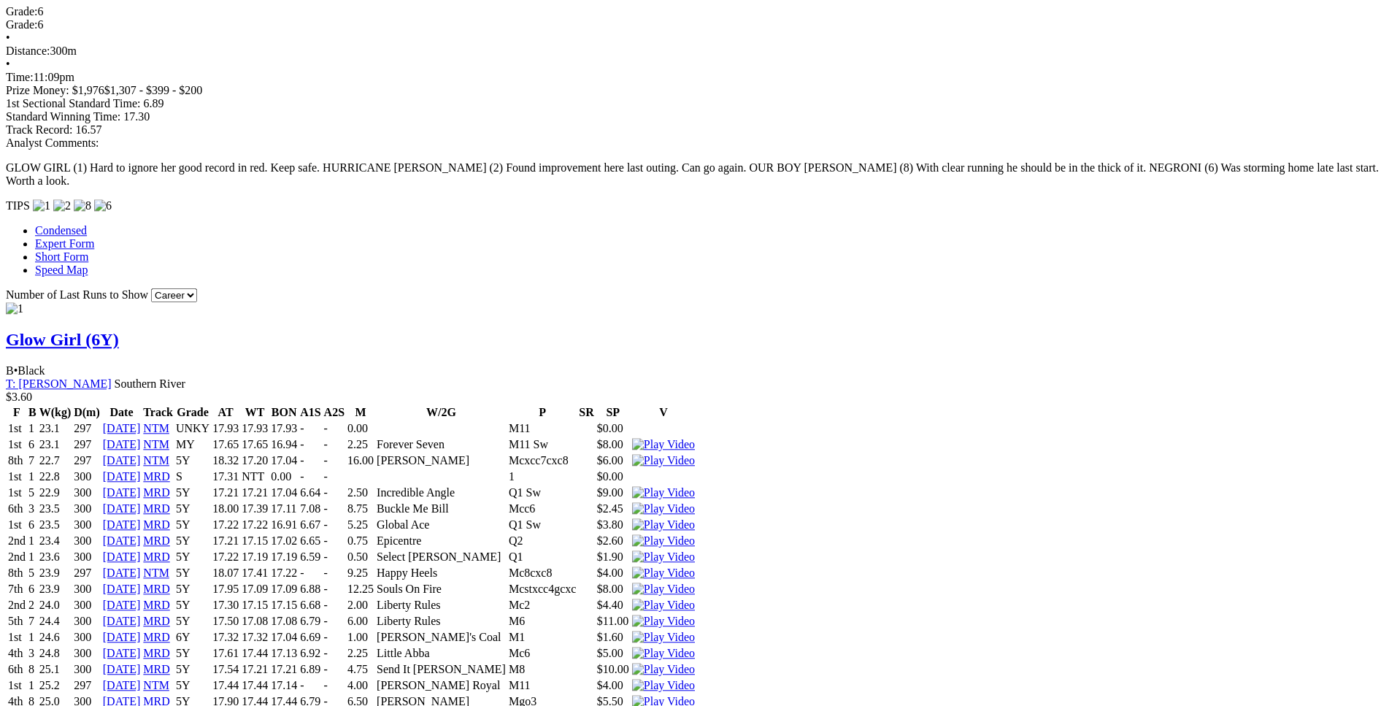
drag, startPoint x: 273, startPoint y: 302, endPoint x: 858, endPoint y: 301, distance: 584.7
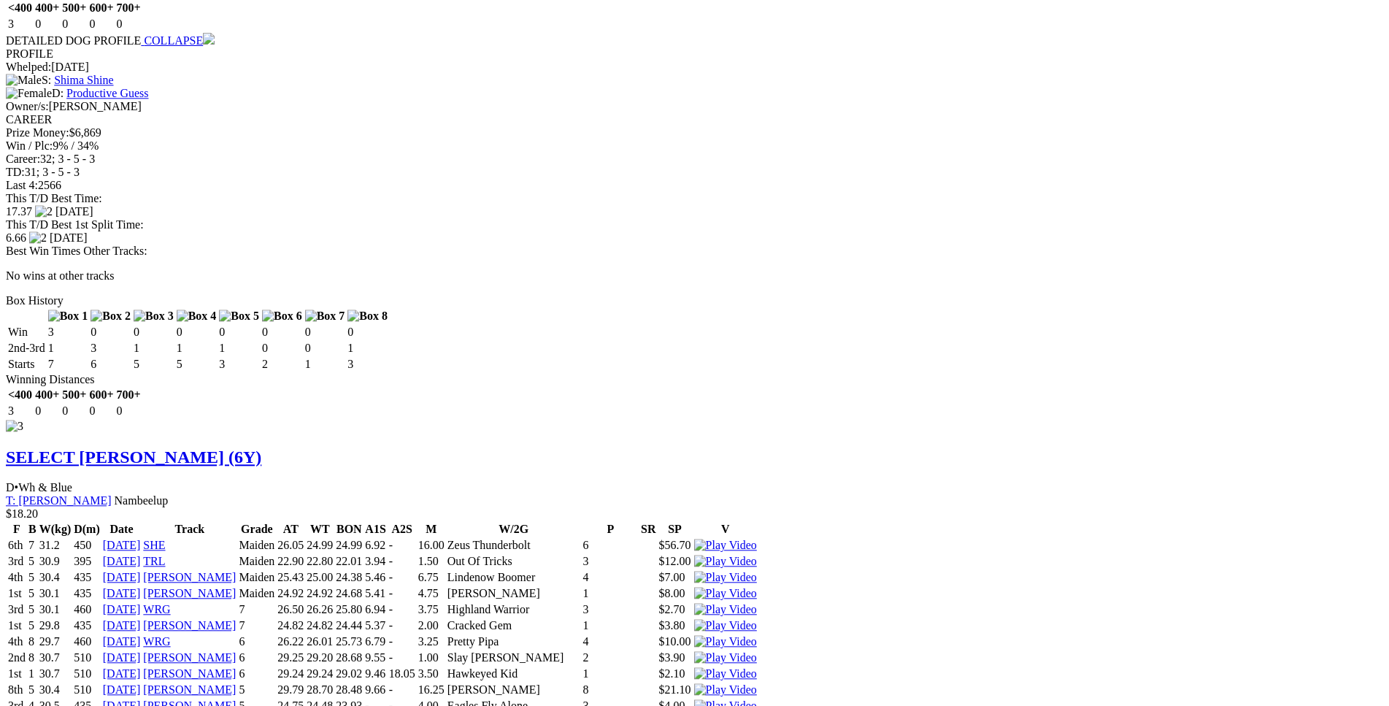
scroll to position [3275, 0]
drag, startPoint x: 374, startPoint y: 490, endPoint x: 809, endPoint y: 488, distance: 435.0
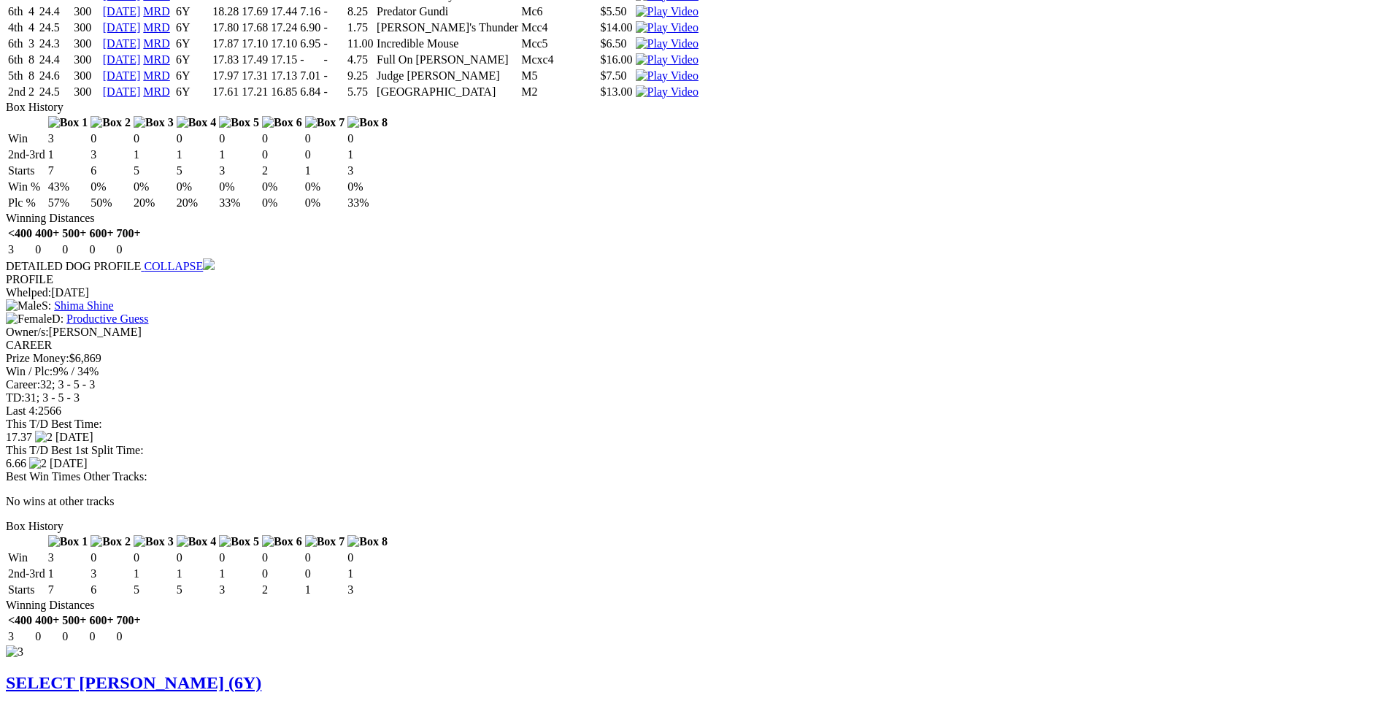
scroll to position [3051, 0]
drag, startPoint x: 374, startPoint y: 539, endPoint x: 767, endPoint y: 536, distance: 393.4
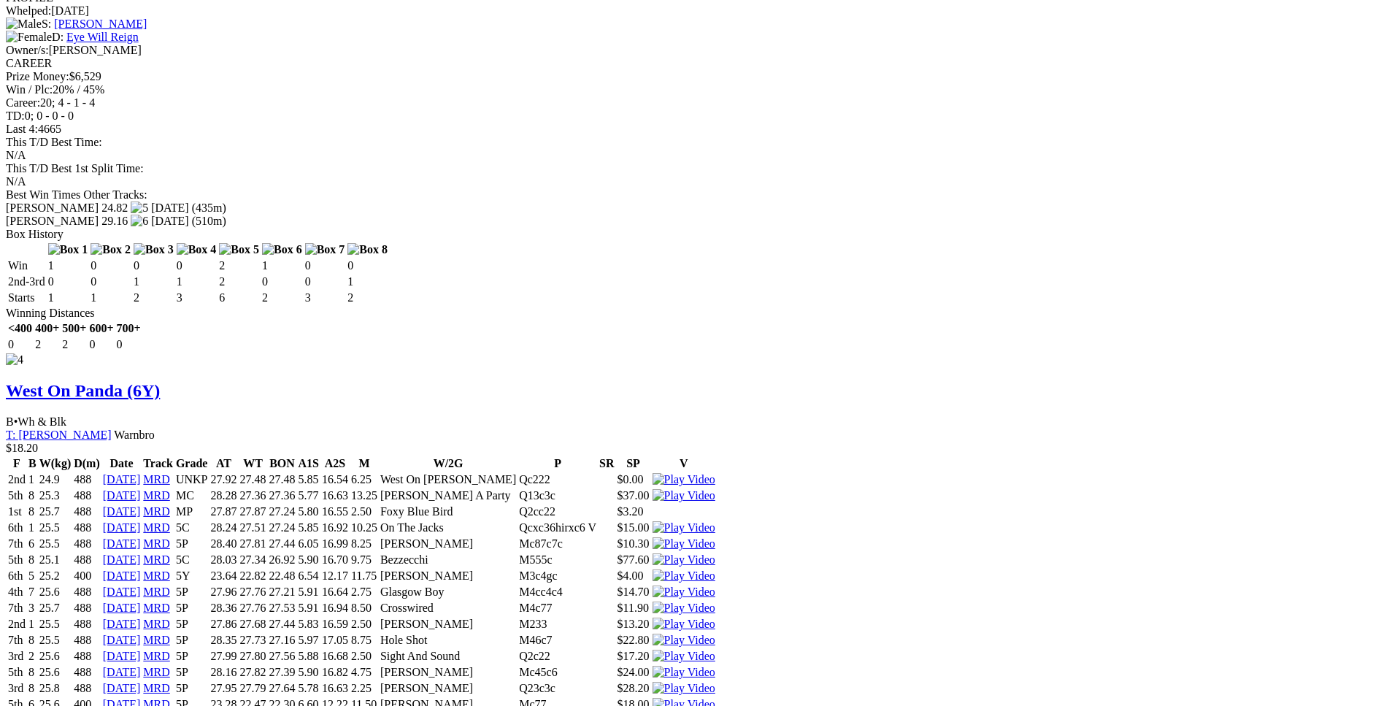
scroll to position [4317, 0]
drag, startPoint x: 370, startPoint y: 236, endPoint x: 840, endPoint y: 234, distance: 470.1
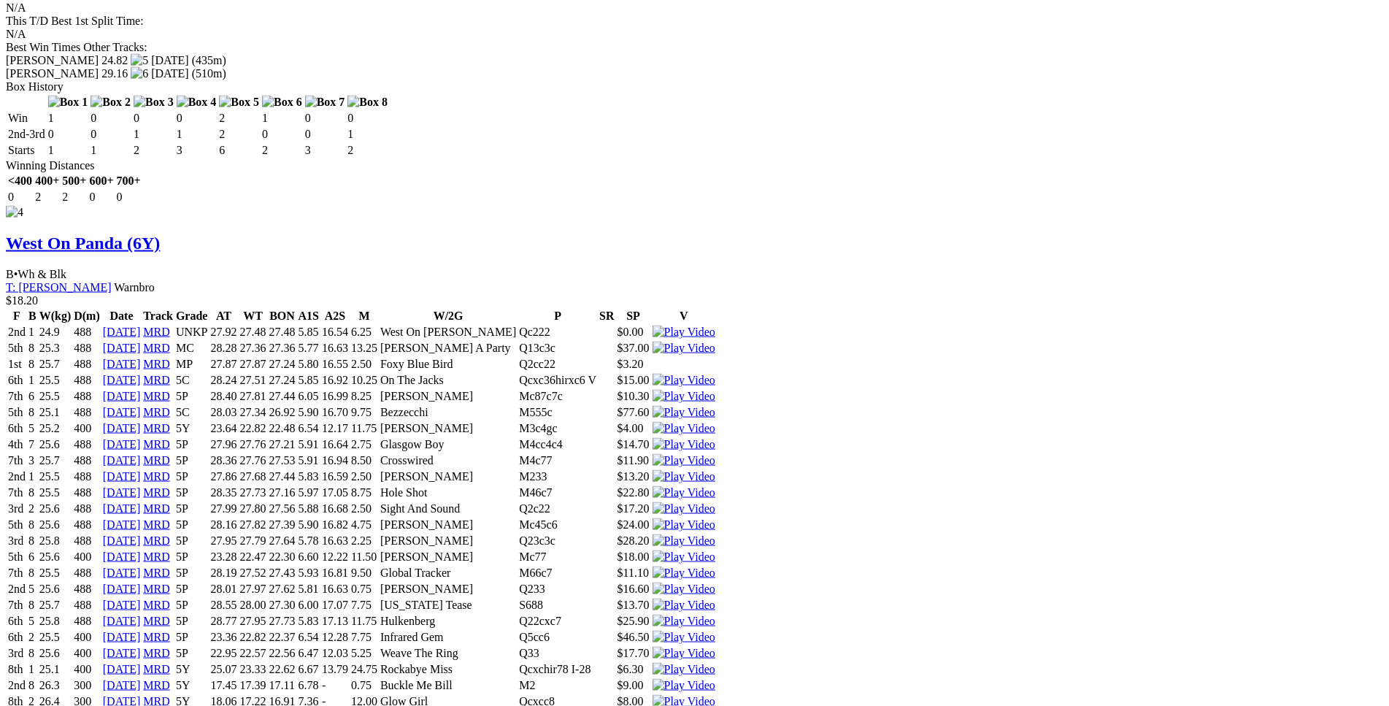
scroll to position [4466, 0]
drag, startPoint x: 365, startPoint y: 407, endPoint x: 508, endPoint y: 408, distance: 143.1
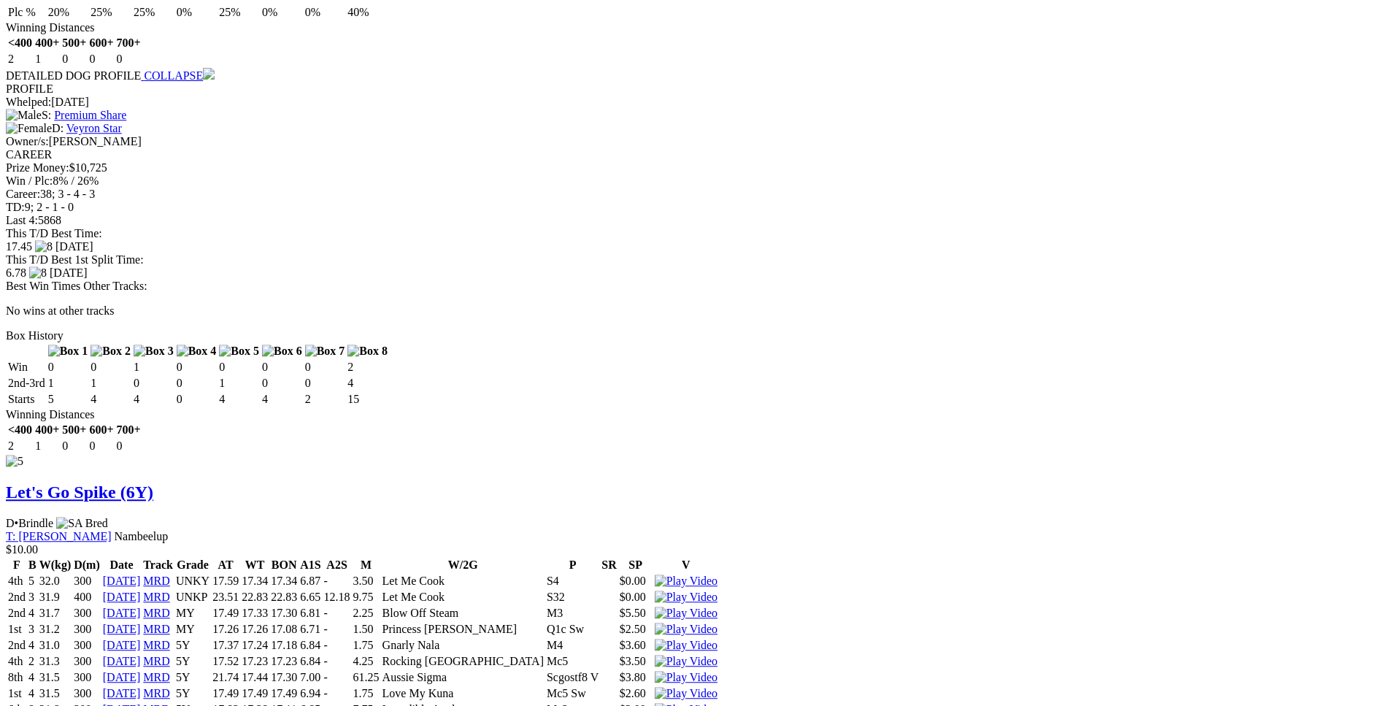
scroll to position [5507, 0]
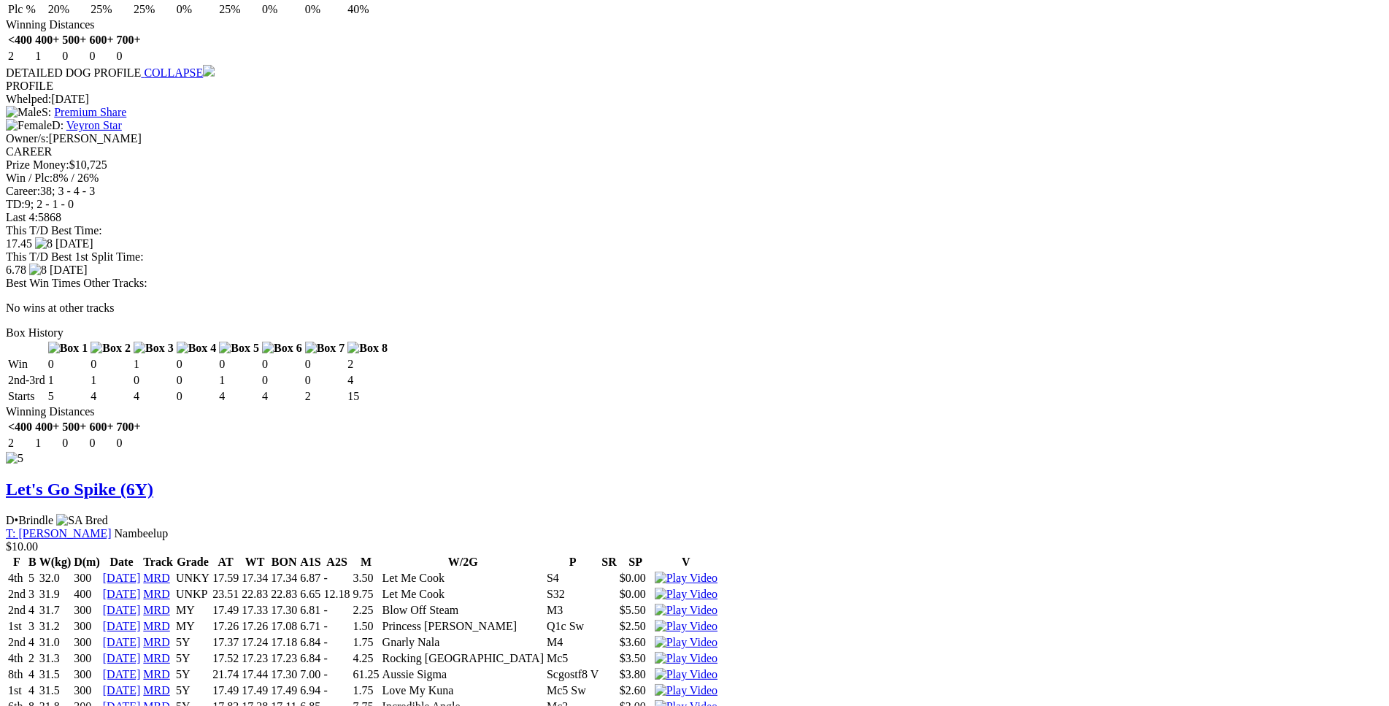
drag, startPoint x: 367, startPoint y: 405, endPoint x: 815, endPoint y: 404, distance: 447.4
